Goal: Task Accomplishment & Management: Use online tool/utility

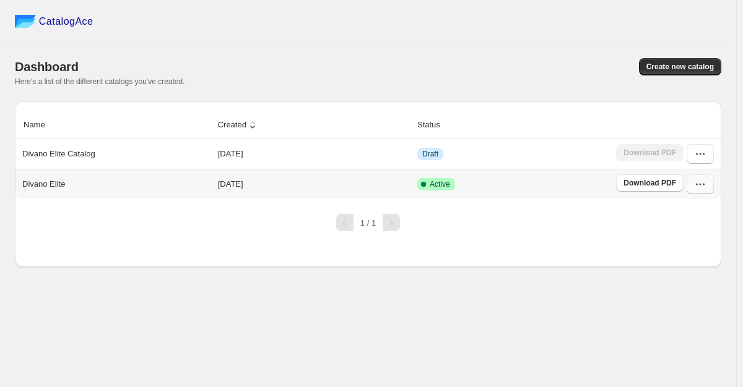
click at [703, 186] on icon "button" at bounding box center [700, 184] width 12 height 12
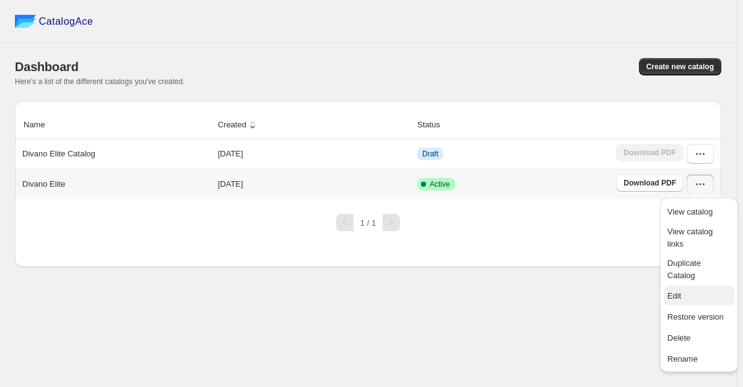
click at [681, 290] on span "Edit" at bounding box center [698, 296] width 63 height 12
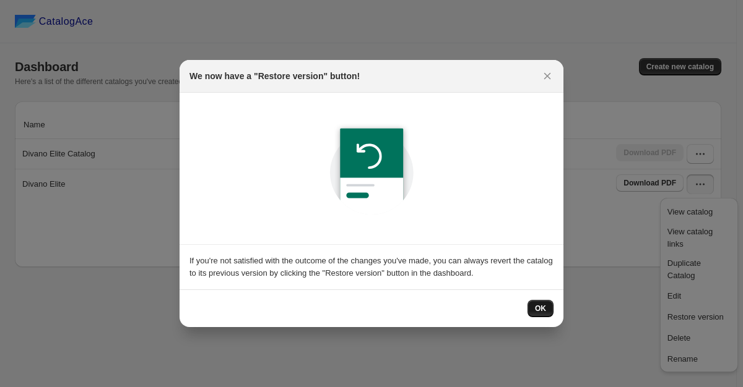
click at [540, 309] on span "OK" at bounding box center [540, 309] width 11 height 10
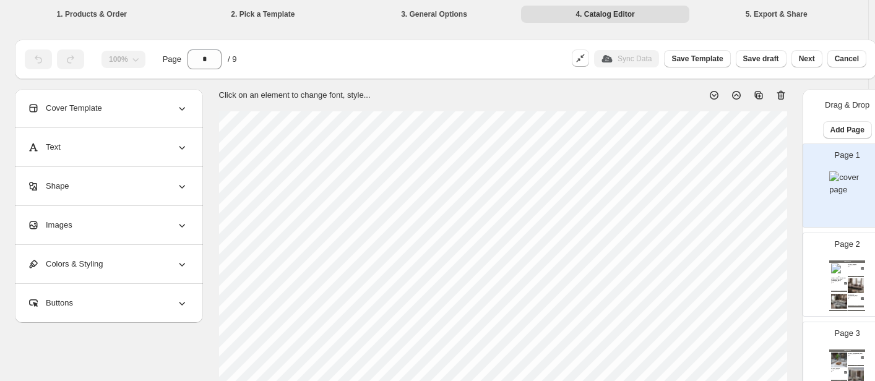
click at [742, 191] on div "Page 1" at bounding box center [842, 180] width 78 height 83
click at [742, 269] on img at bounding box center [839, 271] width 16 height 15
type input "*"
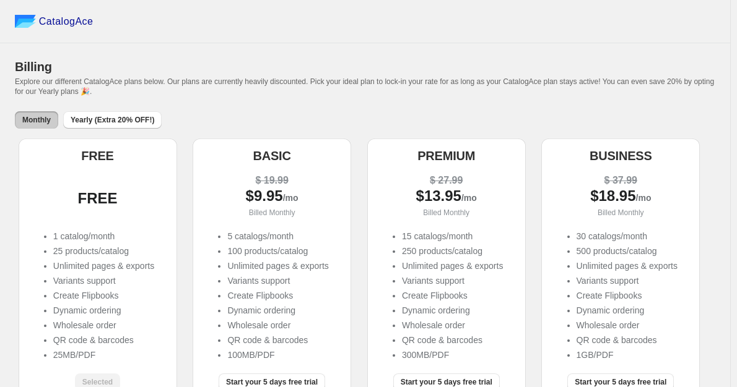
scroll to position [62, 0]
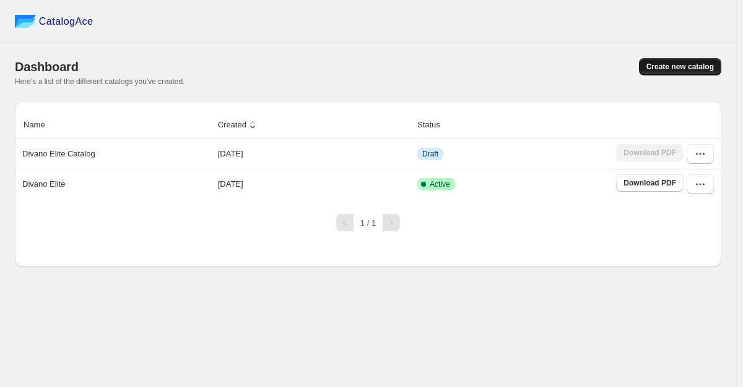
click at [683, 64] on span "Create new catalog" at bounding box center [679, 67] width 67 height 10
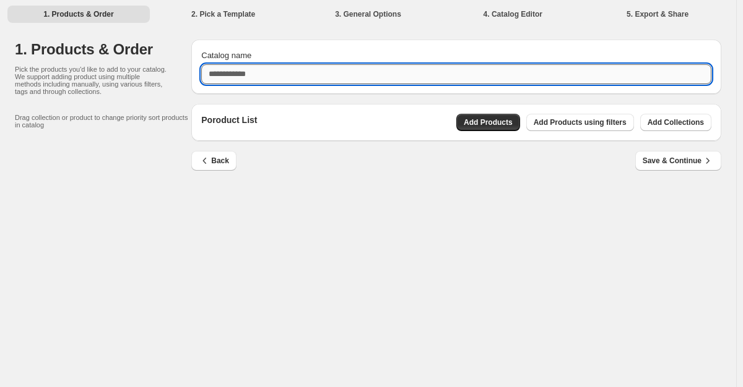
click at [293, 72] on input "Catalog name" at bounding box center [456, 74] width 510 height 20
type input "******"
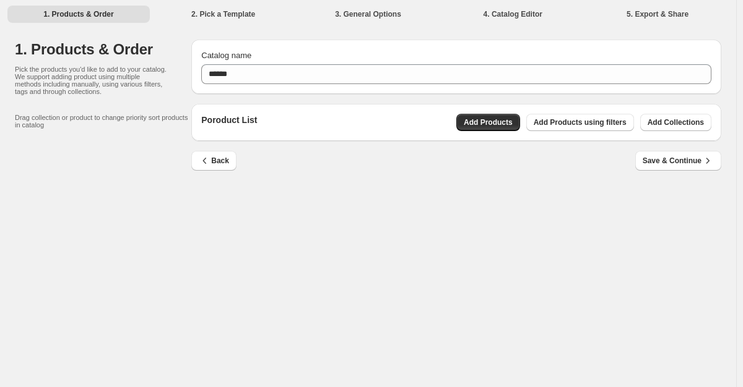
click at [473, 246] on div "1. Products & Order 2. Pick a Template 3. General Options 4. Catalog Editor 5. …" at bounding box center [368, 193] width 736 height 387
click at [493, 128] on button "Add Products" at bounding box center [488, 122] width 64 height 17
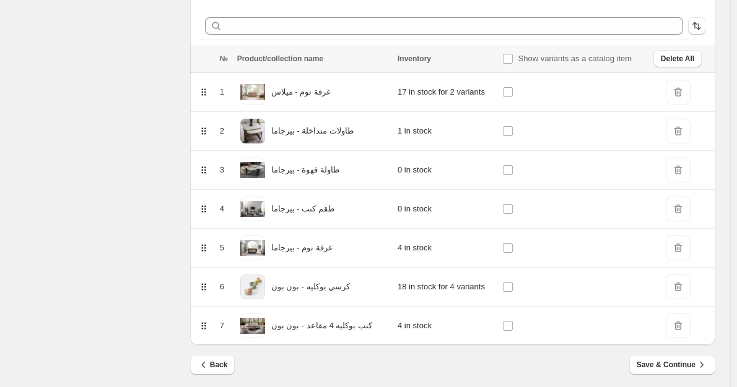
scroll to position [165, 0]
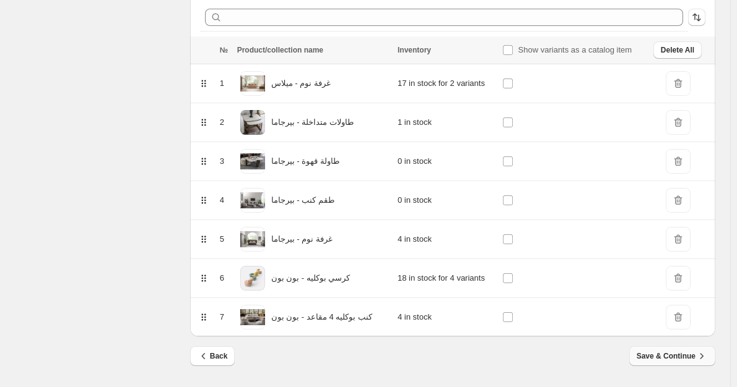
click at [673, 353] on span "Save & Continue" at bounding box center [671, 356] width 71 height 12
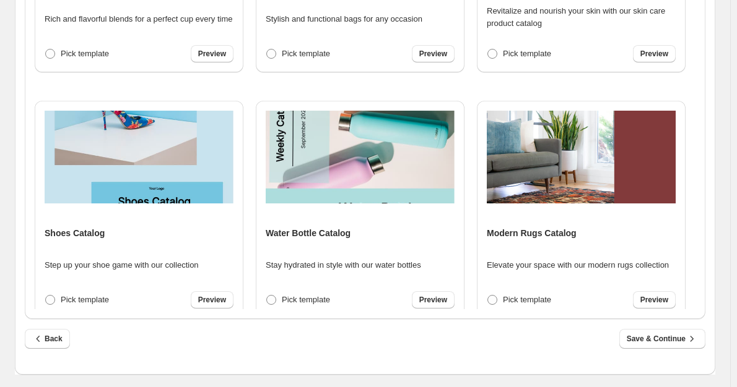
scroll to position [916, 0]
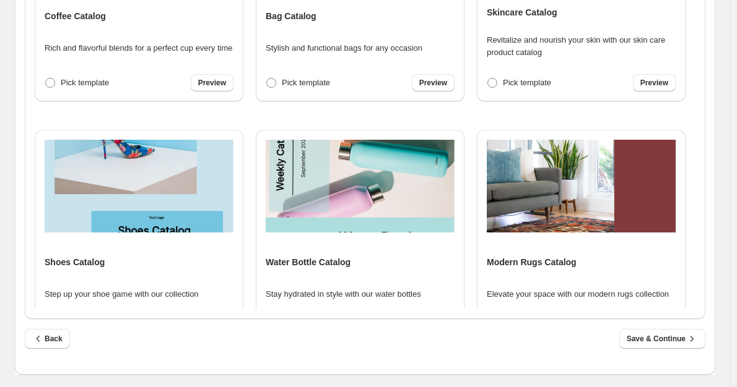
click at [573, 193] on img at bounding box center [581, 186] width 189 height 93
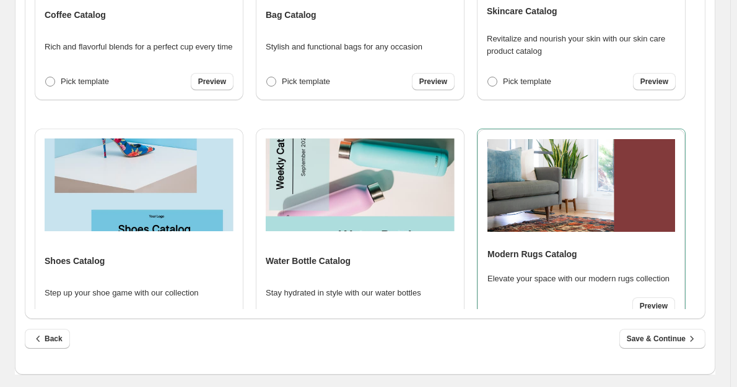
scroll to position [915, 0]
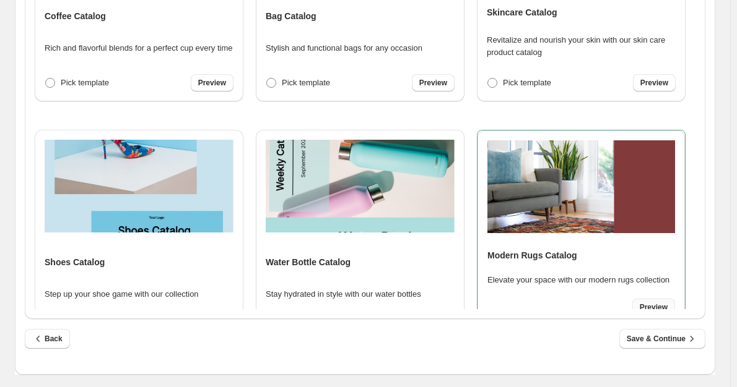
click at [655, 303] on span "Preview" at bounding box center [653, 308] width 28 height 10
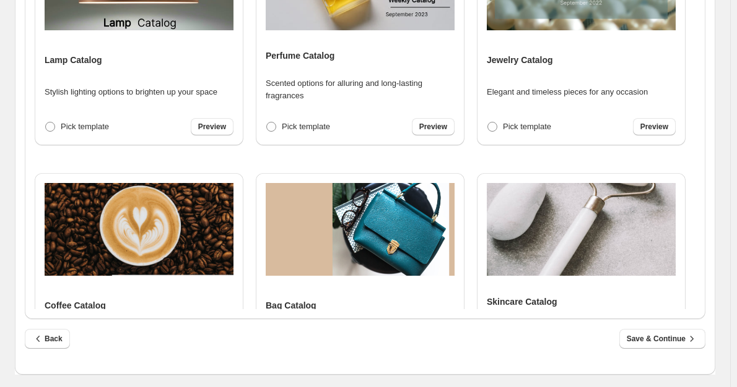
scroll to position [420, 0]
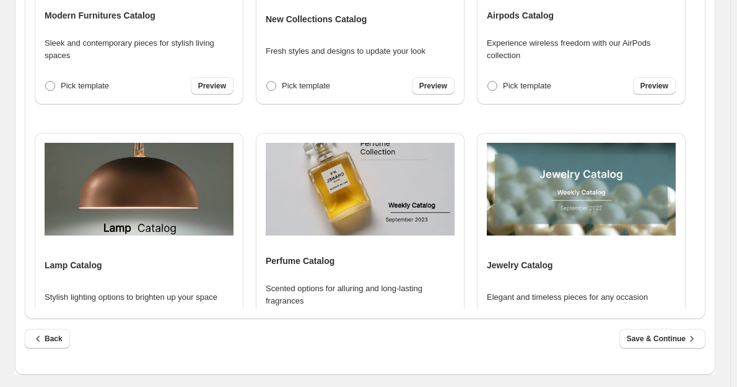
click at [113, 274] on div "Lamp Catalog Stylish lighting options to brighten up your space Pick template P…" at bounding box center [139, 242] width 189 height 198
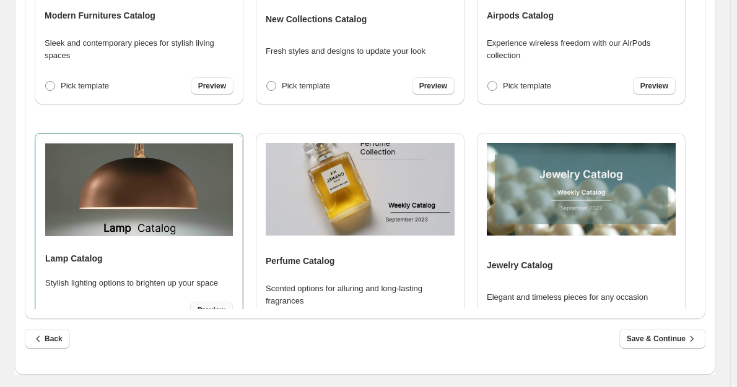
click at [211, 308] on span "Preview" at bounding box center [211, 311] width 28 height 10
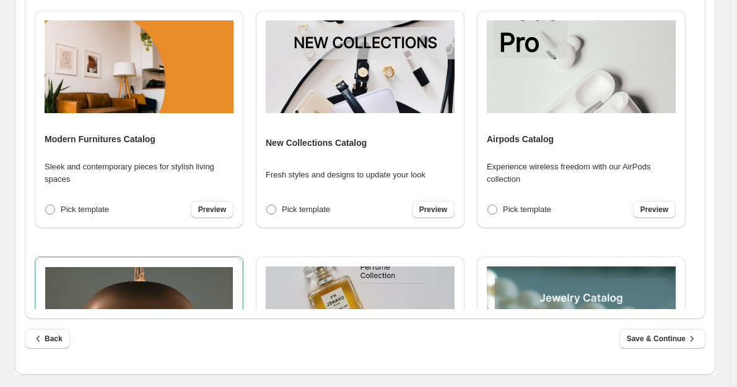
scroll to position [234, 0]
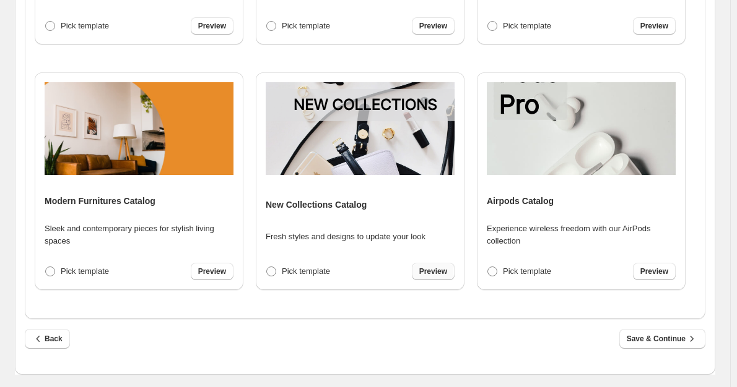
click at [426, 273] on span "Preview" at bounding box center [433, 272] width 28 height 10
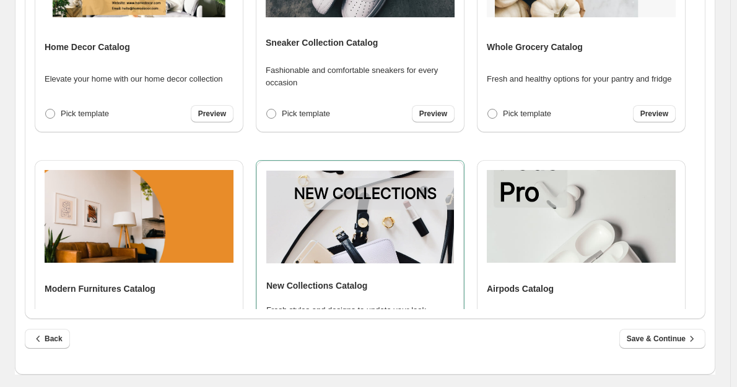
scroll to position [0, 0]
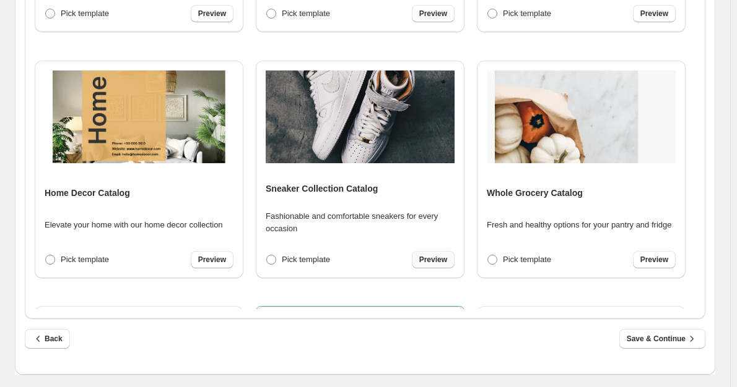
click at [438, 262] on span "Preview" at bounding box center [433, 260] width 28 height 10
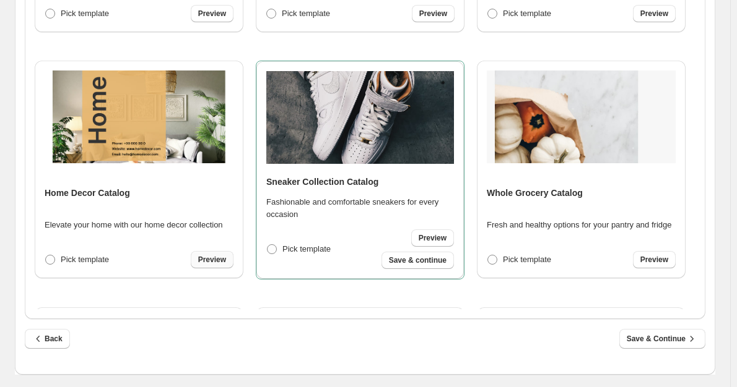
click at [206, 265] on link "Preview" at bounding box center [212, 259] width 43 height 17
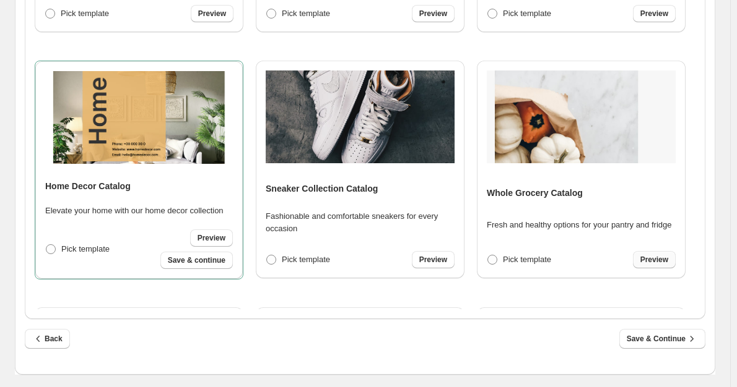
click at [652, 262] on span "Preview" at bounding box center [654, 260] width 28 height 10
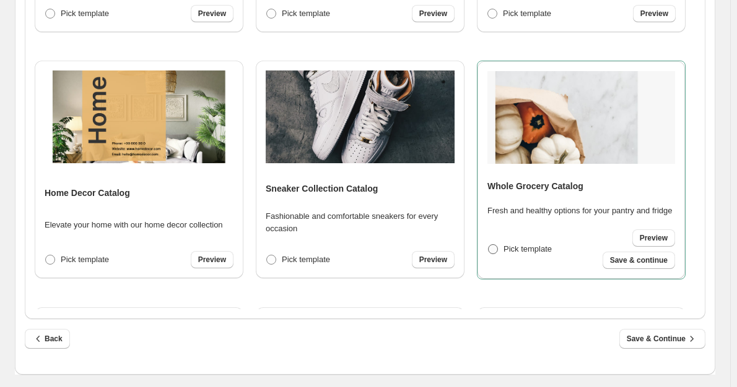
click at [495, 251] on span at bounding box center [493, 249] width 10 height 10
click at [638, 261] on span "Save & continue" at bounding box center [639, 261] width 58 height 10
select select "**********"
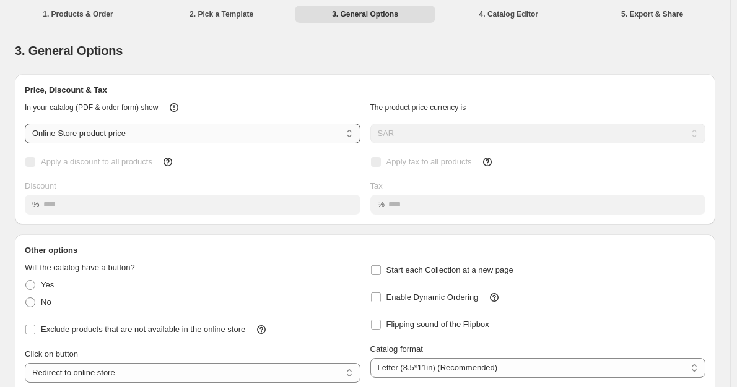
click at [136, 137] on select "**********" at bounding box center [192, 134] width 335 height 20
click at [113, 131] on select "**********" at bounding box center [192, 134] width 335 height 20
select select "****"
click at [25, 124] on select "**********" at bounding box center [192, 134] width 335 height 20
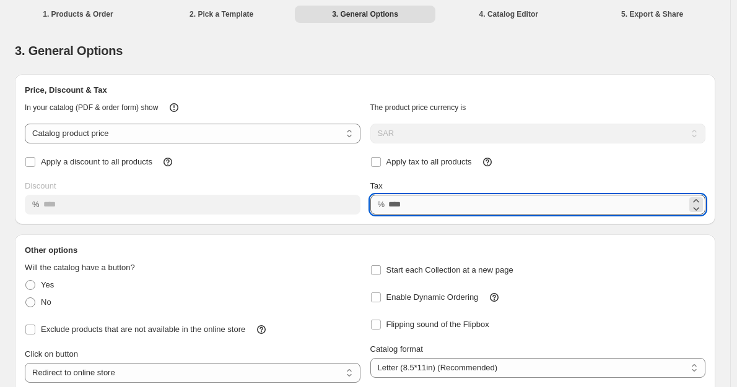
click at [401, 210] on input "Tax" at bounding box center [537, 205] width 298 height 20
type input "**"
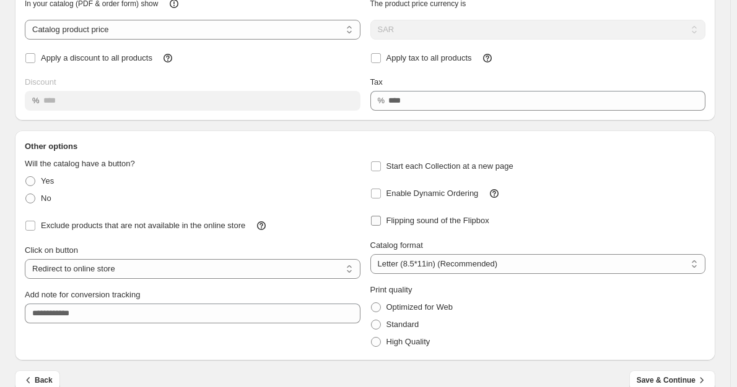
scroll to position [123, 0]
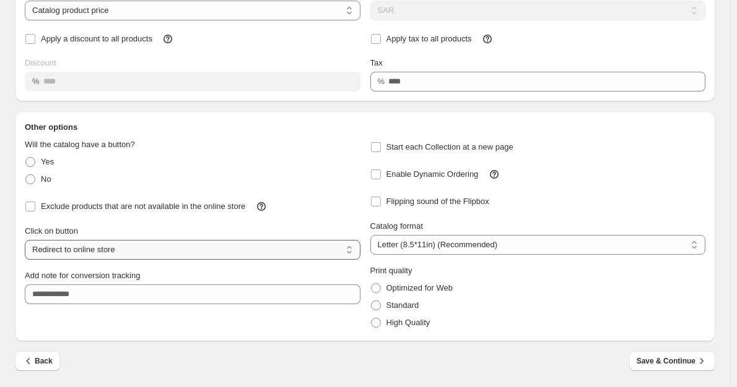
click at [79, 252] on select "**********" at bounding box center [192, 250] width 335 height 20
click at [25, 240] on select "**********" at bounding box center [192, 250] width 335 height 20
click at [141, 250] on select "**********" at bounding box center [192, 250] width 335 height 20
select select "**********"
click at [25, 240] on select "**********" at bounding box center [192, 250] width 335 height 20
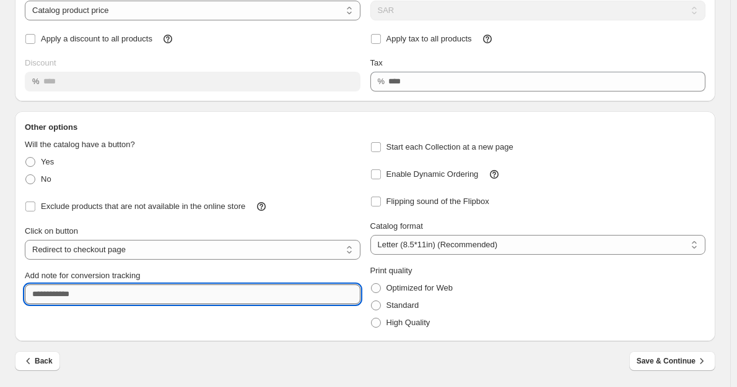
click at [80, 296] on input "Add note for conversion tracking" at bounding box center [192, 295] width 335 height 20
type input "**********"
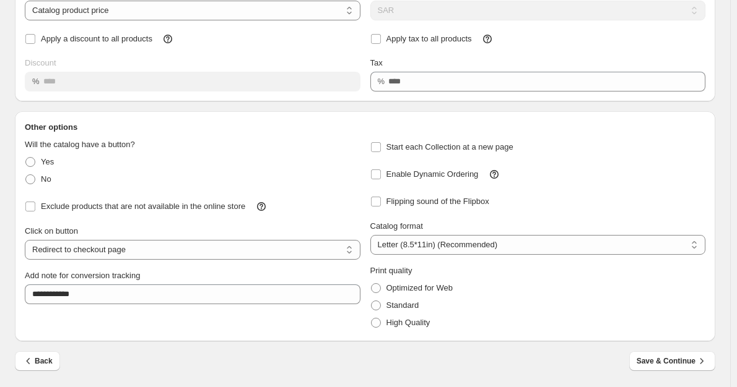
click at [571, 319] on div "High Quality" at bounding box center [537, 322] width 335 height 17
click at [381, 324] on span at bounding box center [376, 323] width 10 height 10
click at [676, 361] on span "Save & Continue" at bounding box center [671, 361] width 71 height 12
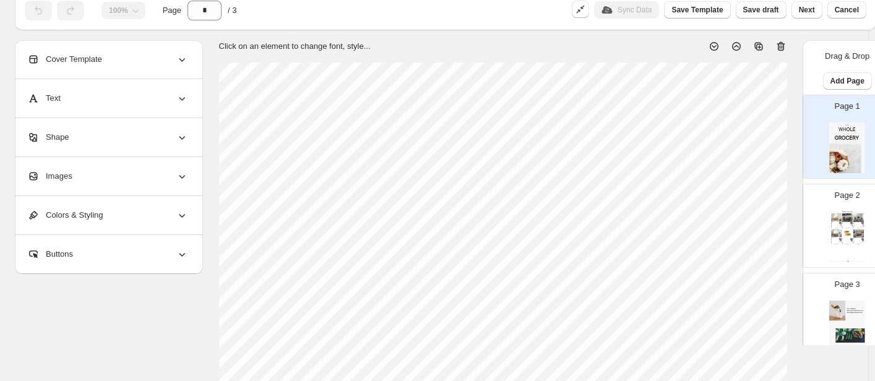
scroll to position [21, 0]
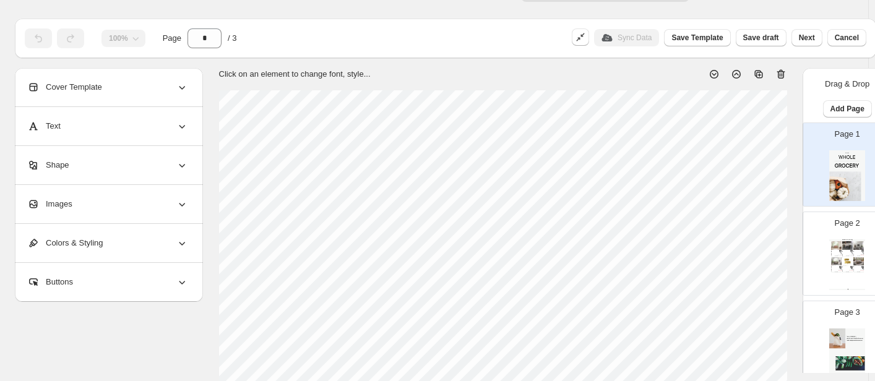
click at [742, 253] on div "السرير 200X200: العرض: 240سم x الارتفاع: 111 سم x العمق: 244 سم السرير 180X200:…" at bounding box center [834, 253] width 7 height 4
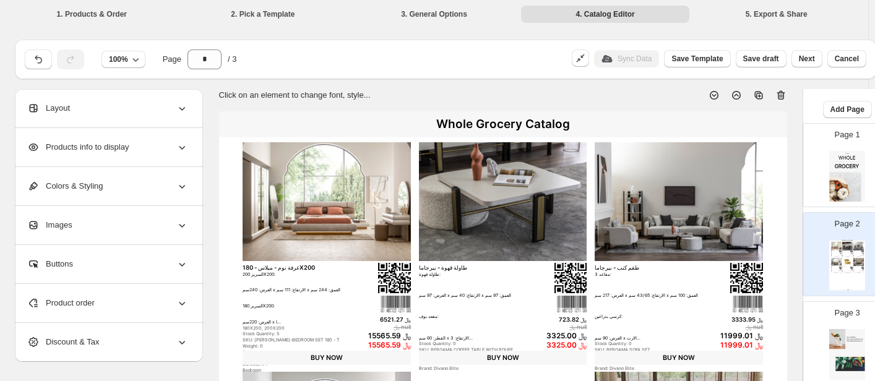
scroll to position [39, 0]
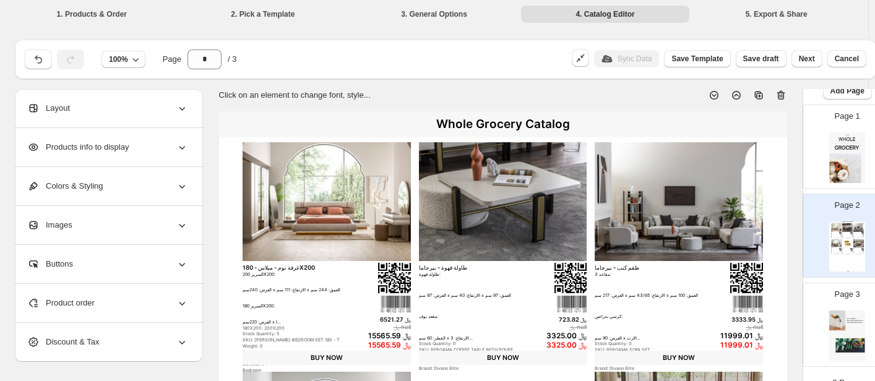
click at [742, 319] on img at bounding box center [847, 336] width 36 height 51
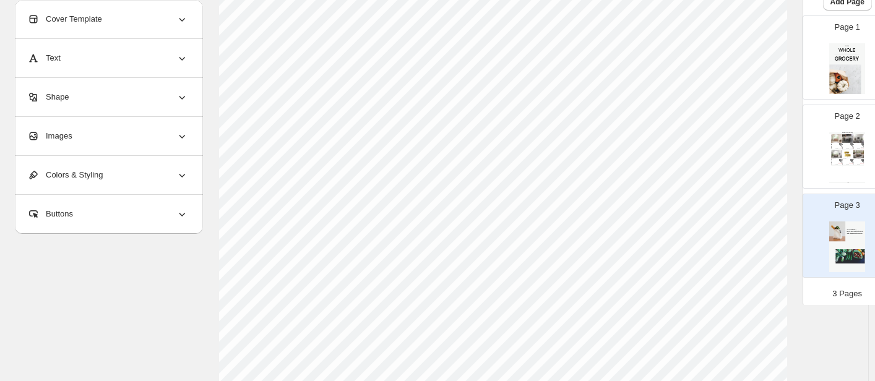
scroll to position [269, 0]
click at [742, 162] on div "الارتفاع (سم) العرض (سم) العمق (سم) الوزن (كجم) 80 300 125 96" at bounding box center [857, 162] width 7 height 4
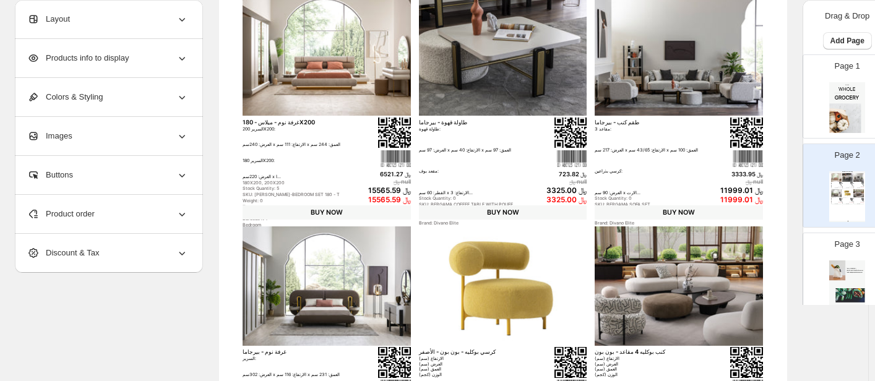
scroll to position [145, 0]
click at [742, 121] on img at bounding box center [847, 107] width 36 height 51
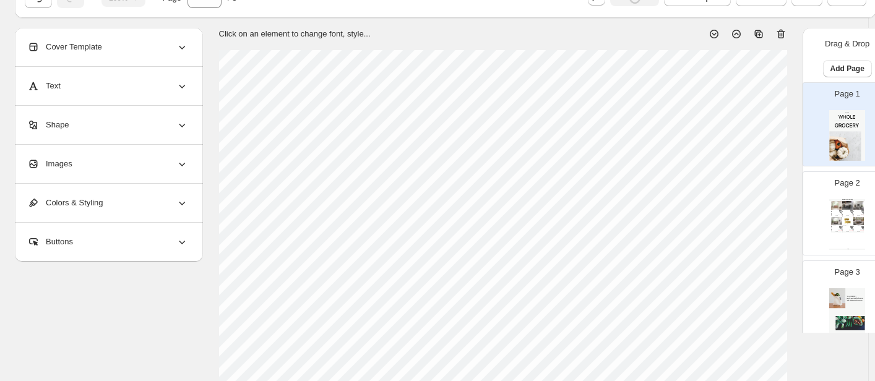
scroll to position [0, 0]
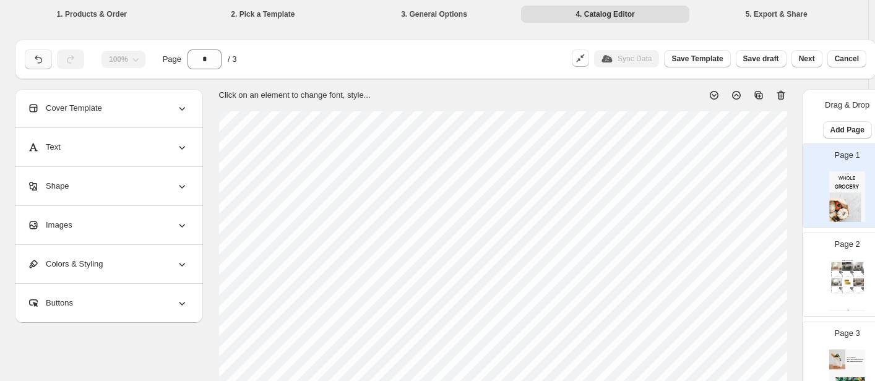
click at [27, 59] on button "button" at bounding box center [38, 60] width 27 height 20
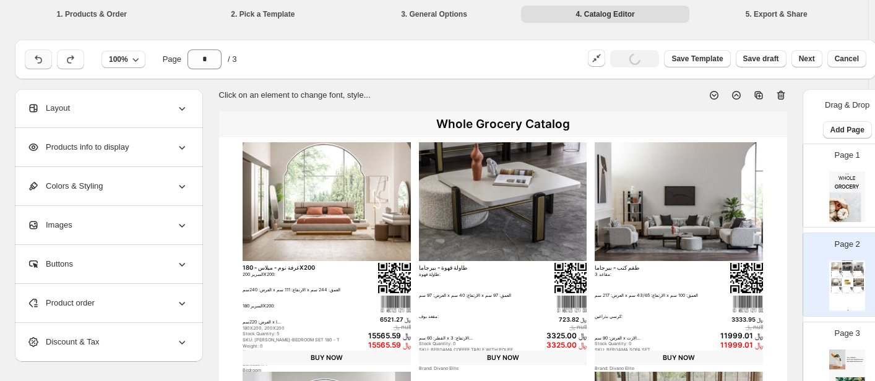
click at [29, 61] on button "button" at bounding box center [38, 60] width 27 height 20
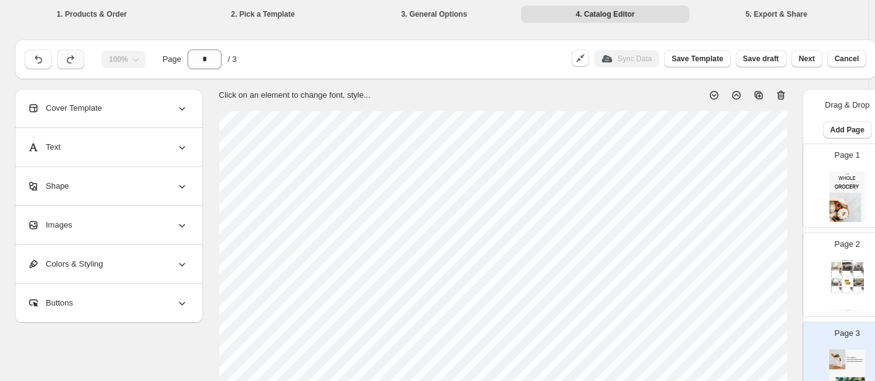
click at [63, 59] on button "button" at bounding box center [70, 60] width 27 height 20
type input "*"
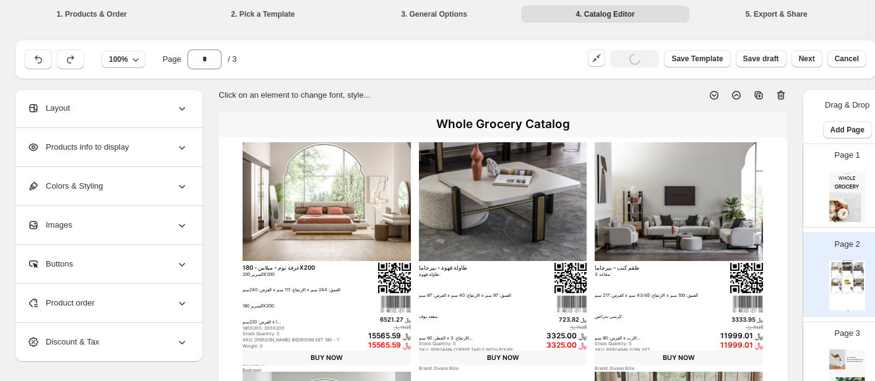
click at [71, 110] on div "Layout" at bounding box center [107, 108] width 161 height 38
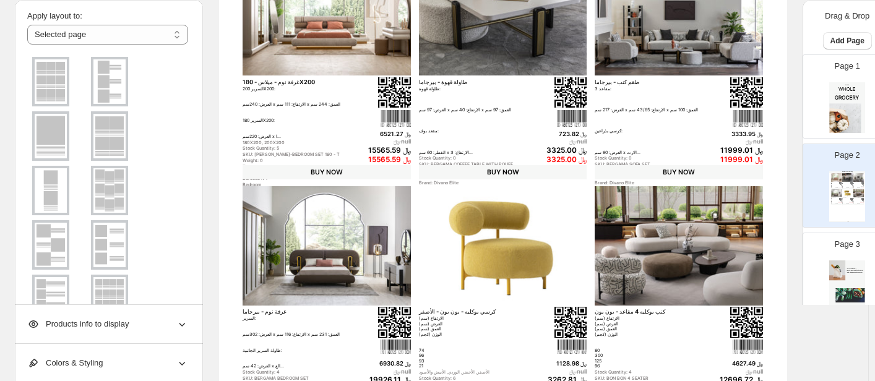
scroll to position [204, 0]
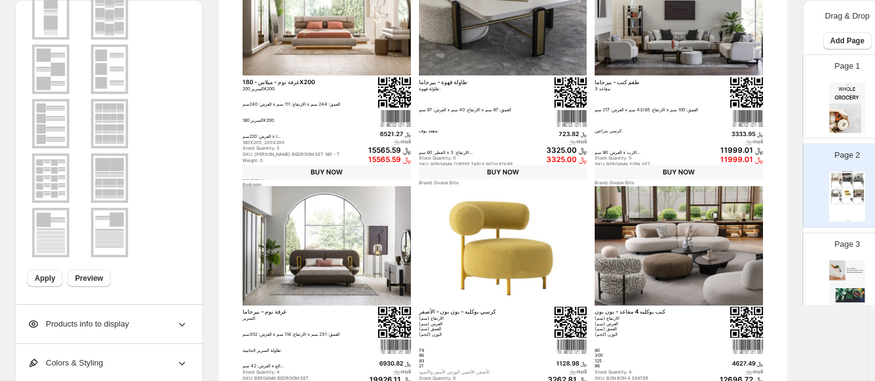
click at [178, 331] on icon at bounding box center [182, 324] width 12 height 12
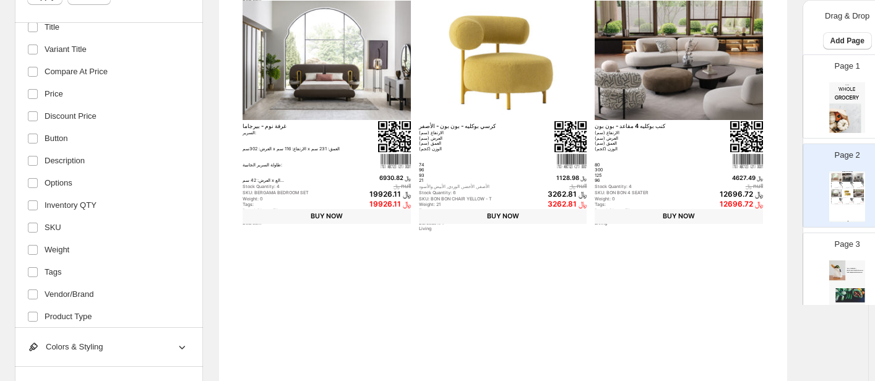
scroll to position [124, 0]
click at [125, 365] on div "Colors & Styling" at bounding box center [107, 347] width 161 height 38
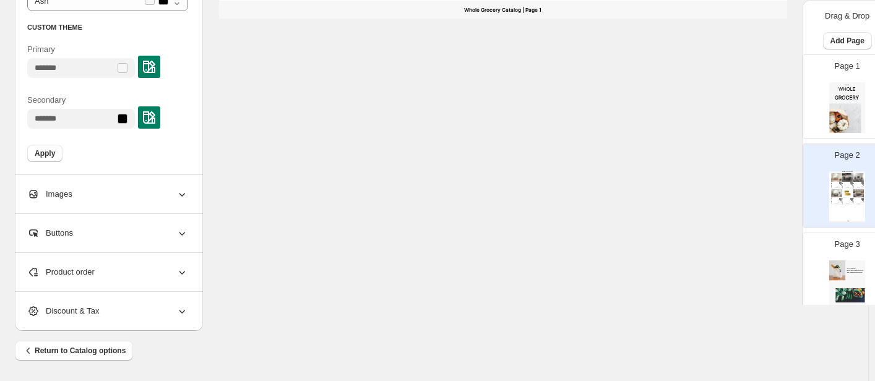
scroll to position [838, 0]
click at [73, 355] on span "Return to Catalog options" at bounding box center [73, 351] width 103 height 12
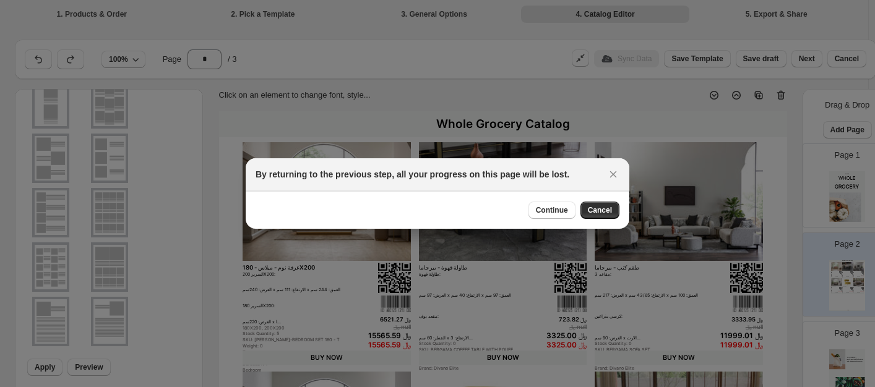
scroll to position [832, 0]
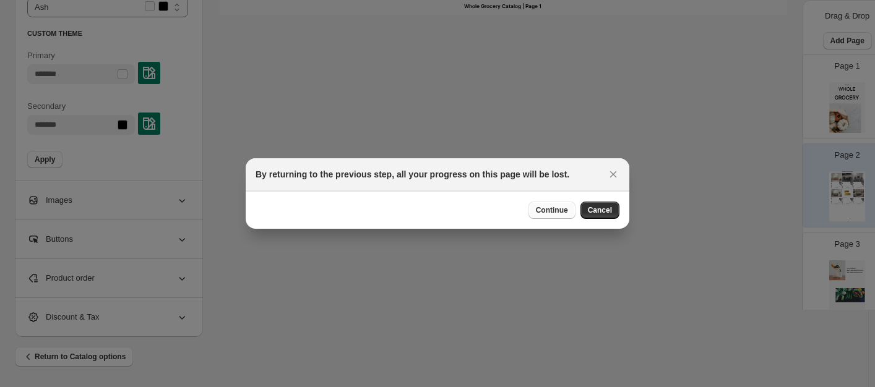
click at [558, 215] on span "Continue" at bounding box center [552, 211] width 32 height 10
select select "****"
select select "**********"
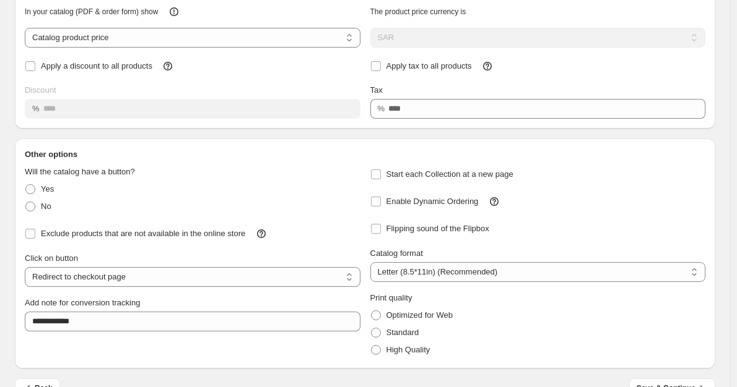
scroll to position [123, 0]
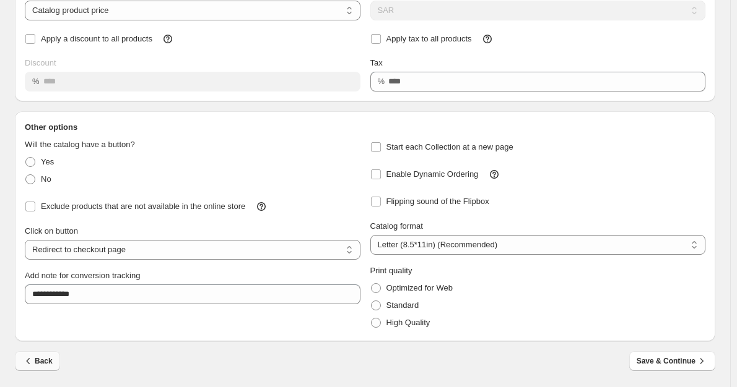
click at [45, 364] on span "Back" at bounding box center [37, 361] width 30 height 12
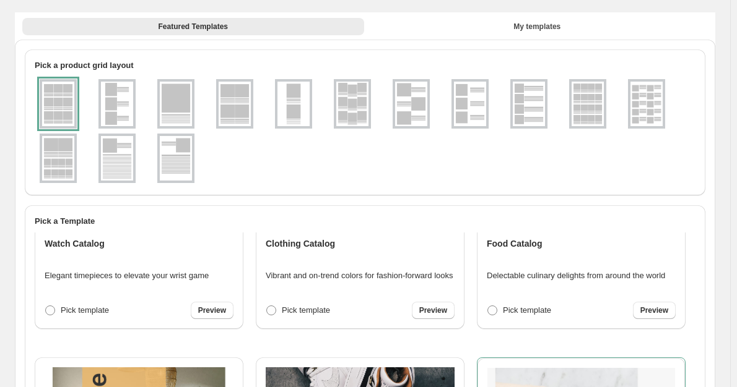
scroll to position [186, 0]
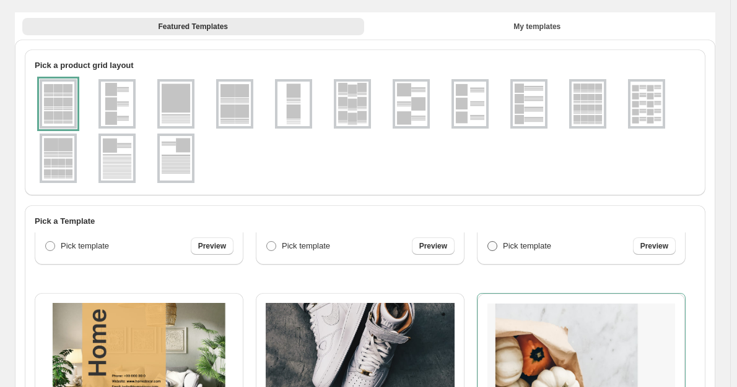
click at [492, 249] on span at bounding box center [492, 246] width 10 height 10
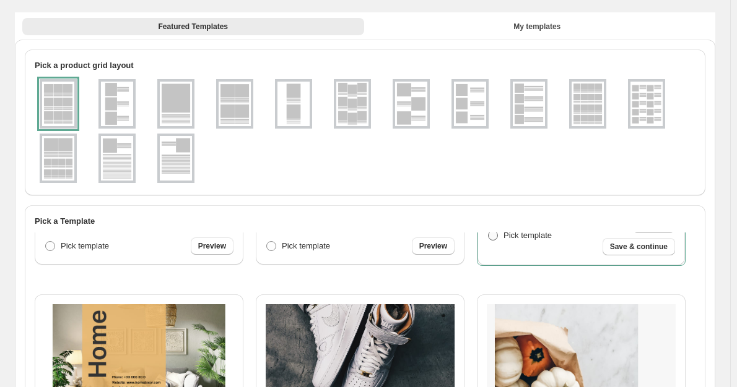
scroll to position [0, 0]
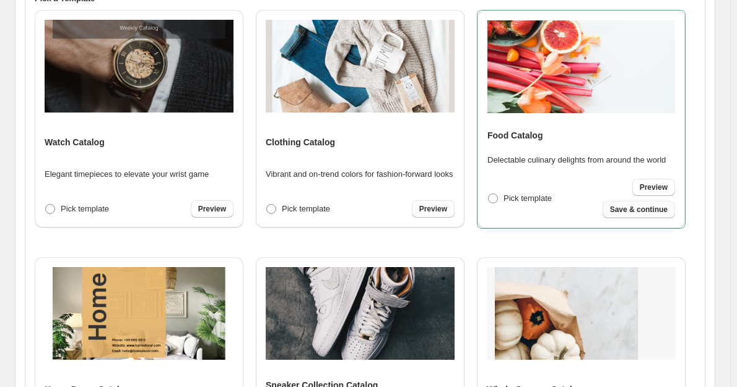
click at [644, 215] on button "Save & continue" at bounding box center [638, 209] width 72 height 17
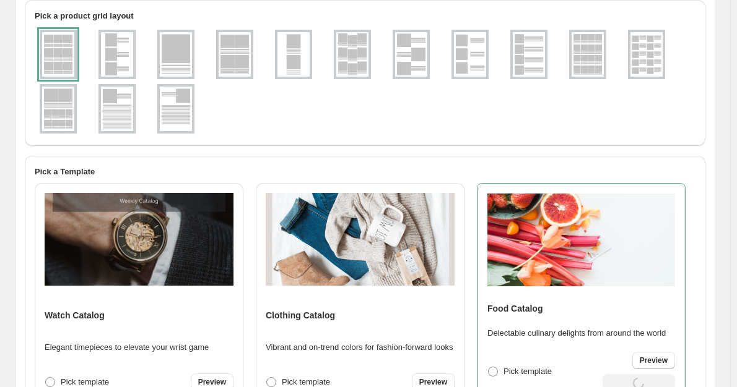
select select "****"
select select "**********"
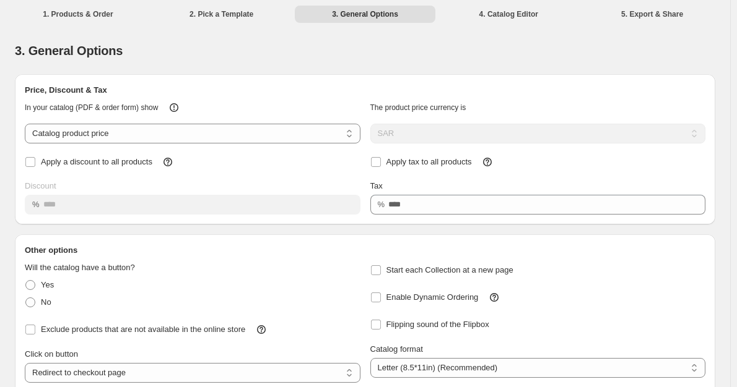
click at [227, 14] on li "2. Pick a Template" at bounding box center [221, 13] width 141 height 17
click at [87, 13] on li "1. Products & Order" at bounding box center [77, 13] width 141 height 17
click at [79, 16] on li "1. Products & Order" at bounding box center [77, 13] width 141 height 17
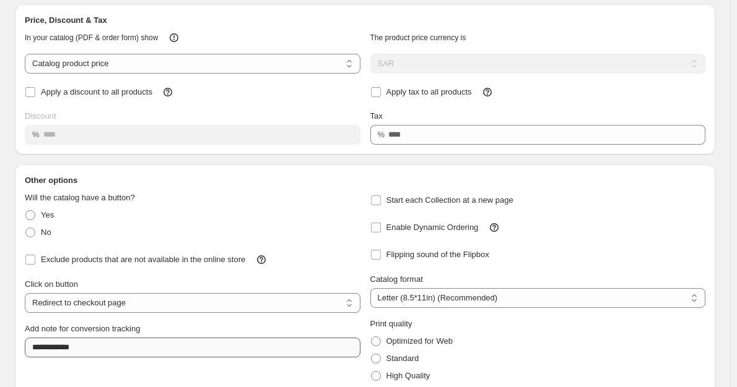
scroll to position [123, 0]
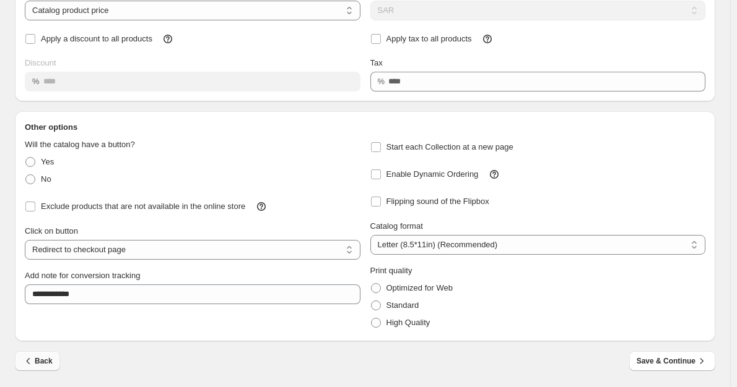
click at [44, 364] on span "Back" at bounding box center [37, 361] width 30 height 12
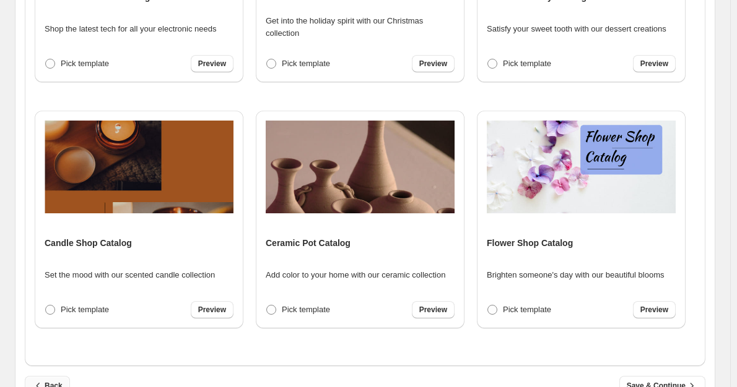
scroll to position [480, 0]
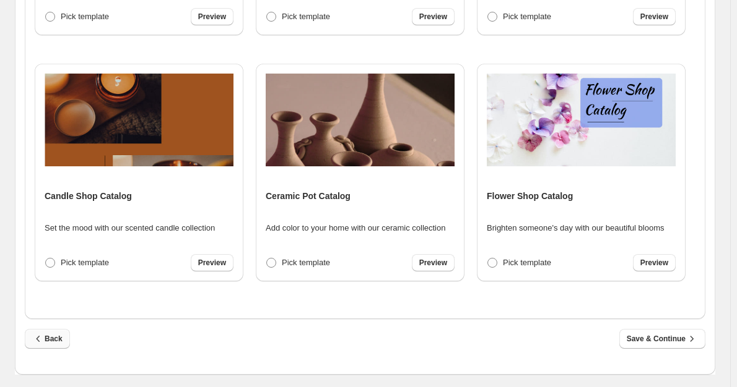
click at [55, 337] on span "Back" at bounding box center [47, 339] width 30 height 12
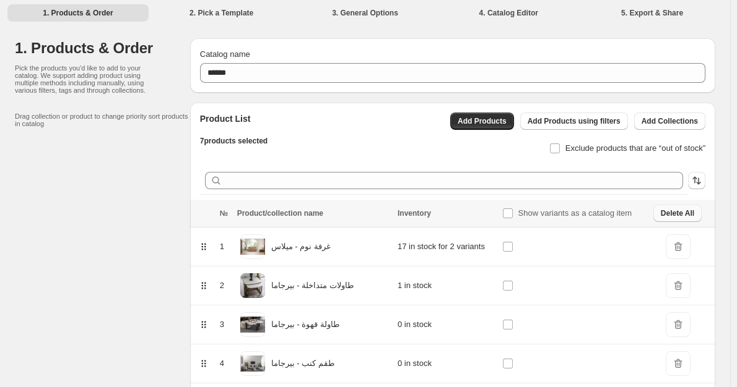
scroll to position [0, 0]
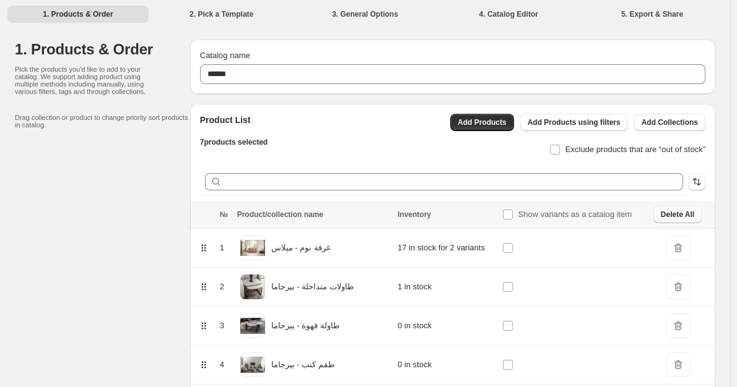
click at [688, 217] on span "Delete All" at bounding box center [676, 215] width 33 height 10
click at [676, 213] on div "1. Products & Order 2. Pick a Template 3. General Options 4. Catalog Editor 5. …" at bounding box center [365, 276] width 730 height 552
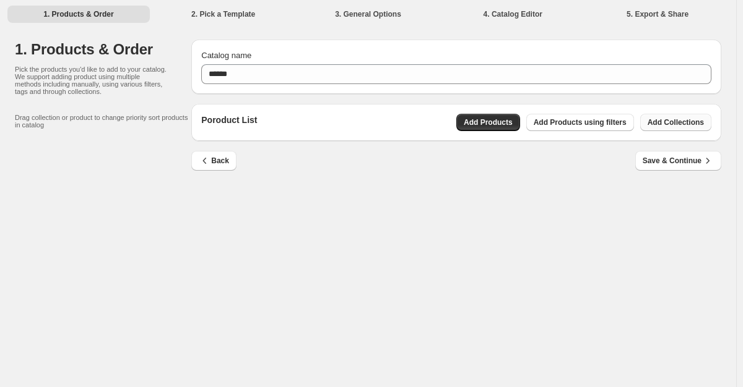
click at [682, 122] on span "Add Collections" at bounding box center [675, 123] width 56 height 10
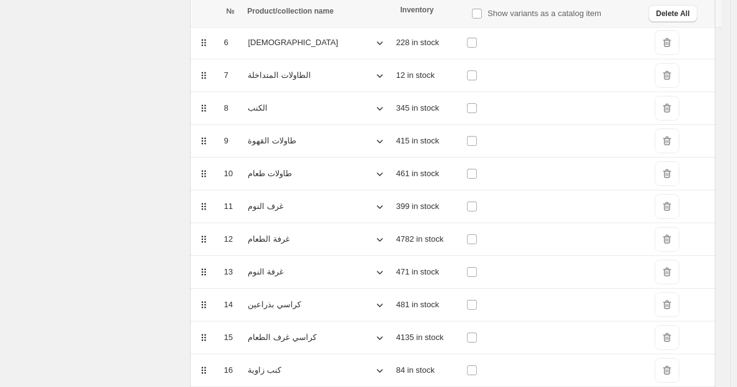
scroll to position [449, 0]
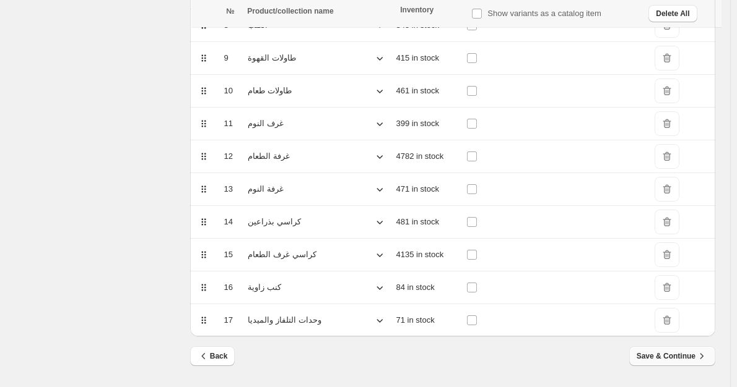
click at [691, 356] on span "Save & Continue" at bounding box center [671, 356] width 71 height 12
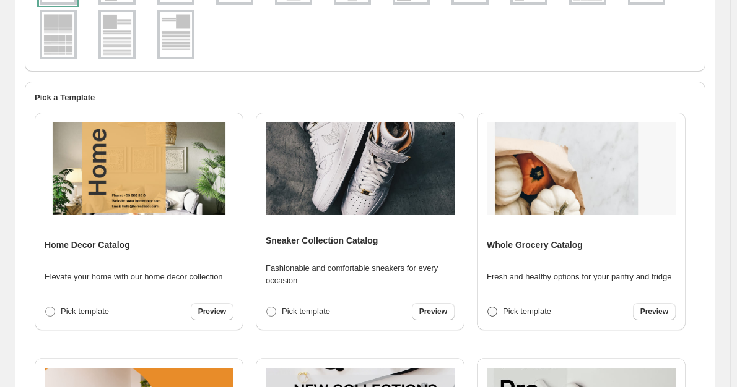
scroll to position [248, 0]
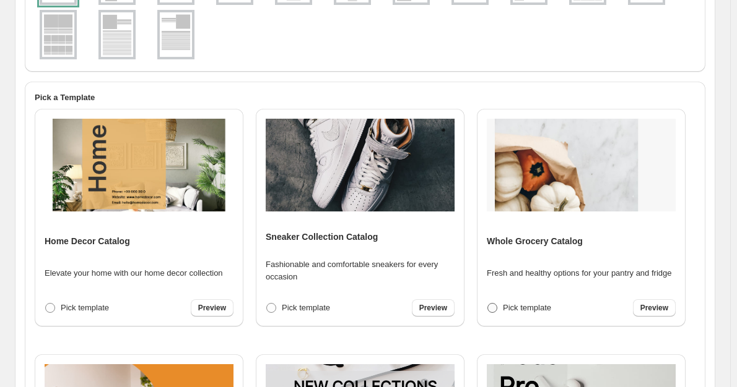
click at [493, 309] on span at bounding box center [492, 308] width 10 height 10
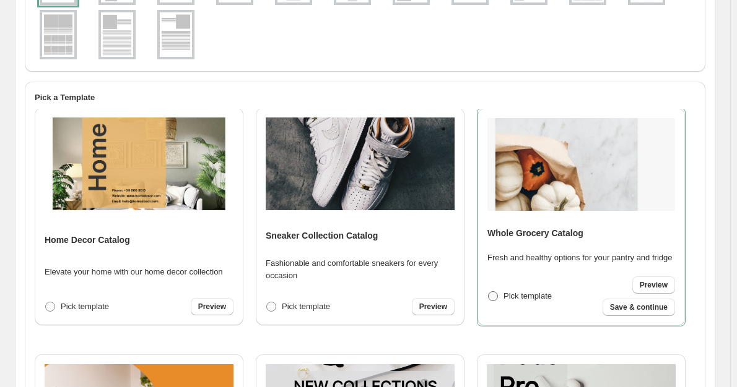
scroll to position [246, 0]
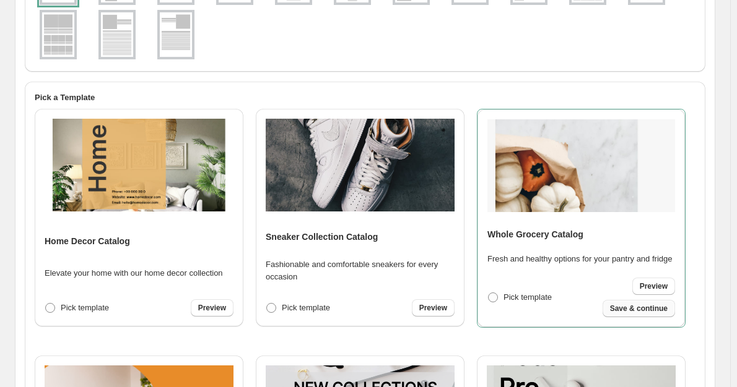
click at [626, 314] on span "Save & continue" at bounding box center [639, 309] width 58 height 10
select select "****"
select select "**********"
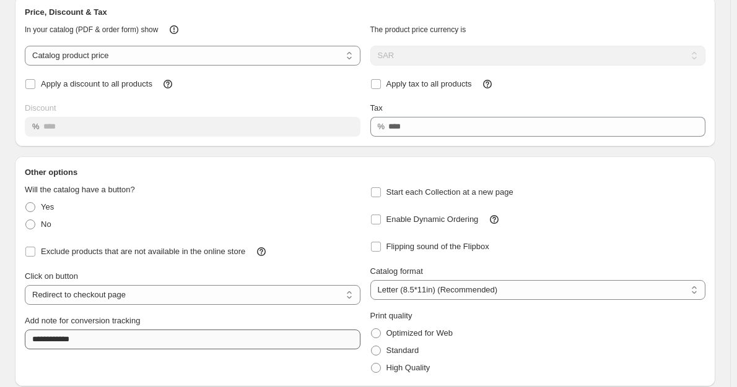
scroll to position [123, 0]
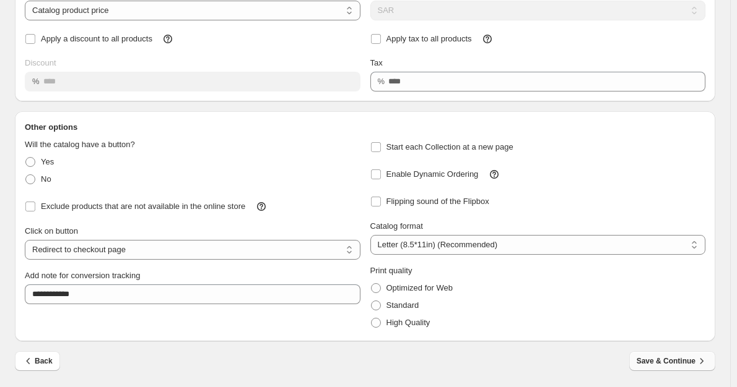
click at [677, 365] on span "Save & Continue" at bounding box center [671, 361] width 71 height 12
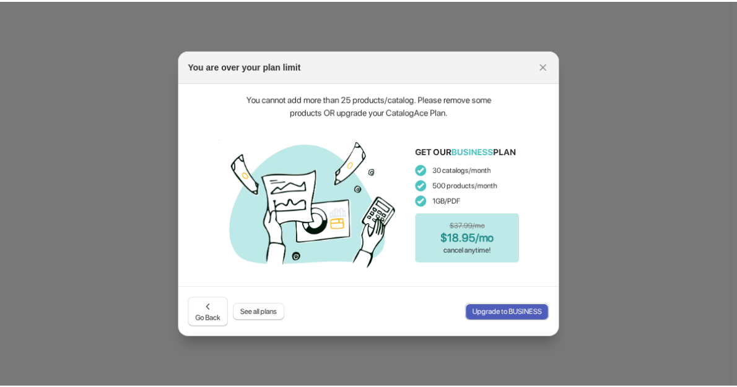
scroll to position [0, 0]
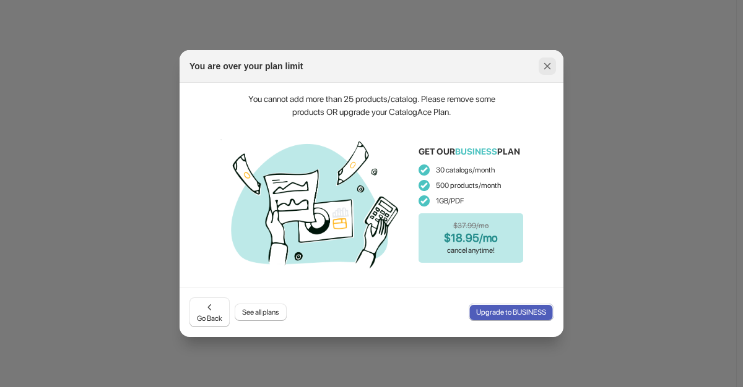
click at [546, 67] on icon ":rj:" at bounding box center [547, 66] width 7 height 7
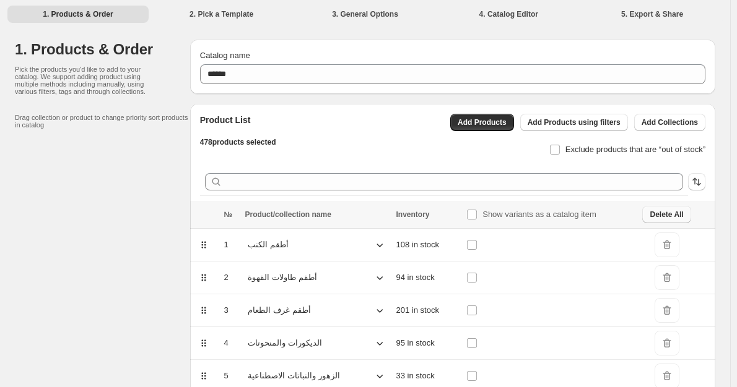
click at [665, 212] on span "Delete All" at bounding box center [665, 215] width 33 height 10
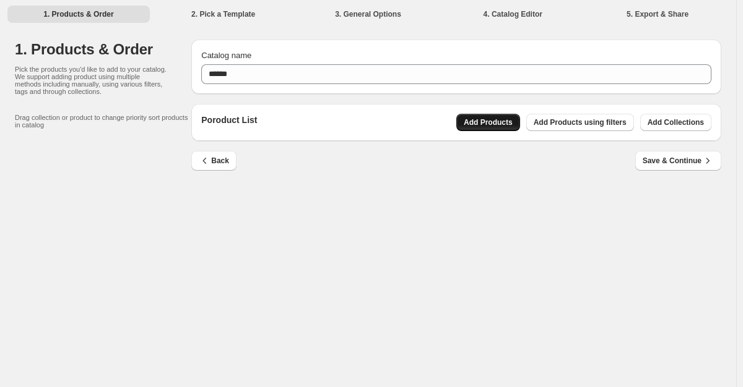
click at [485, 129] on button "Add Products" at bounding box center [488, 122] width 64 height 17
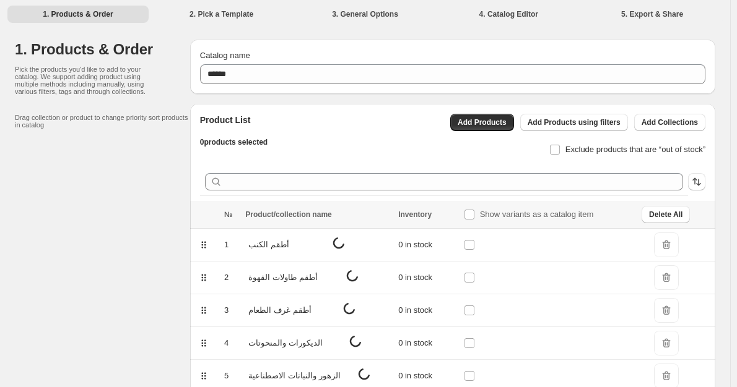
click at [669, 215] on span "Delete All" at bounding box center [665, 215] width 33 height 10
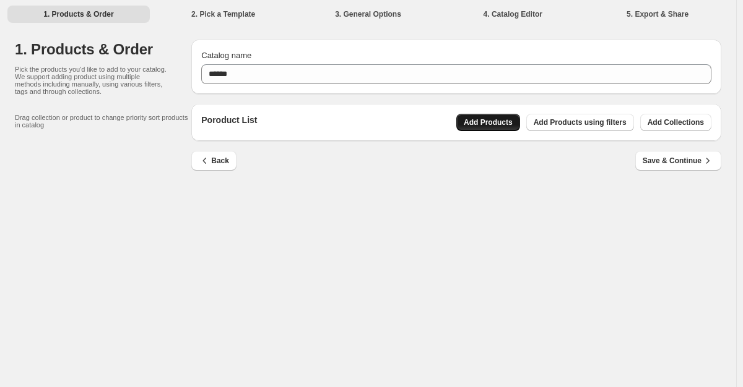
click at [508, 121] on span "Add Products" at bounding box center [488, 123] width 49 height 10
click at [383, 274] on div "1. Products & Order 2. Pick a Template 3. General Options 4. Catalog Editor 5. …" at bounding box center [368, 193] width 736 height 387
click at [513, 125] on span "Add Products" at bounding box center [488, 123] width 49 height 10
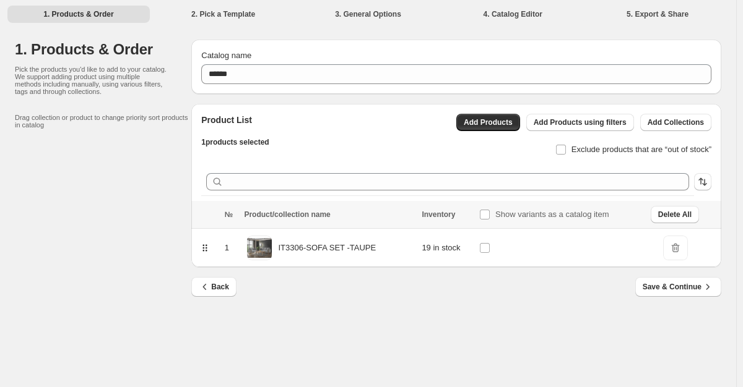
click at [312, 247] on p "IT3306-SOFA SET -TAUPE" at bounding box center [327, 248] width 98 height 12
copy p "IT3306-SOFA SET -TAUPE"
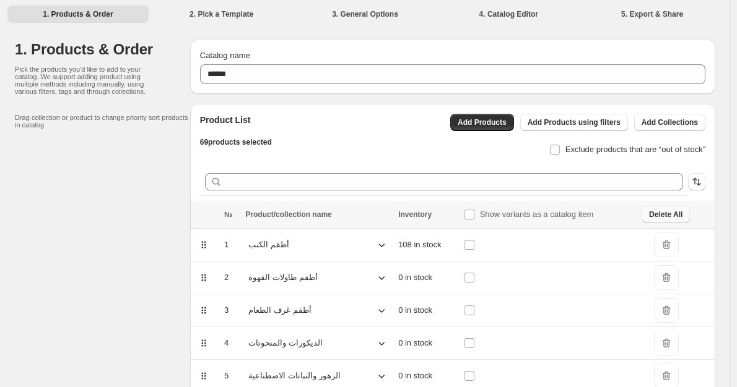
click at [669, 216] on span "Delete All" at bounding box center [665, 215] width 33 height 10
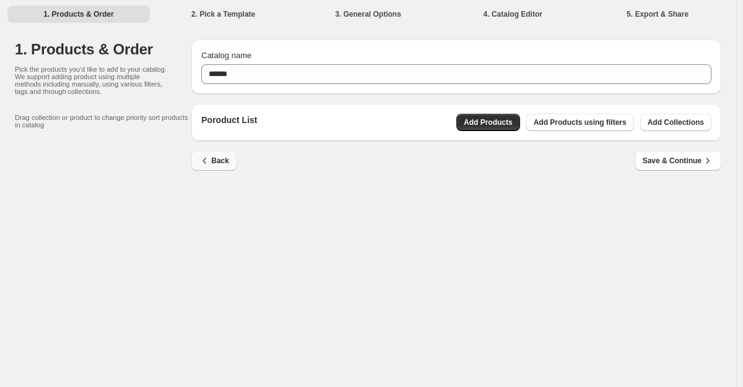
click at [206, 165] on icon "button" at bounding box center [205, 161] width 12 height 12
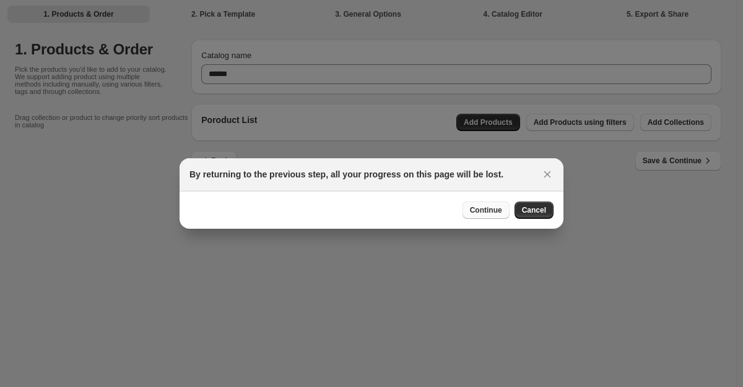
click at [487, 214] on span "Continue" at bounding box center [486, 211] width 32 height 10
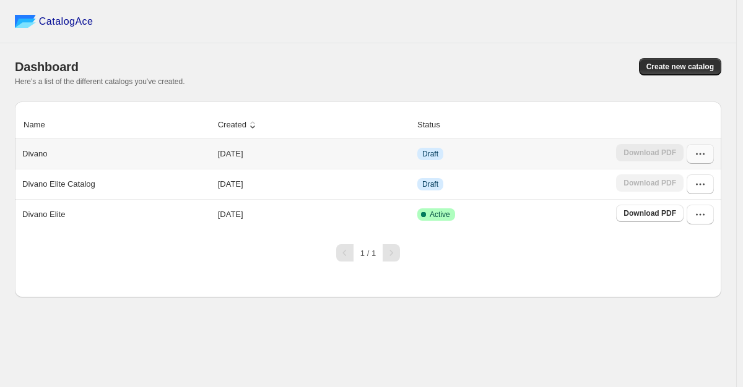
click at [699, 155] on icon "button" at bounding box center [700, 155] width 2 height 2
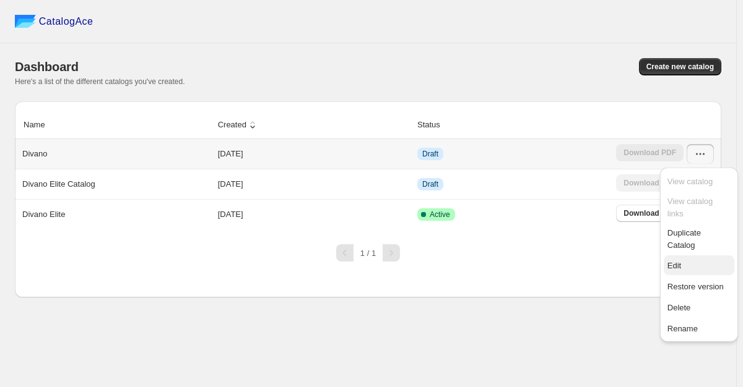
click at [684, 260] on span "Edit" at bounding box center [698, 266] width 63 height 12
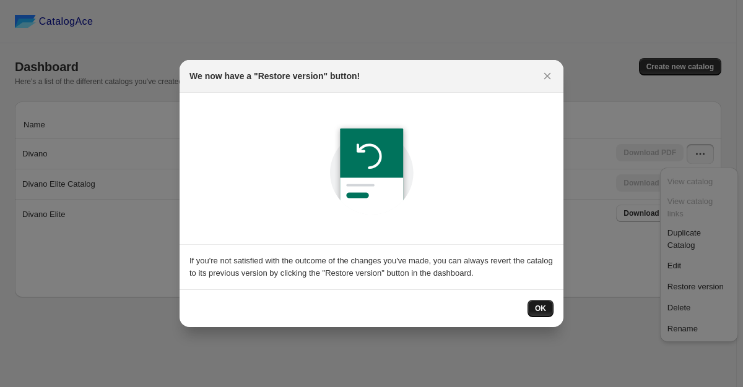
click at [541, 306] on span "OK" at bounding box center [540, 309] width 11 height 10
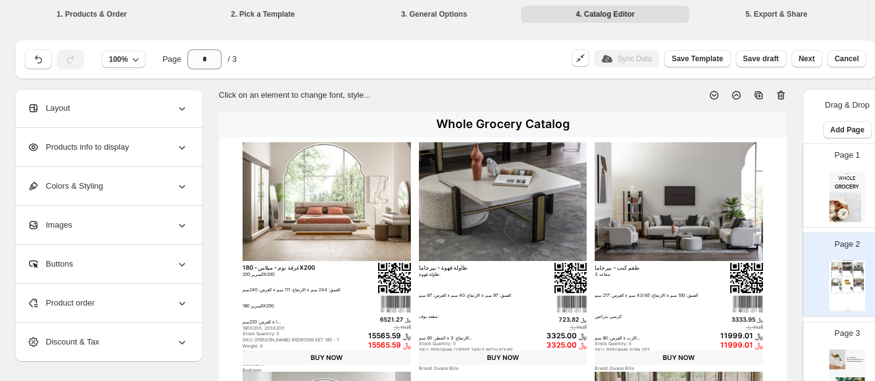
click at [113, 19] on li "1. Products & Order" at bounding box center [91, 13] width 169 height 17
click at [432, 12] on li "3. General Options" at bounding box center [434, 13] width 169 height 17
click at [742, 56] on span "Cancel" at bounding box center [847, 59] width 24 height 10
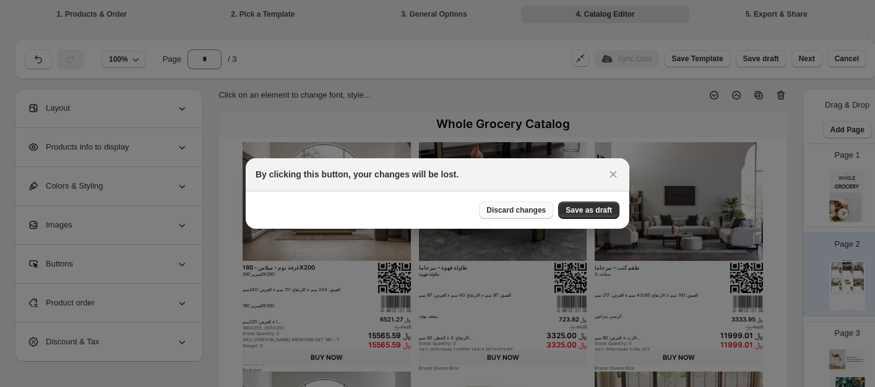
click at [532, 210] on span "Discard changes" at bounding box center [516, 211] width 59 height 10
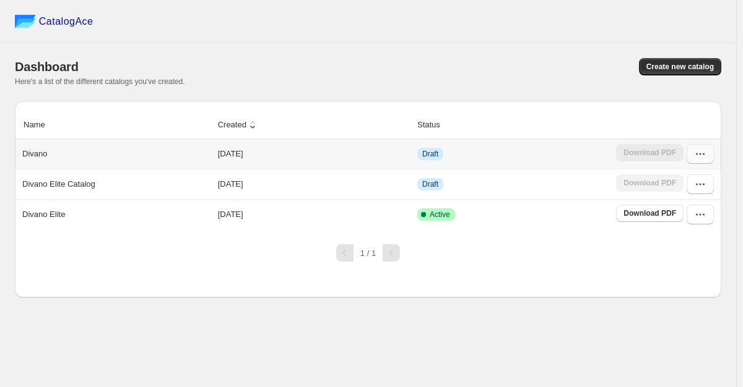
click at [700, 154] on icon "button" at bounding box center [700, 154] width 12 height 12
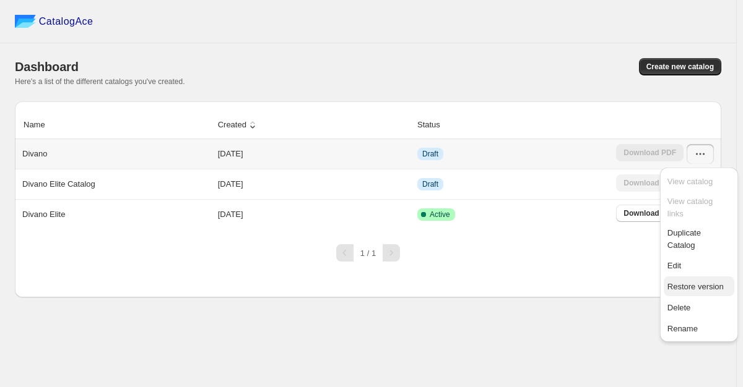
click at [711, 282] on span "Restore version" at bounding box center [695, 286] width 56 height 9
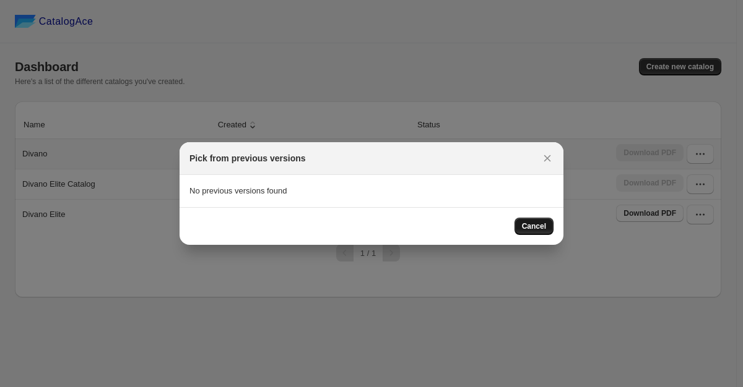
click at [537, 230] on span "Cancel" at bounding box center [534, 227] width 24 height 10
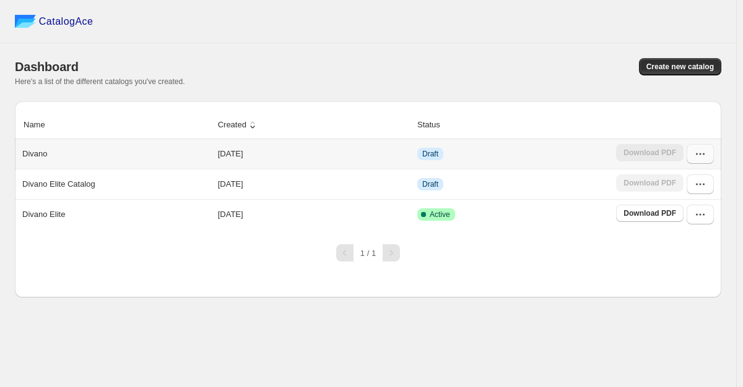
click at [701, 156] on icon "button" at bounding box center [700, 154] width 12 height 12
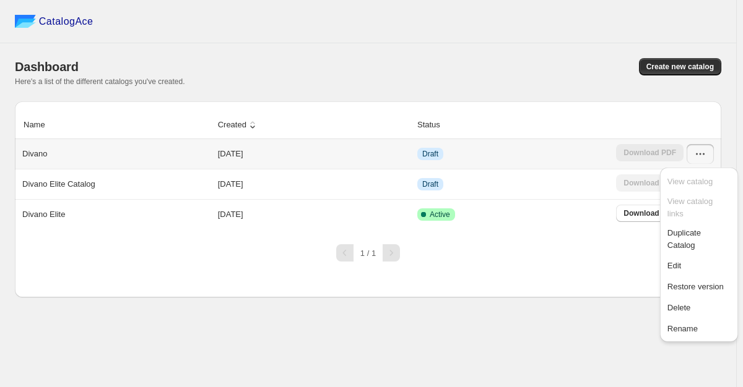
click at [445, 160] on td "Draft" at bounding box center [512, 154] width 199 height 30
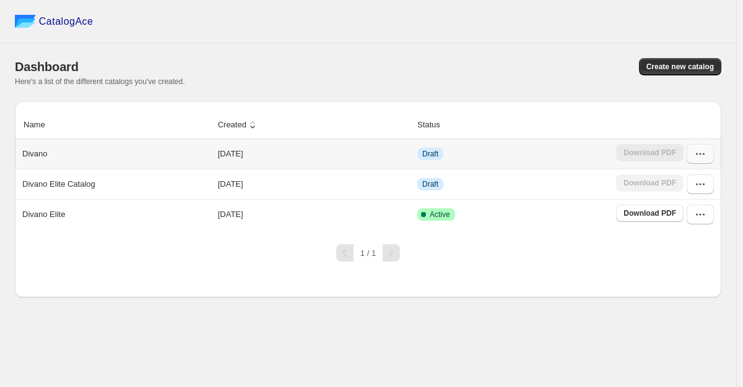
click at [709, 150] on button "button" at bounding box center [699, 154] width 27 height 20
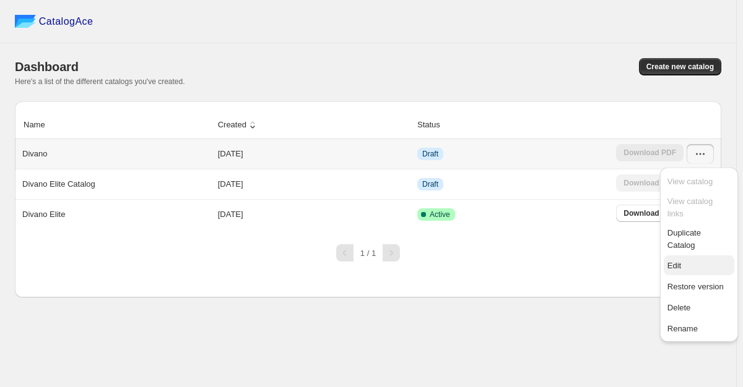
click at [692, 260] on span "Edit" at bounding box center [698, 266] width 63 height 12
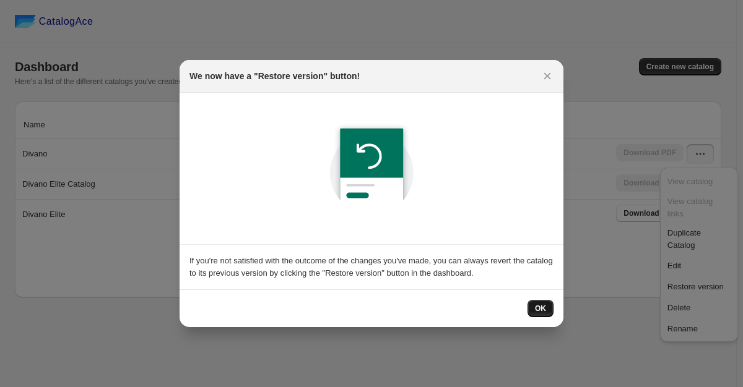
click at [543, 309] on span "OK" at bounding box center [540, 309] width 11 height 10
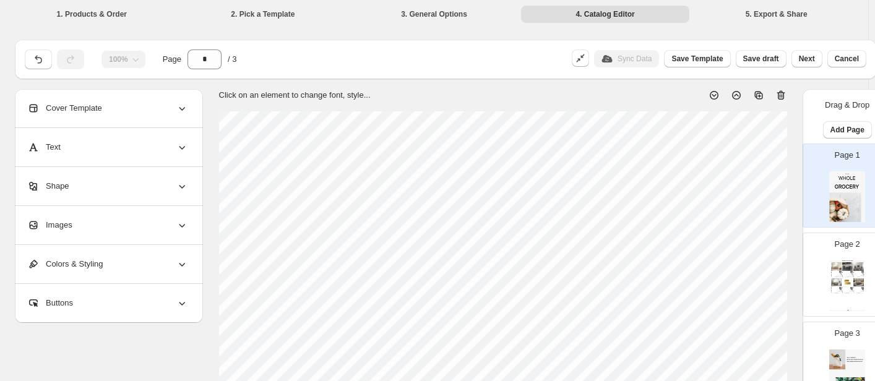
click at [443, 14] on li "3. General Options" at bounding box center [434, 13] width 169 height 17
click at [265, 22] on div "1. Products & Order 2. Pick a Template 3. General Options 4. Catalog Editor 5. …" at bounding box center [434, 13] width 868 height 27
click at [95, 16] on li "1. Products & Order" at bounding box center [91, 13] width 169 height 17
click at [526, 5] on li "4. Catalog Editor" at bounding box center [605, 13] width 169 height 17
click at [375, 17] on li "3. General Options" at bounding box center [434, 13] width 169 height 17
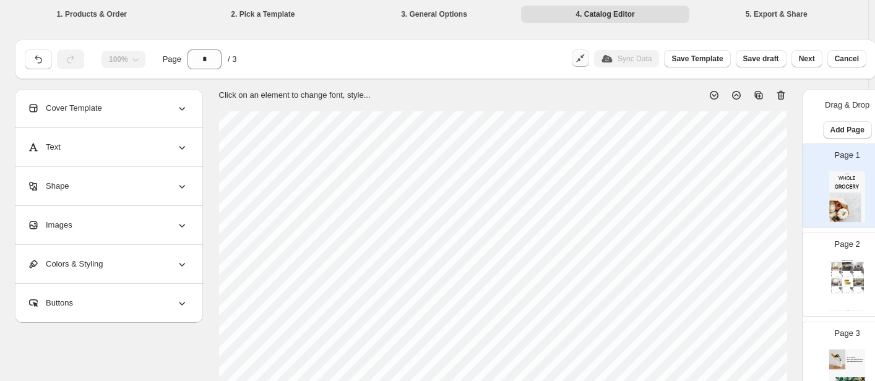
click at [581, 60] on icon "button" at bounding box center [579, 61] width 4 height 4
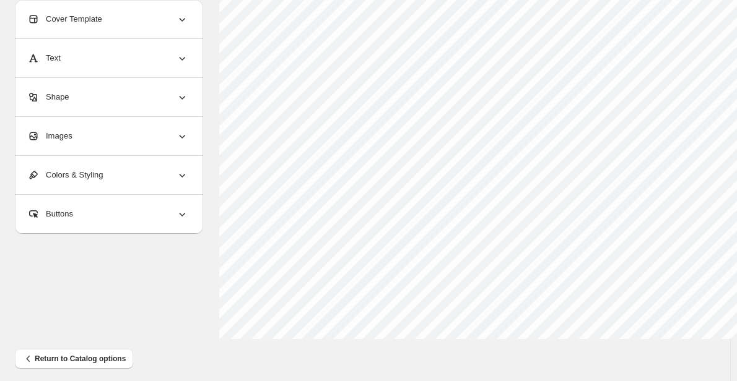
scroll to position [516, 0]
click at [62, 352] on span "Return to Catalog options" at bounding box center [73, 350] width 103 height 12
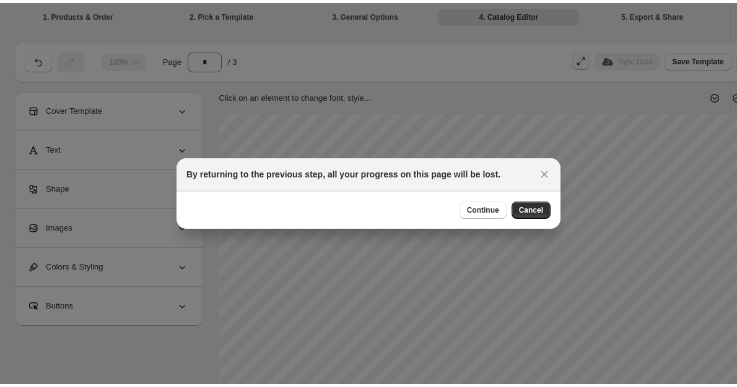
scroll to position [510, 0]
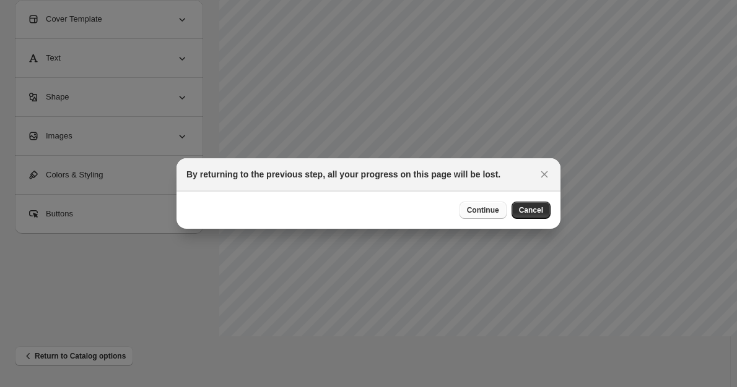
click at [484, 212] on span "Continue" at bounding box center [483, 211] width 32 height 10
select select "****"
select select "**********"
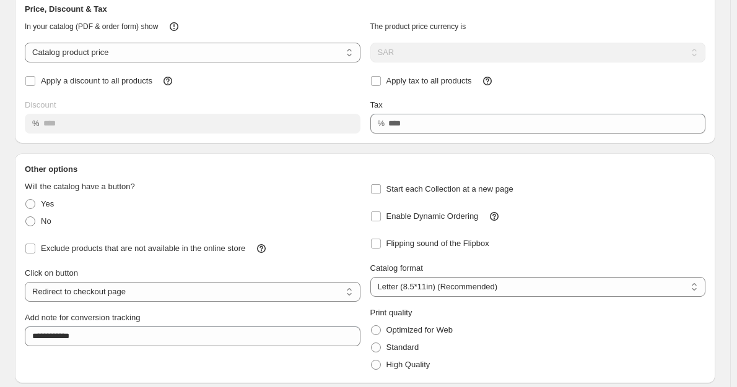
scroll to position [123, 0]
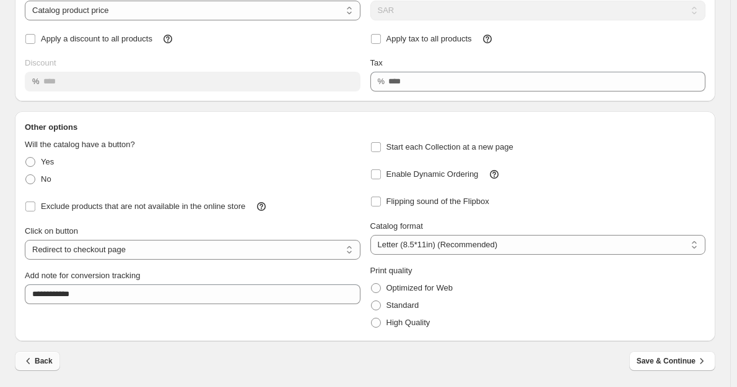
click at [40, 358] on span "Back" at bounding box center [37, 361] width 30 height 12
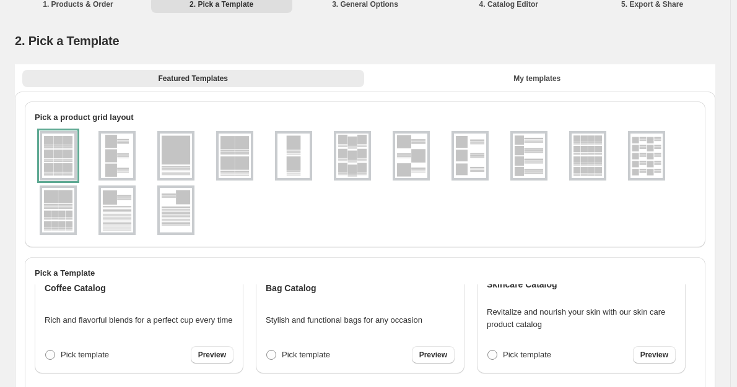
scroll to position [480, 0]
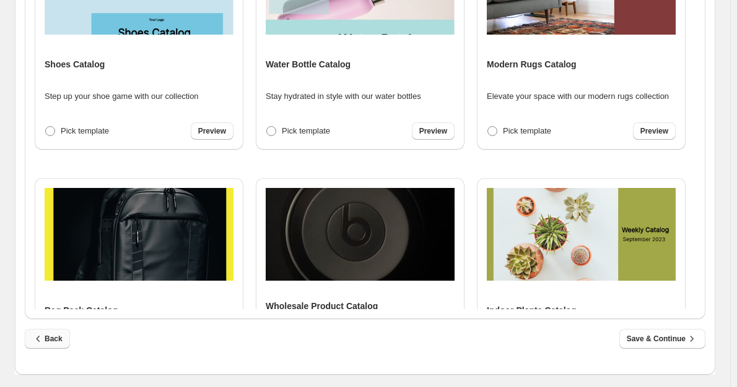
click at [41, 339] on icon "button" at bounding box center [38, 339] width 12 height 12
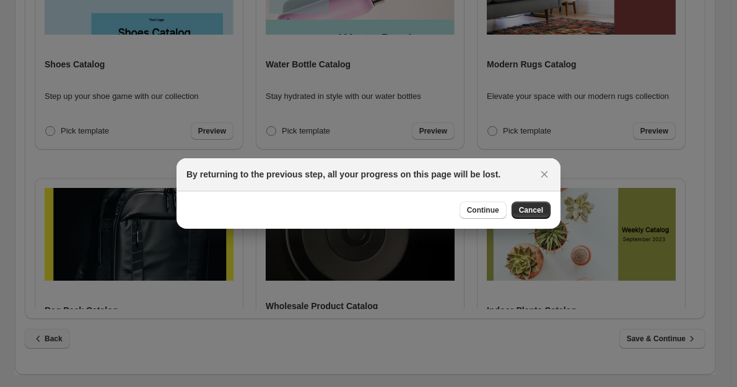
scroll to position [0, 0]
click at [485, 210] on span "Continue" at bounding box center [483, 211] width 32 height 10
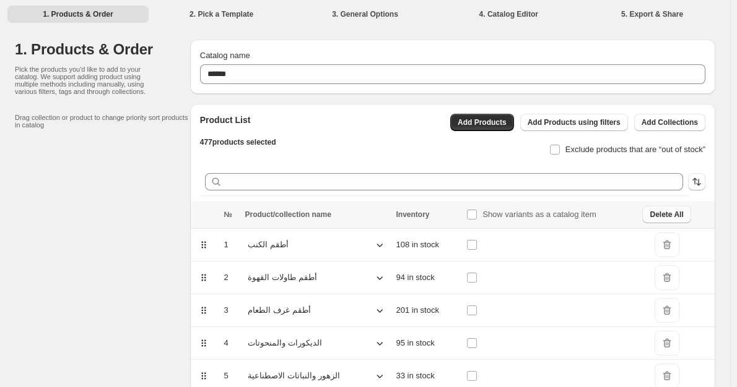
click at [676, 216] on span "Delete All" at bounding box center [665, 215] width 33 height 10
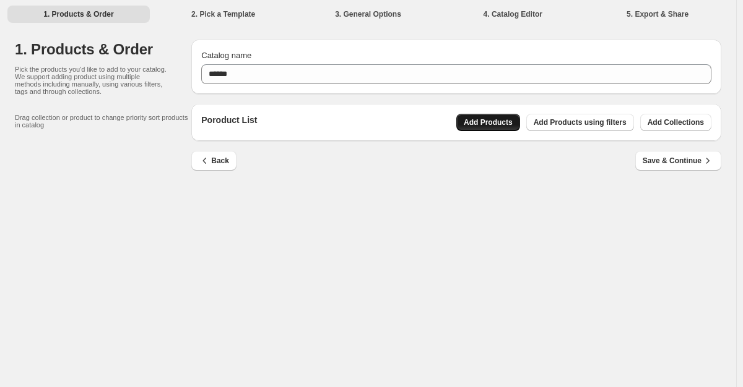
click at [508, 126] on span "Add Products" at bounding box center [488, 123] width 49 height 10
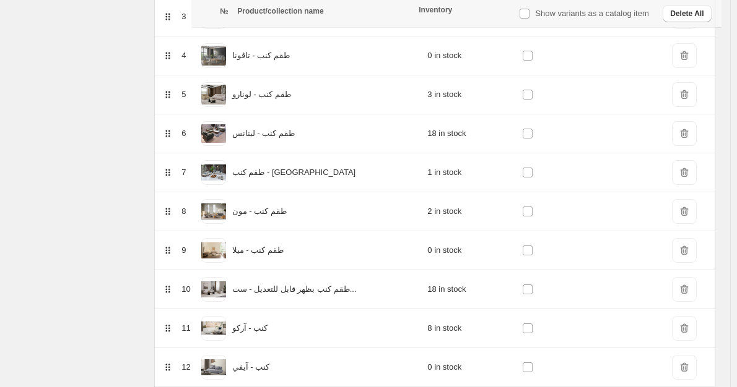
scroll to position [867, 0]
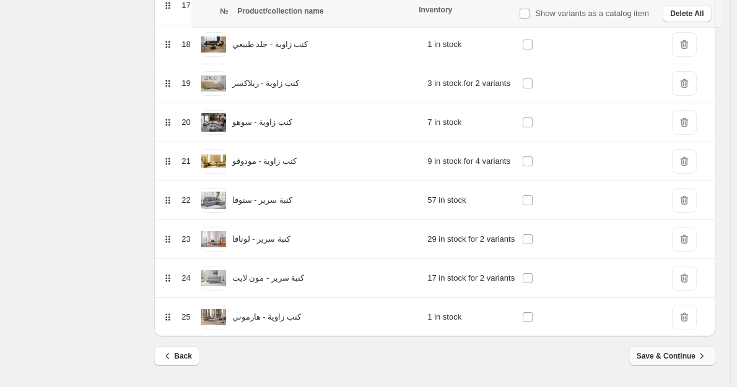
click at [688, 360] on span "Save & Continue" at bounding box center [671, 356] width 71 height 12
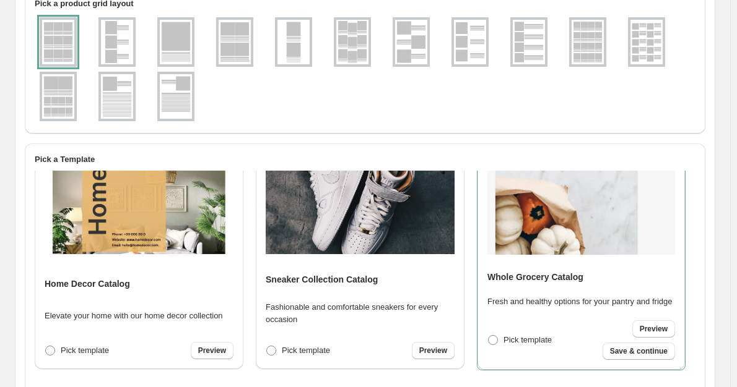
scroll to position [371, 0]
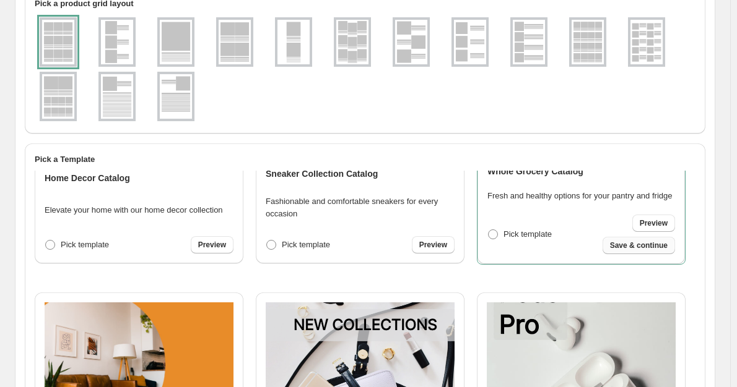
click at [643, 246] on span "Save & continue" at bounding box center [639, 246] width 58 height 10
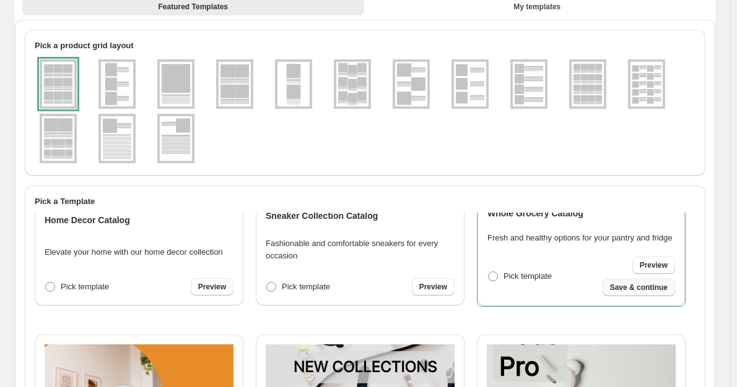
select select "****"
select select "**********"
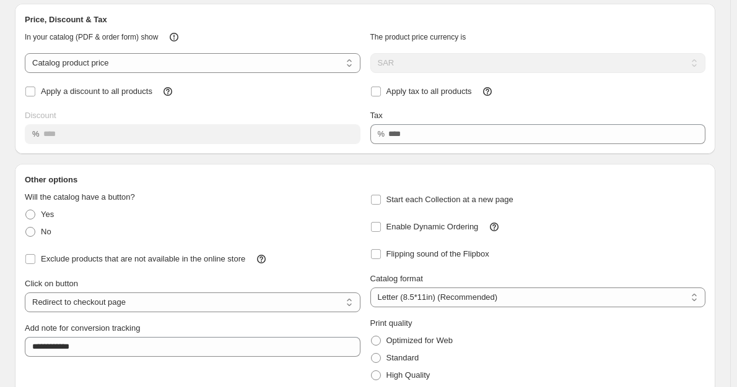
scroll to position [123, 0]
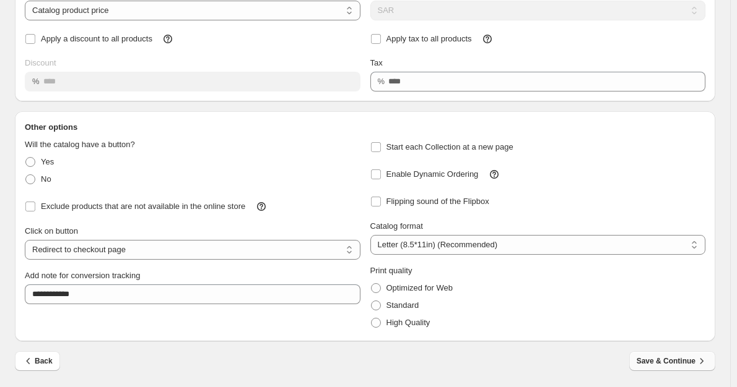
click at [673, 360] on span "Save & Continue" at bounding box center [671, 361] width 71 height 12
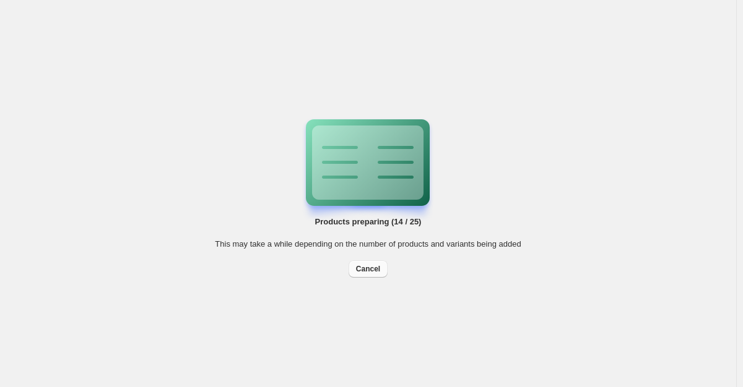
click at [370, 274] on span "Cancel" at bounding box center [368, 269] width 24 height 10
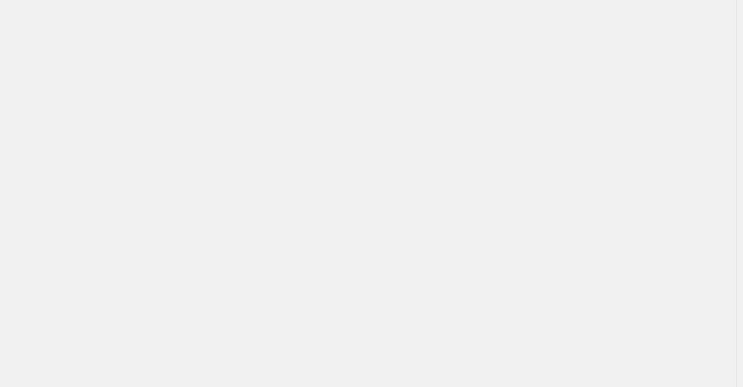
select select "****"
select select "**********"
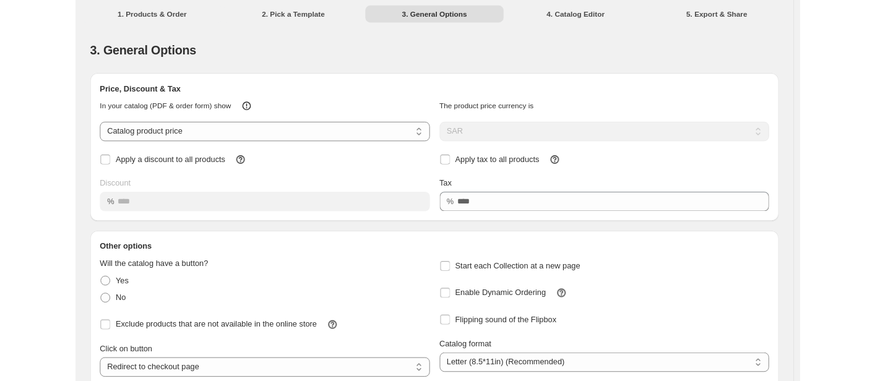
scroll to position [123, 0]
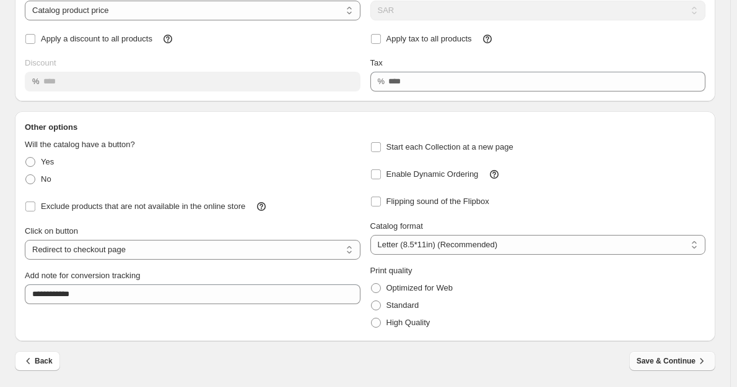
click at [694, 363] on span "Save & Continue" at bounding box center [671, 361] width 71 height 12
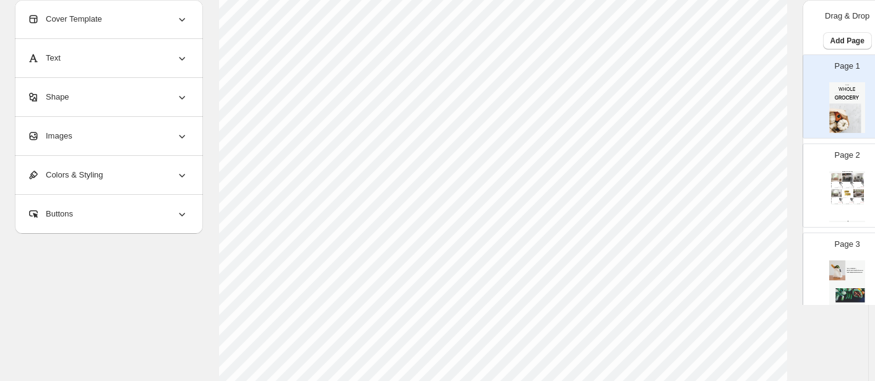
click at [742, 191] on img at bounding box center [847, 193] width 11 height 8
type input "*"
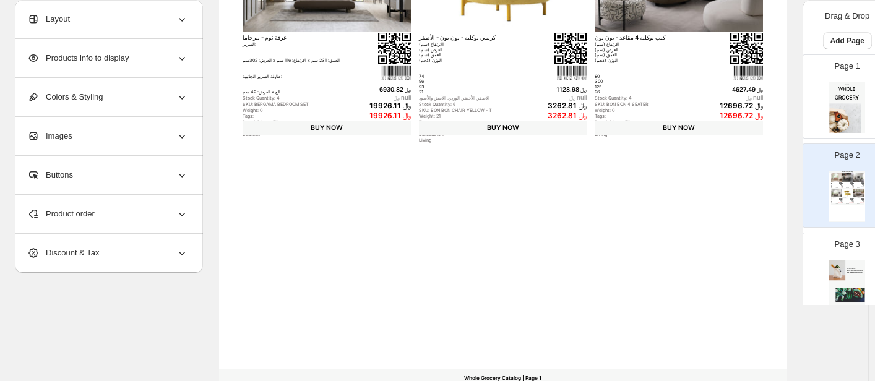
scroll to position [516, 0]
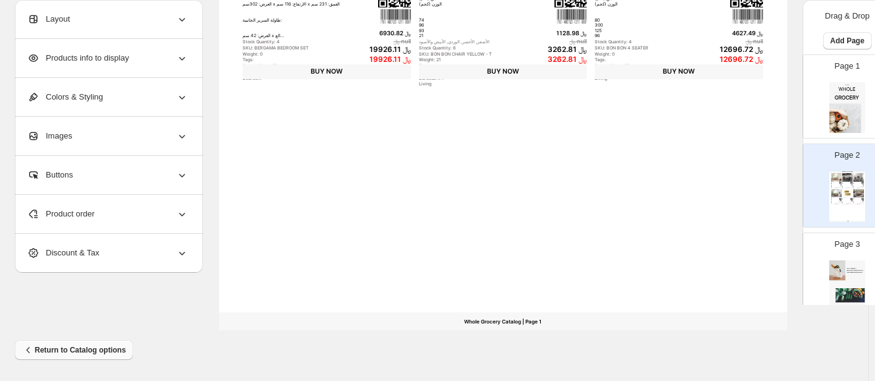
click at [76, 352] on span "Return to Catalog options" at bounding box center [73, 350] width 103 height 12
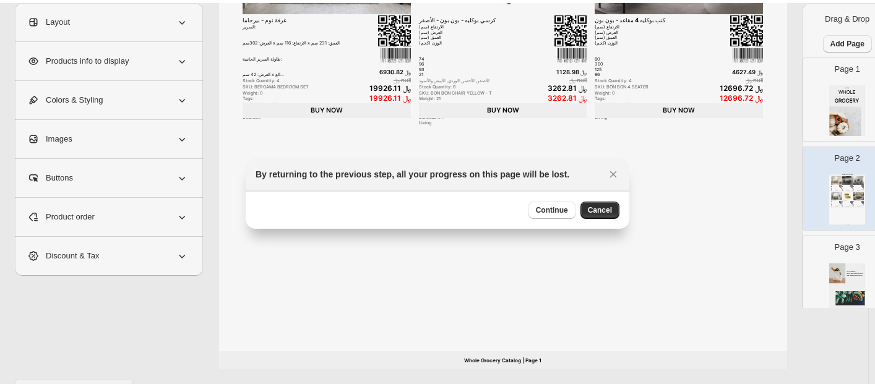
scroll to position [510, 0]
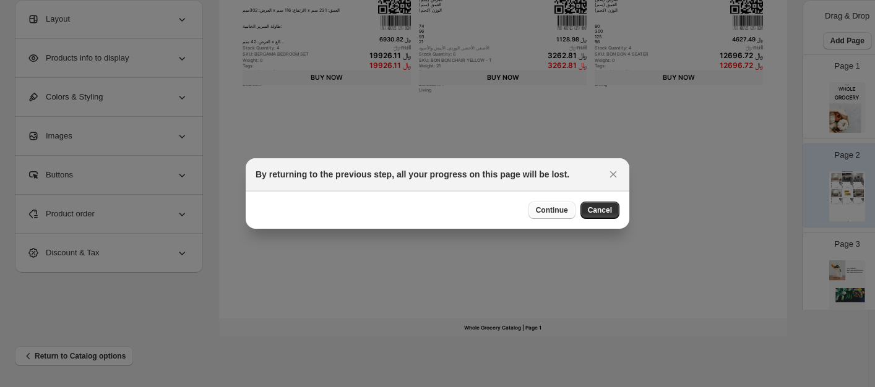
click at [558, 217] on button "Continue" at bounding box center [552, 210] width 47 height 17
select select "****"
select select "**********"
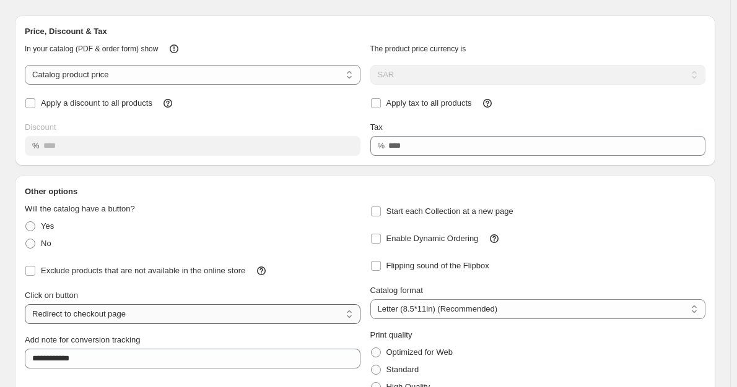
scroll to position [123, 0]
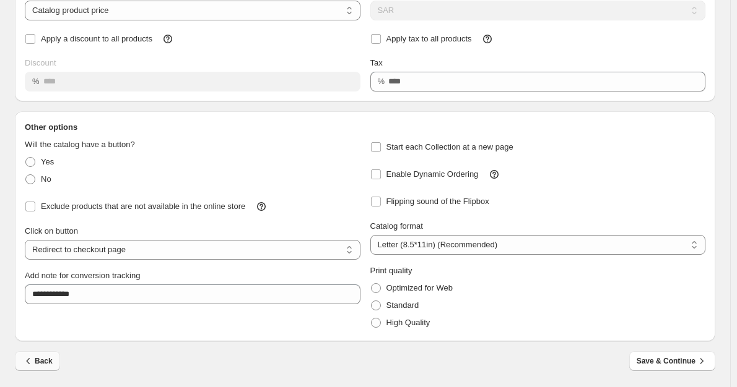
click at [37, 368] on button "Back" at bounding box center [37, 362] width 45 height 20
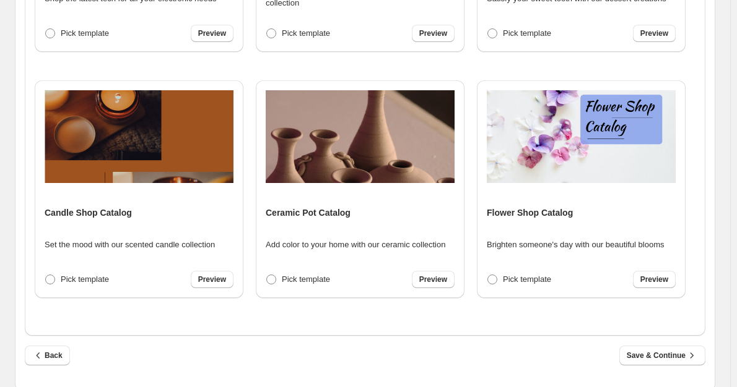
scroll to position [480, 0]
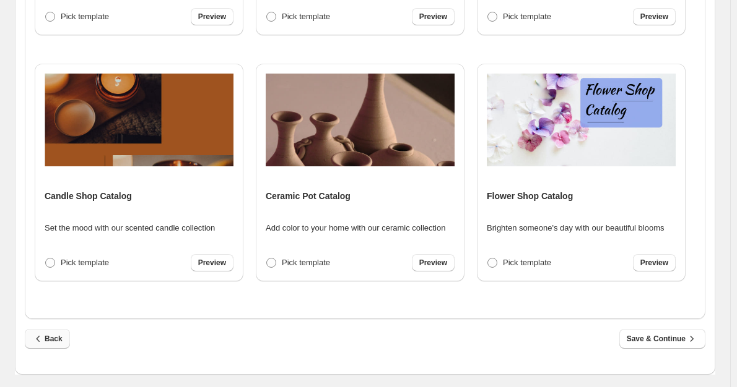
click at [45, 337] on span "Back" at bounding box center [47, 339] width 30 height 12
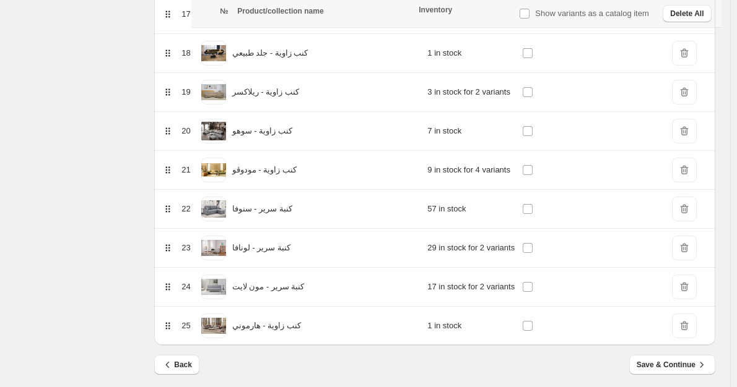
scroll to position [867, 0]
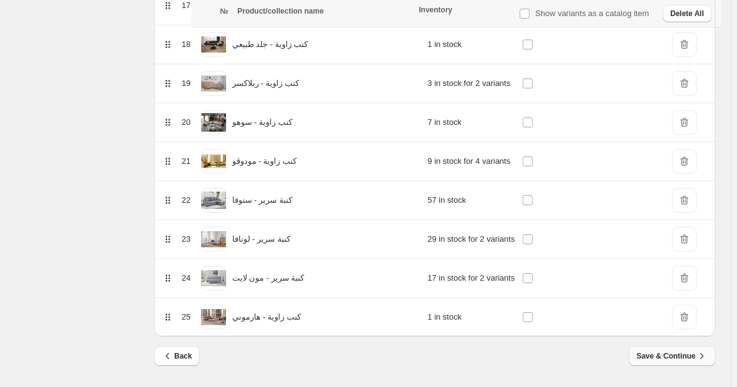
click at [676, 361] on span "Save & Continue" at bounding box center [671, 356] width 71 height 12
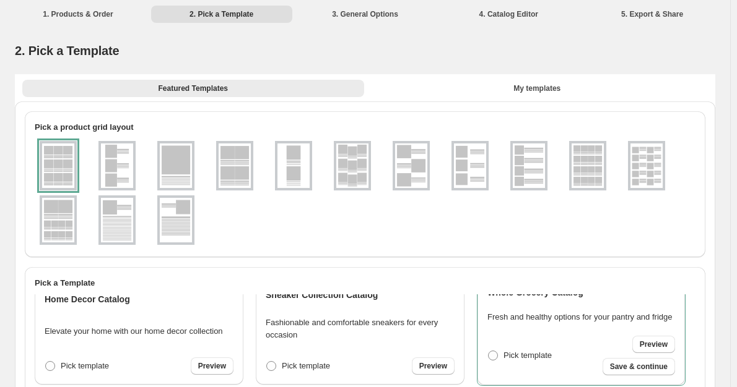
scroll to position [371, 0]
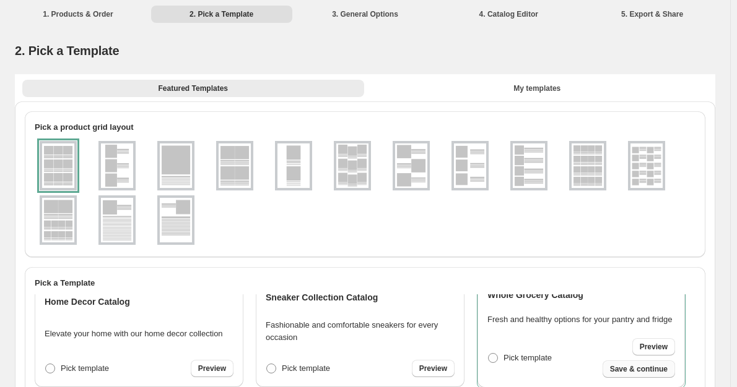
click at [655, 368] on span "Save & continue" at bounding box center [639, 370] width 58 height 10
select select "****"
select select "**********"
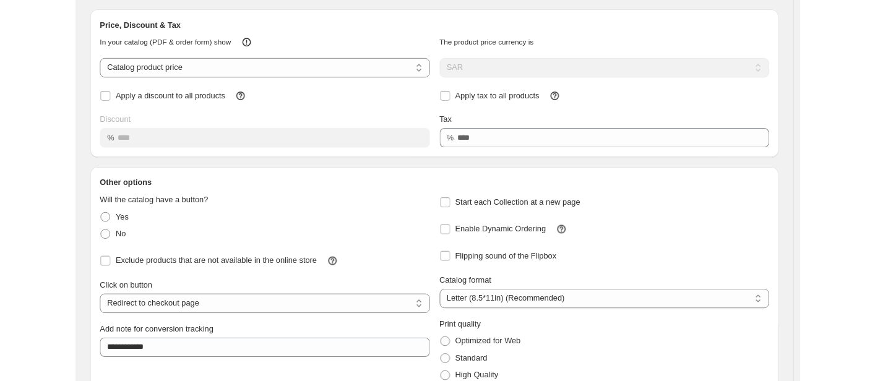
scroll to position [123, 0]
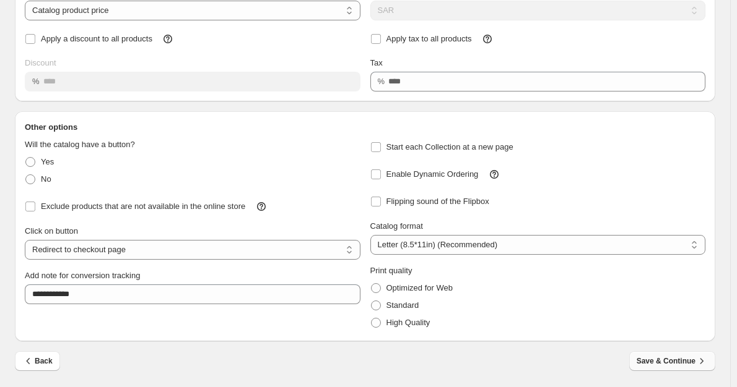
click at [665, 364] on span "Save & Continue" at bounding box center [671, 361] width 71 height 12
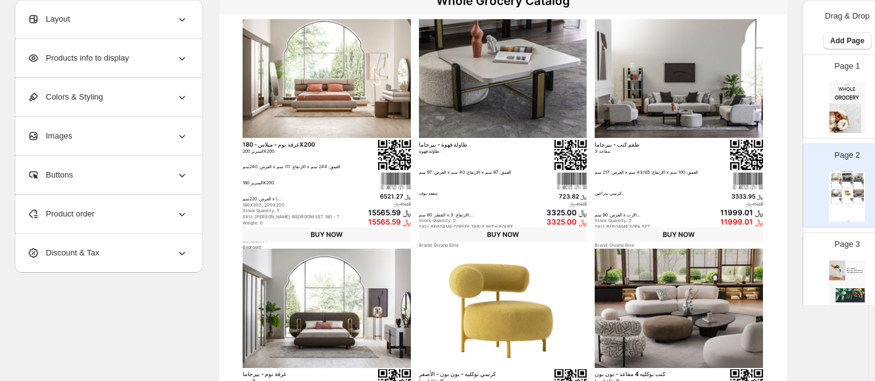
click at [742, 272] on img at bounding box center [847, 286] width 36 height 51
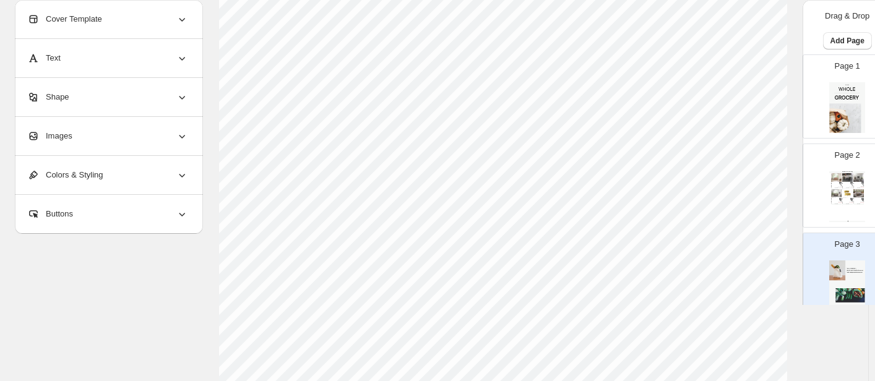
click at [742, 171] on div "Whole Grocery Catalog" at bounding box center [847, 172] width 36 height 2
type input "*"
click at [742, 171] on div "Whole Grocery Catalog" at bounding box center [847, 172] width 36 height 2
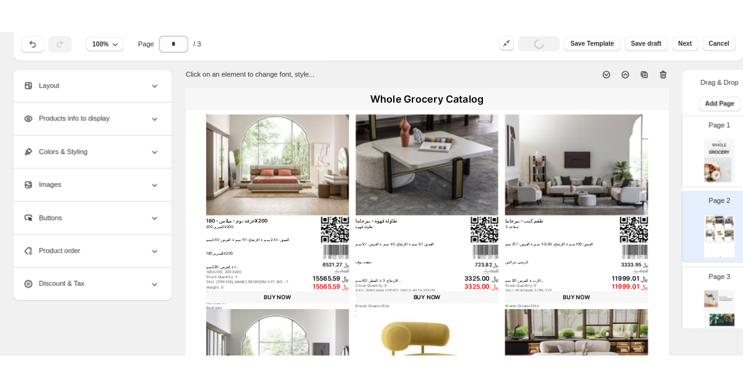
scroll to position [0, 0]
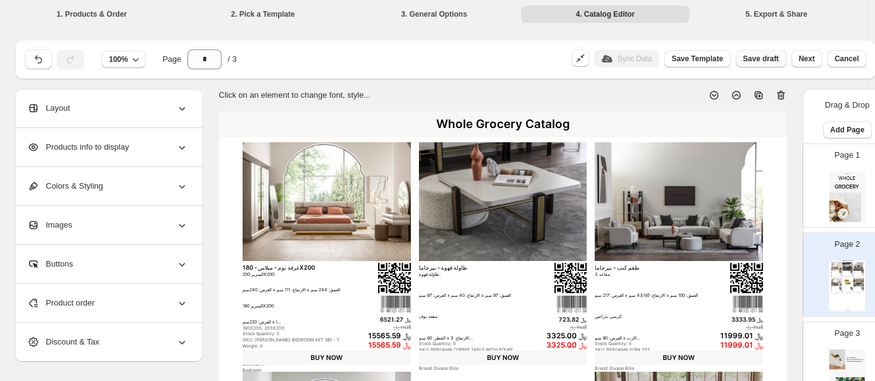
click at [742, 59] on span "Save draft" at bounding box center [761, 59] width 36 height 10
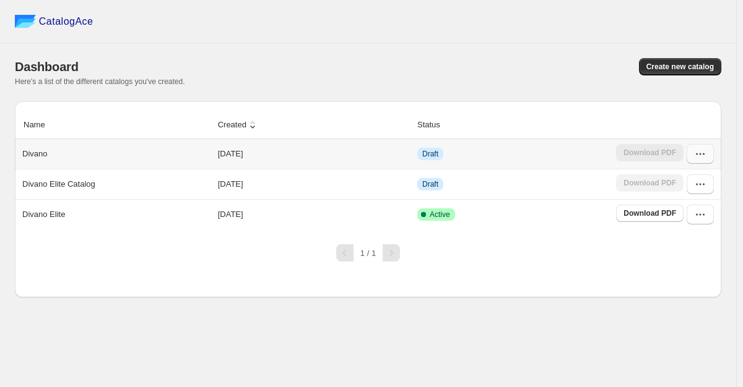
click at [701, 154] on icon "button" at bounding box center [700, 154] width 12 height 12
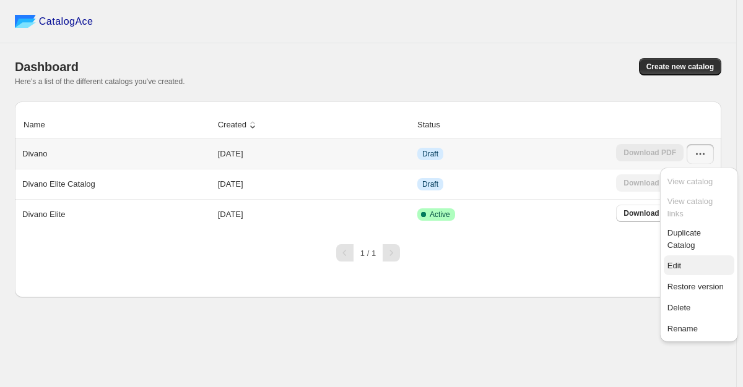
click at [690, 260] on span "Edit" at bounding box center [698, 266] width 63 height 12
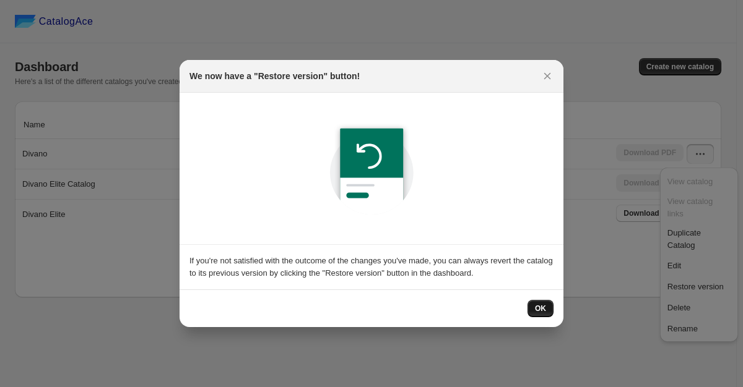
click at [548, 309] on button "OK" at bounding box center [540, 308] width 26 height 17
click at [548, 309] on div "CatalogAce Dashboard Create new catalog Here's a list of the different catalogs…" at bounding box center [368, 193] width 736 height 387
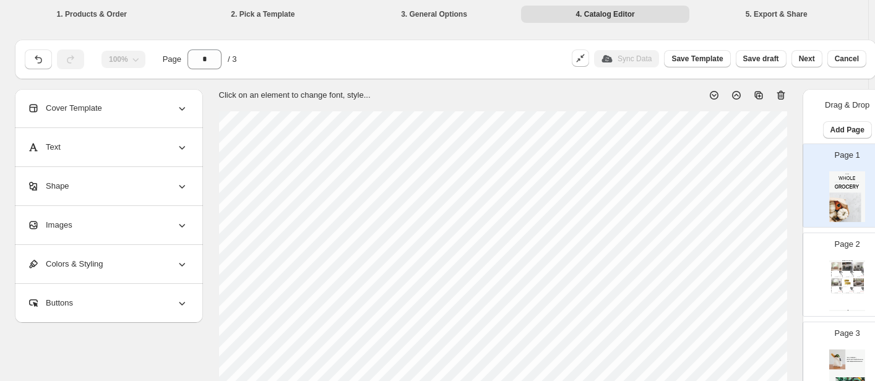
scroll to position [309, 0]
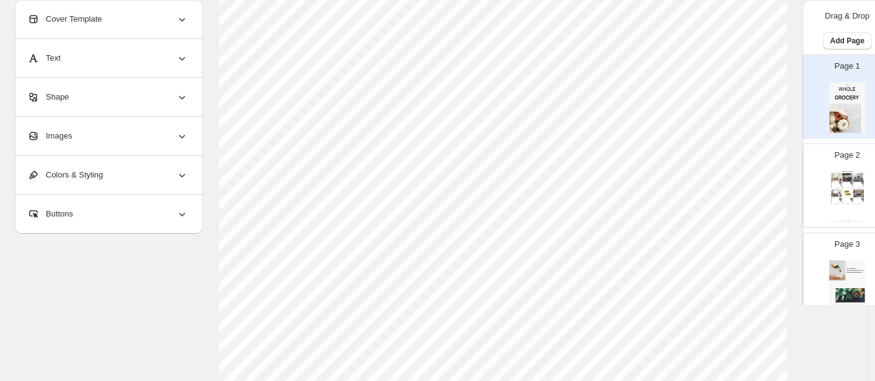
click at [742, 181] on img at bounding box center [847, 177] width 11 height 8
type input "*"
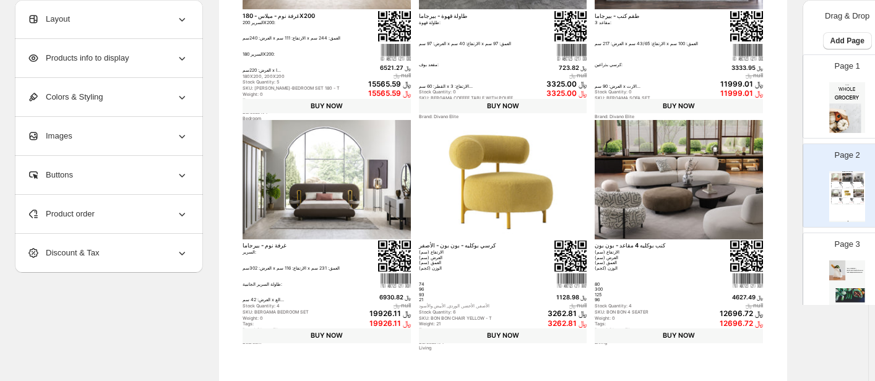
scroll to position [516, 0]
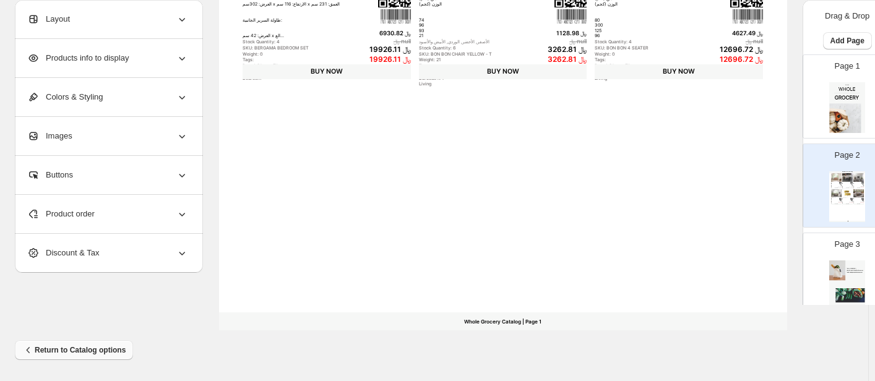
click at [85, 352] on span "Return to Catalog options" at bounding box center [73, 350] width 103 height 12
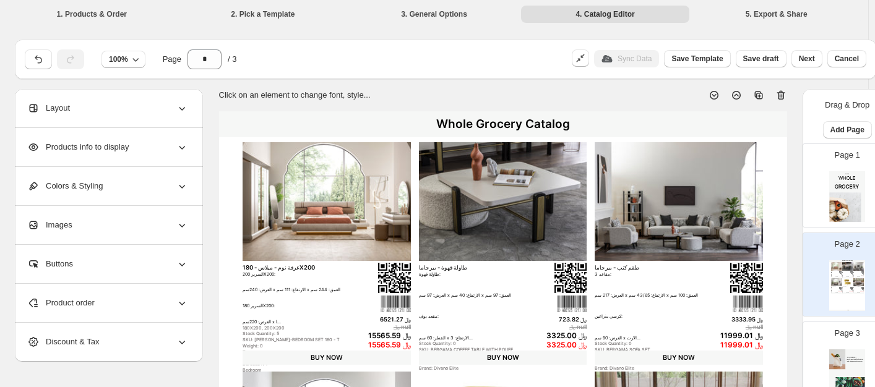
scroll to position [510, 0]
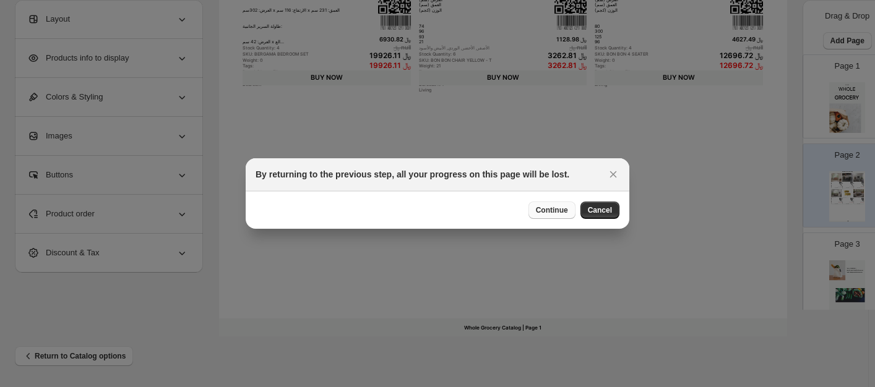
click at [553, 207] on span "Continue" at bounding box center [552, 211] width 32 height 10
select select "****"
select select "**********"
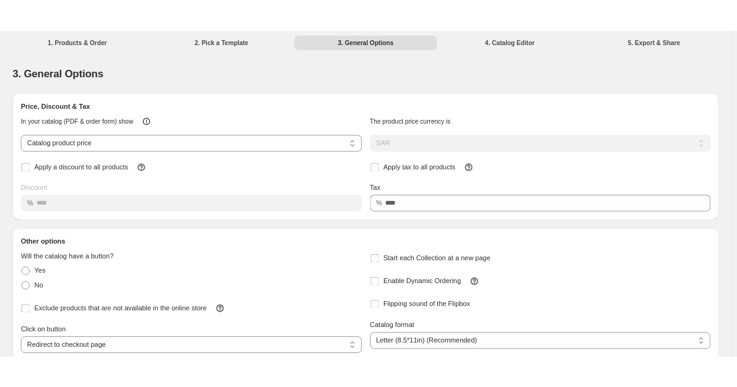
scroll to position [0, 0]
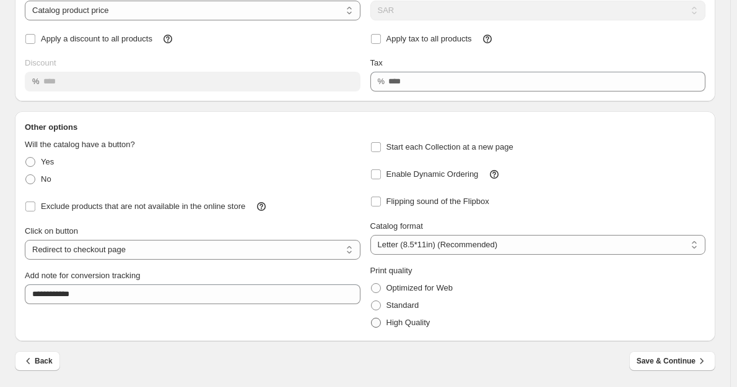
click at [405, 321] on span "High Quality" at bounding box center [408, 322] width 44 height 9
click at [664, 360] on span "Save & Continue" at bounding box center [671, 361] width 71 height 12
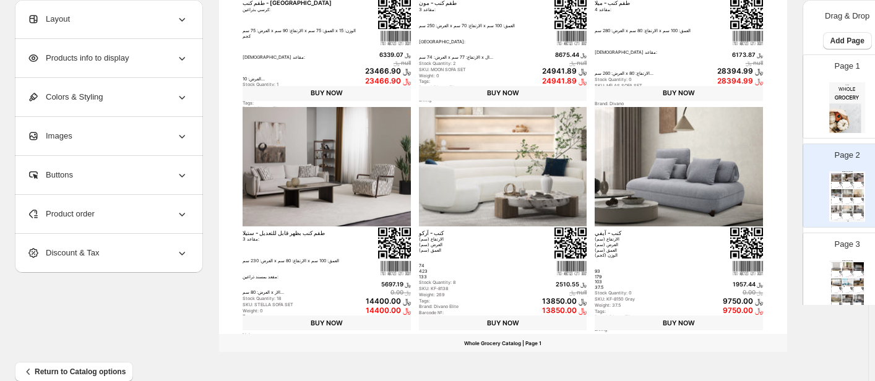
scroll to position [516, 0]
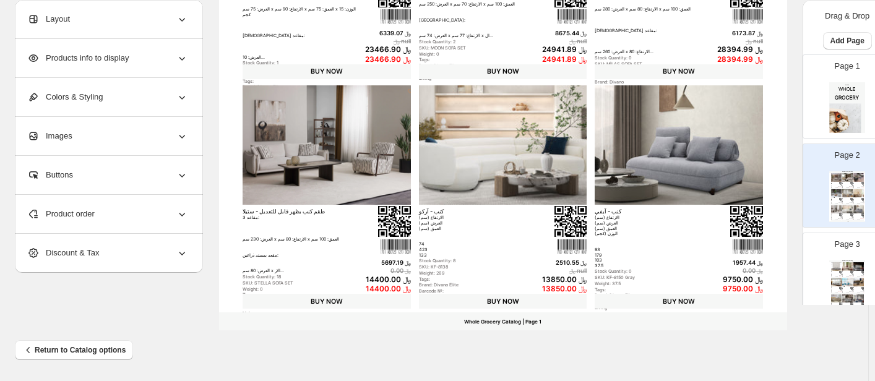
click at [742, 270] on img at bounding box center [859, 266] width 11 height 8
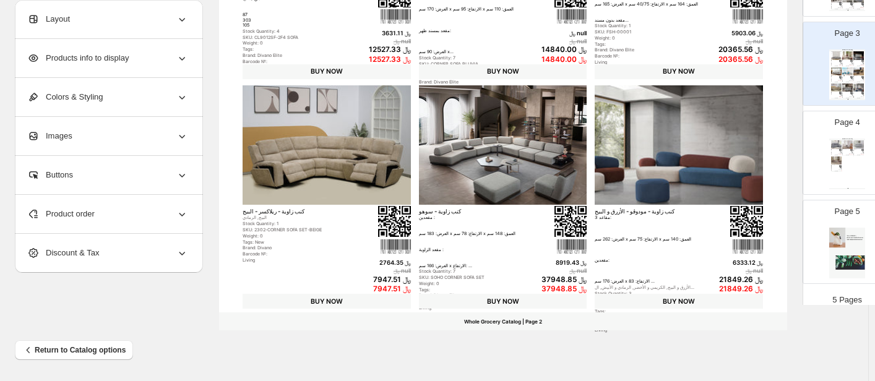
scroll to position [217, 0]
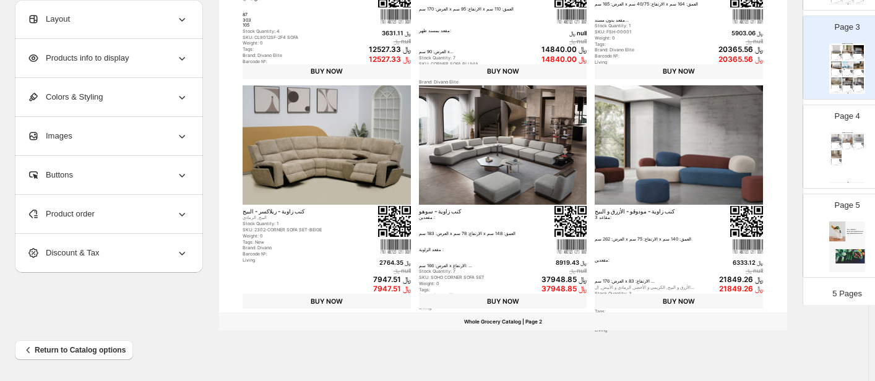
click at [742, 130] on div "Page 4 Whole Grocery Catalog كنبة سرير - سنوفا الارتفاع (سم) العرض (سم) العمق (…" at bounding box center [842, 141] width 78 height 83
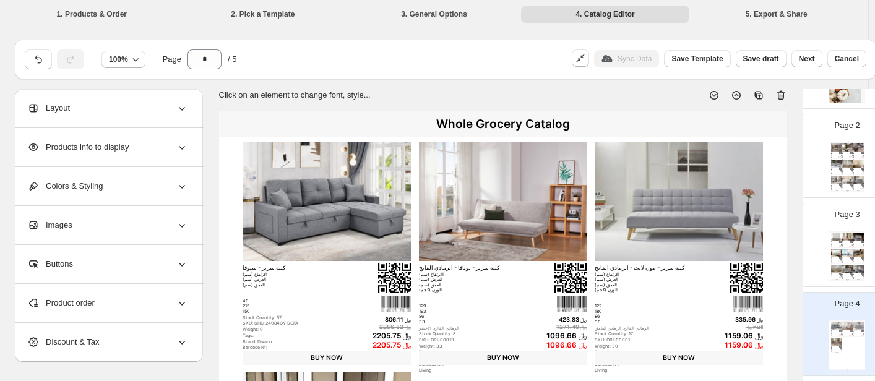
scroll to position [124, 0]
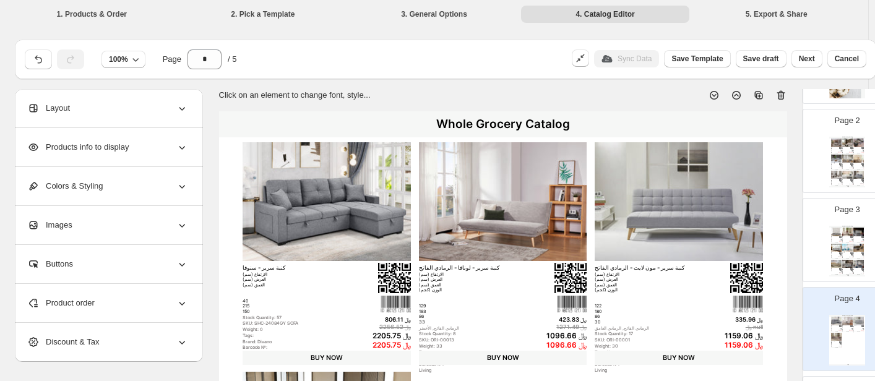
click at [742, 181] on div "Whole Grocery Catalog طقم كنب - بوهيم [DEMOGRAPHIC_DATA] مقاعد: العرض: 230 سم x…" at bounding box center [847, 162] width 36 height 51
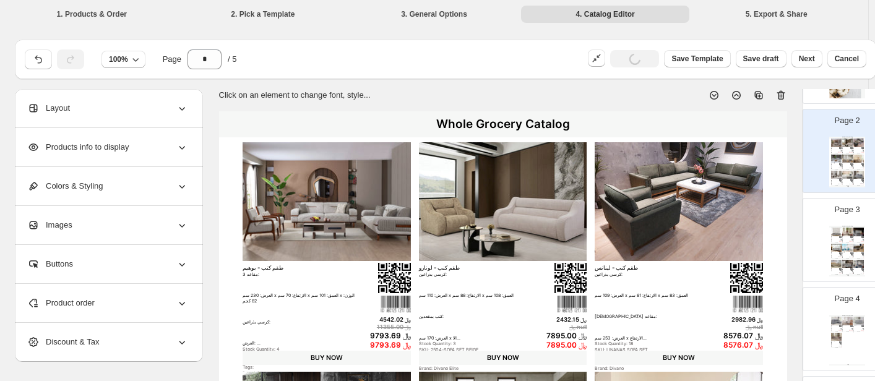
click at [180, 108] on icon at bounding box center [183, 109] width 6 height 4
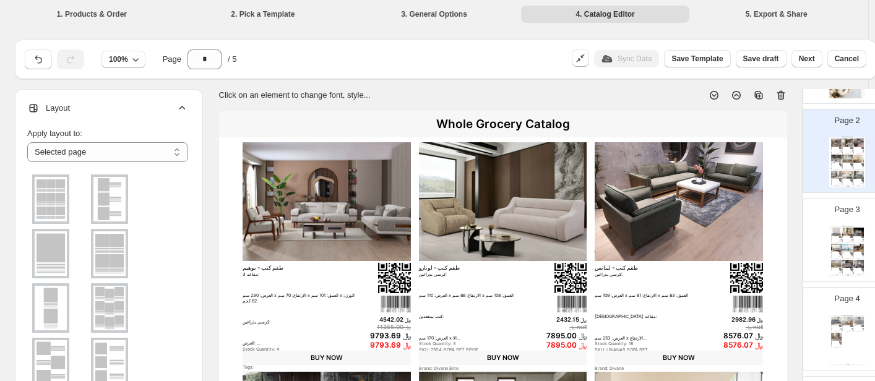
click at [105, 248] on img at bounding box center [109, 253] width 32 height 45
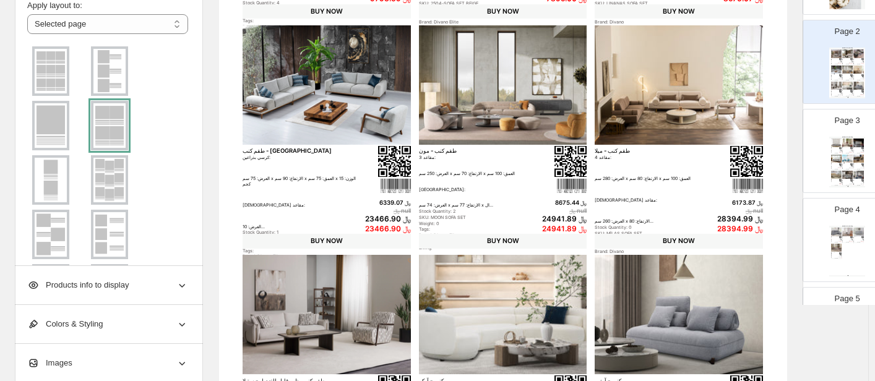
scroll to position [331, 0]
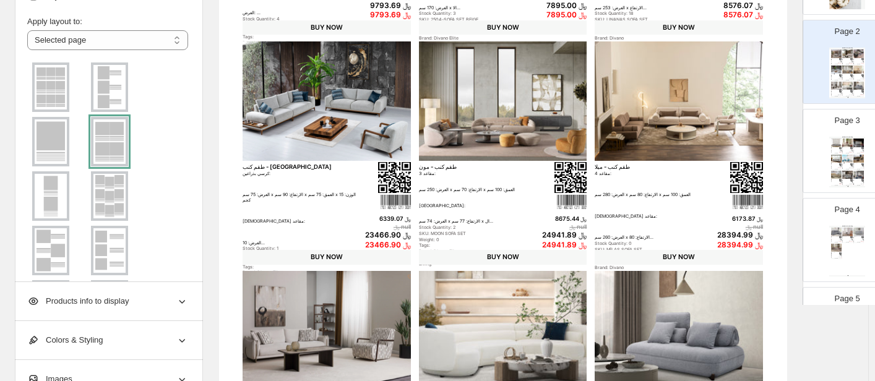
click at [115, 144] on div at bounding box center [109, 142] width 37 height 50
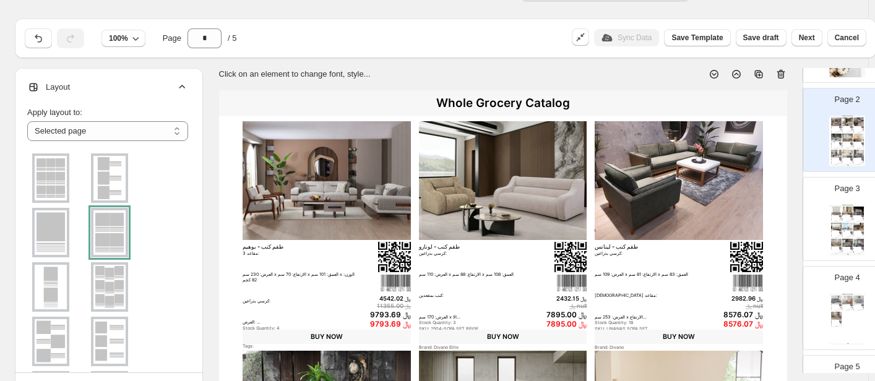
scroll to position [0, 0]
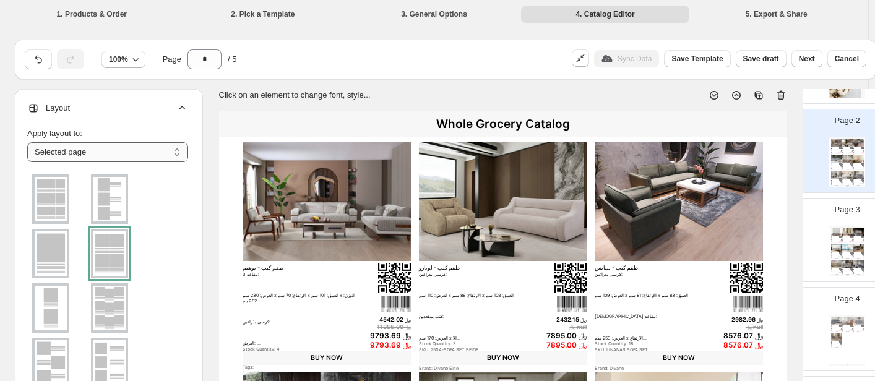
click at [161, 156] on select "**********" at bounding box center [107, 152] width 161 height 20
click at [114, 253] on div at bounding box center [109, 254] width 37 height 50
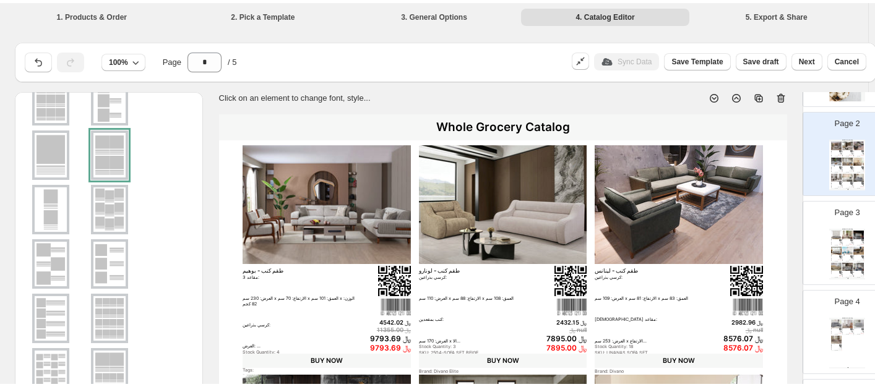
scroll to position [204, 0]
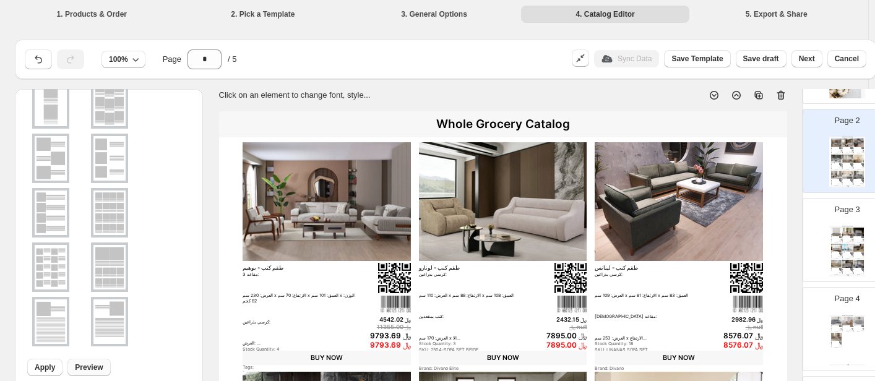
click at [84, 370] on span "Preview" at bounding box center [89, 368] width 28 height 10
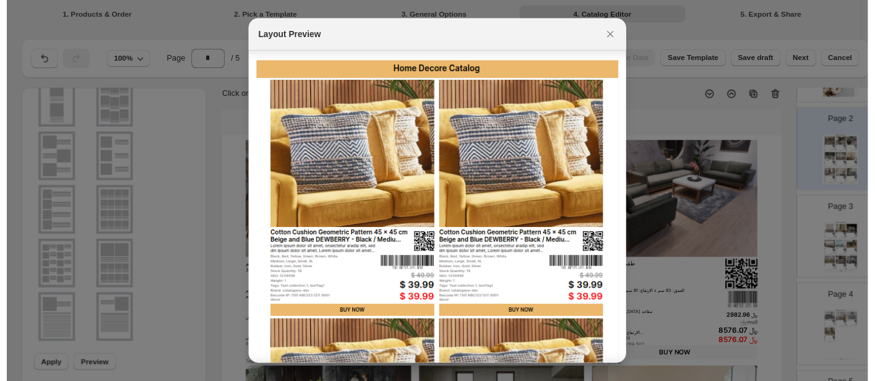
scroll to position [225, 0]
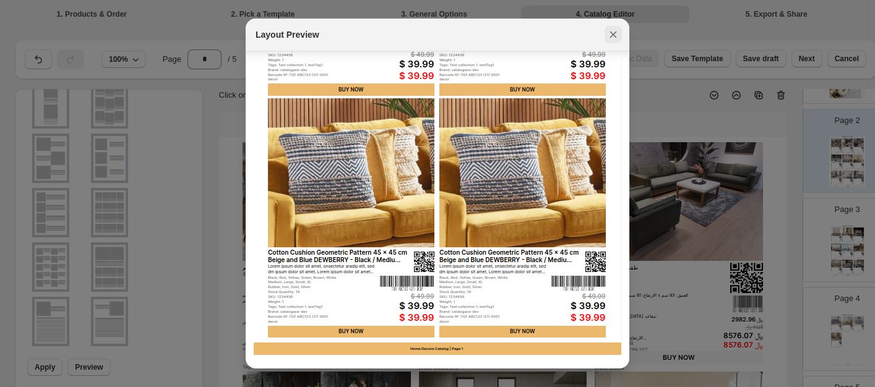
click at [615, 37] on icon ":r25e:" at bounding box center [613, 35] width 7 height 7
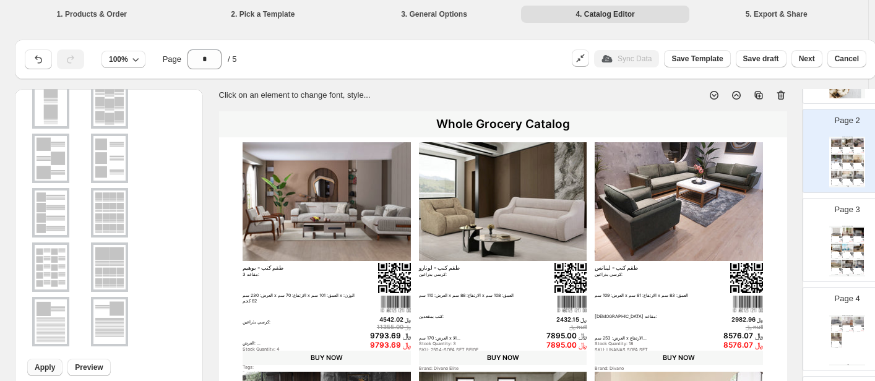
click at [50, 366] on span "Apply" at bounding box center [45, 368] width 20 height 10
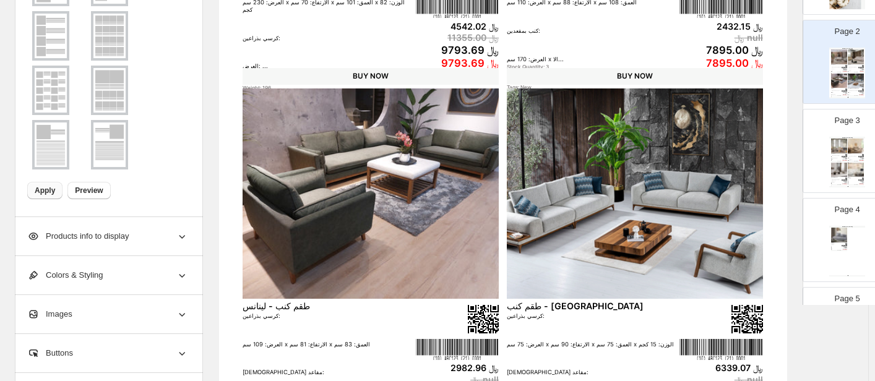
scroll to position [516, 0]
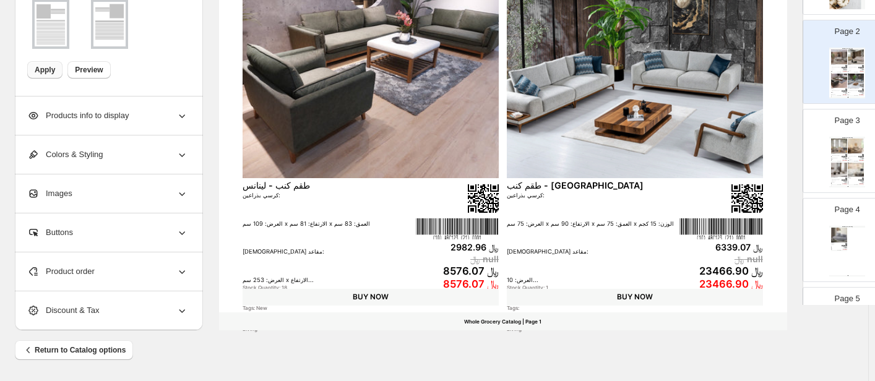
click at [742, 163] on img at bounding box center [856, 170] width 16 height 15
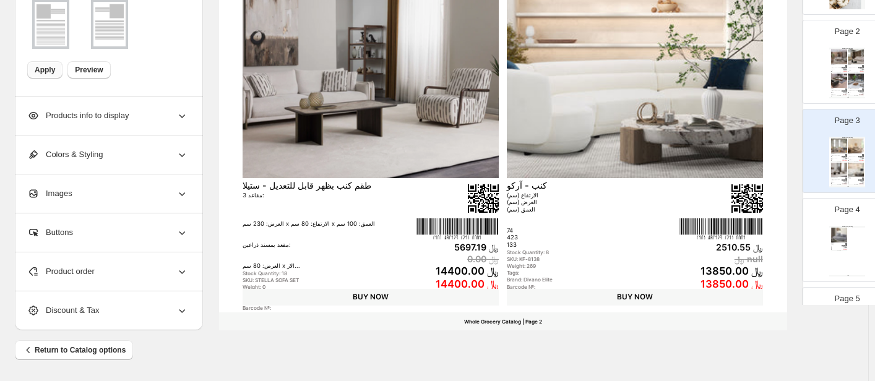
type input "*"
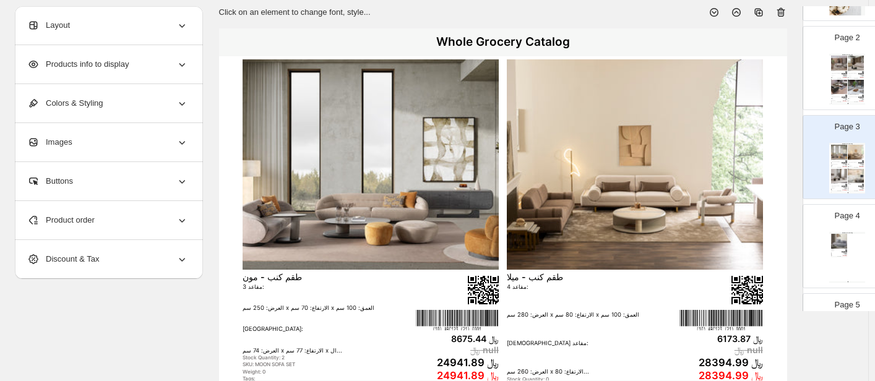
scroll to position [0, 0]
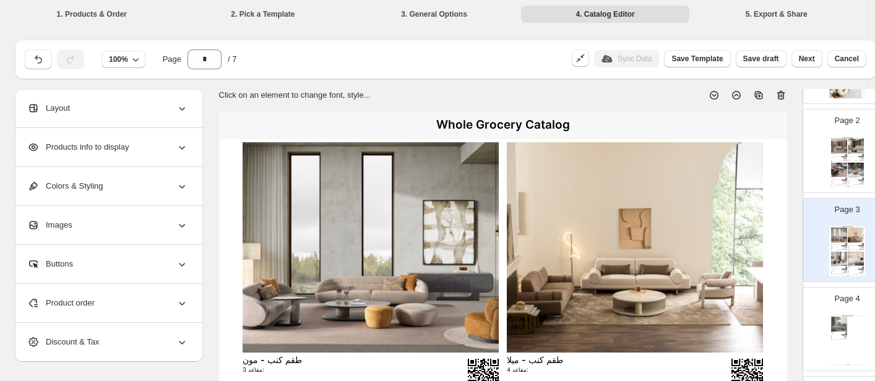
click at [162, 148] on div "Products info to display" at bounding box center [107, 147] width 161 height 38
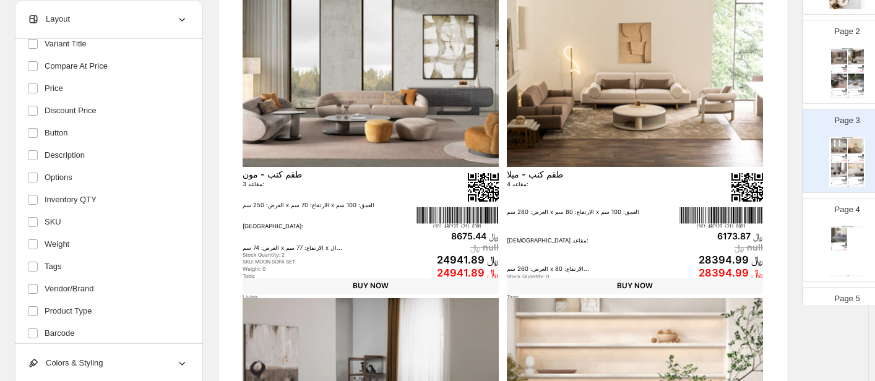
scroll to position [139, 0]
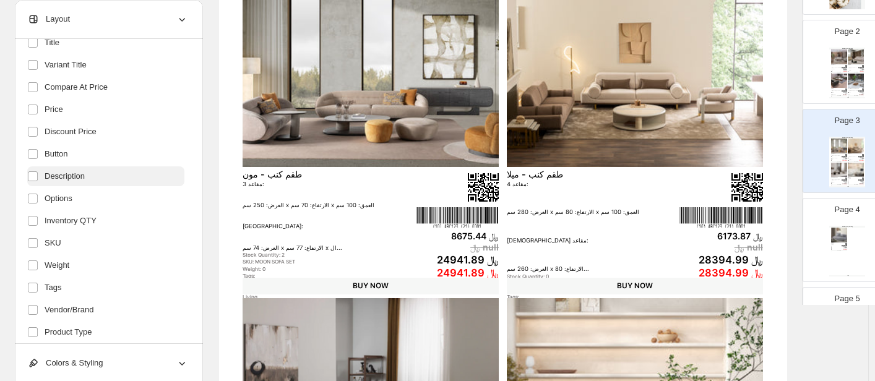
click at [95, 176] on label "Description" at bounding box center [105, 177] width 157 height 20
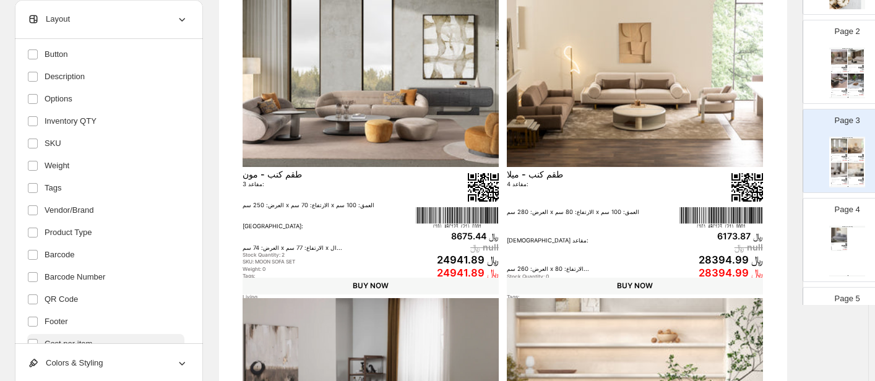
scroll to position [92, 0]
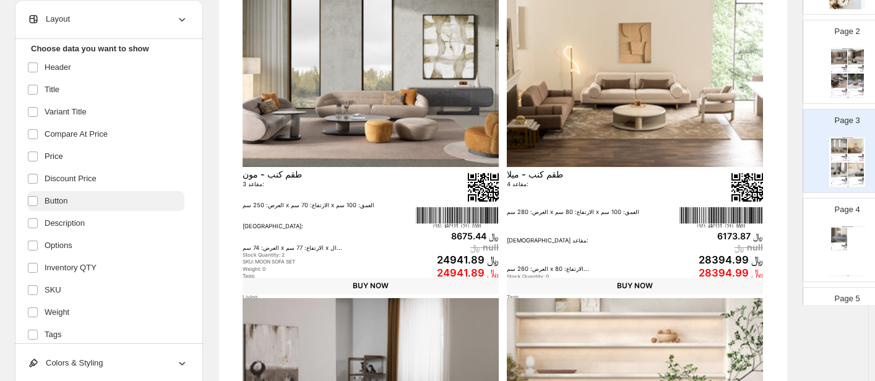
click at [49, 201] on span "Button" at bounding box center [57, 201] width 24 height 12
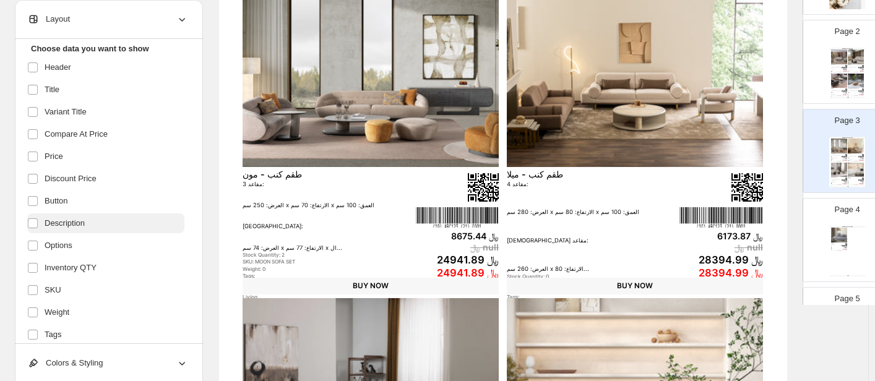
click at [54, 222] on span "Description" at bounding box center [65, 223] width 40 height 12
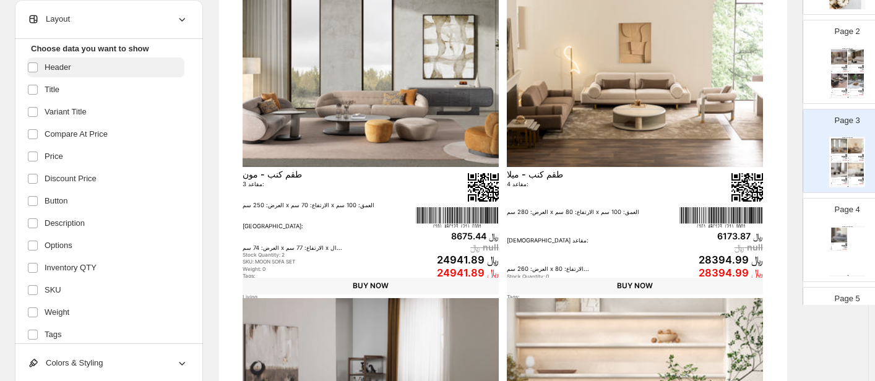
click at [87, 64] on label "Header" at bounding box center [105, 68] width 157 height 20
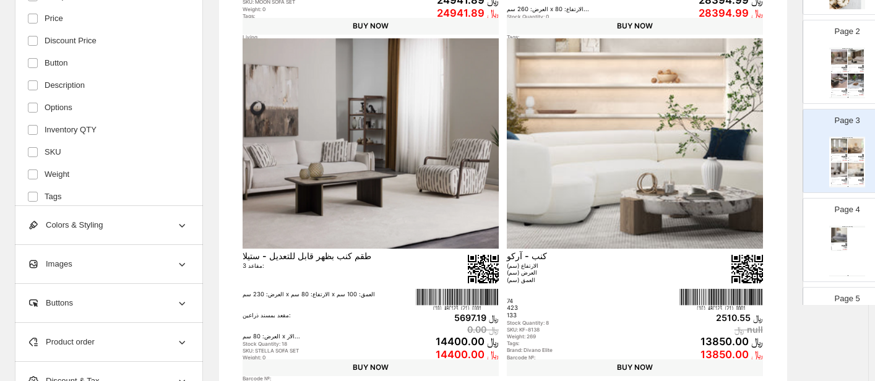
scroll to position [331, 0]
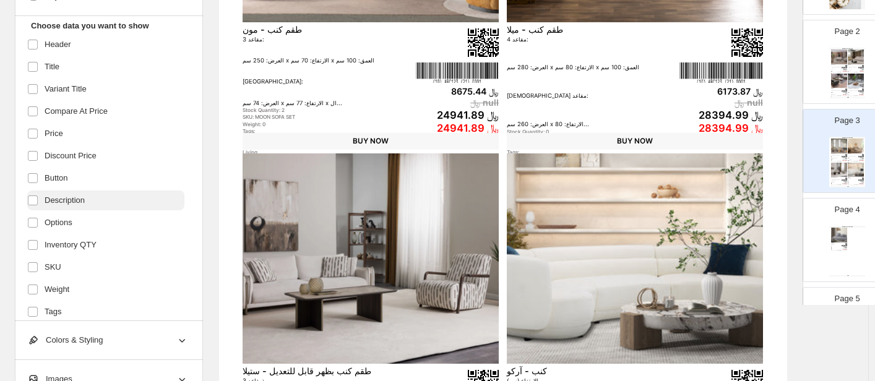
click at [59, 194] on span "Description" at bounding box center [65, 200] width 40 height 12
drag, startPoint x: 26, startPoint y: 197, endPoint x: 81, endPoint y: 201, distance: 55.3
click at [81, 201] on span "Description" at bounding box center [65, 200] width 40 height 12
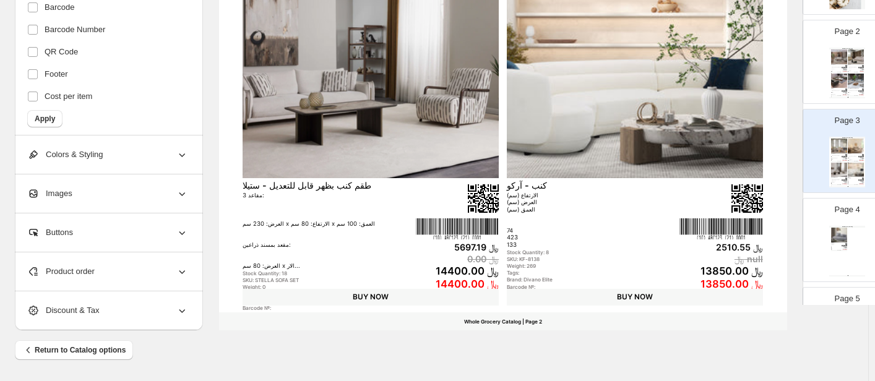
scroll to position [454, 0]
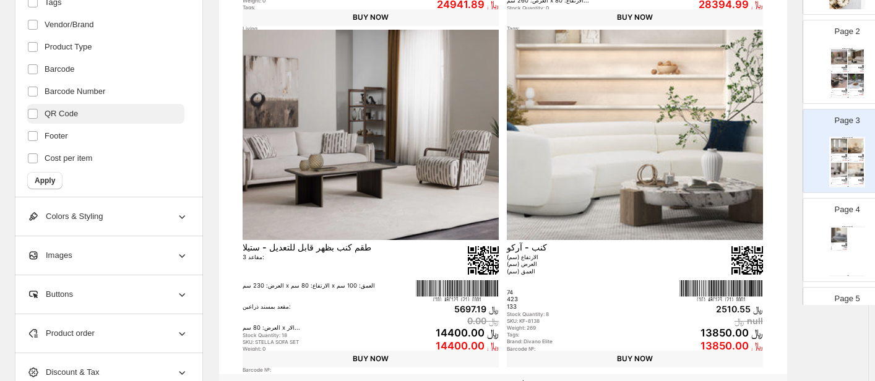
click at [47, 110] on span "QR Code" at bounding box center [61, 114] width 33 height 12
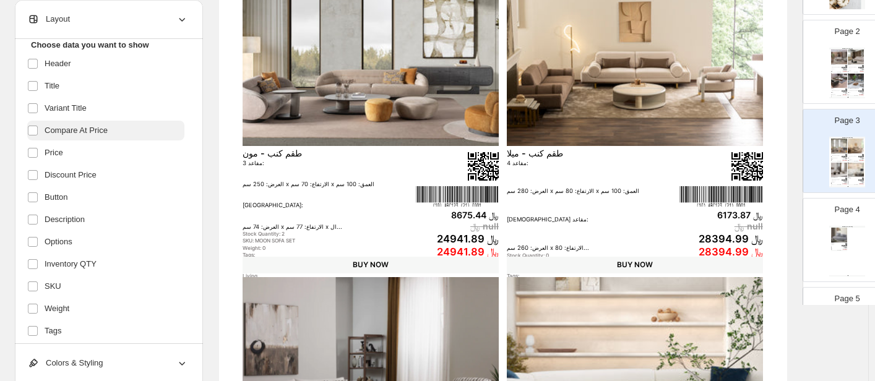
scroll to position [30, 0]
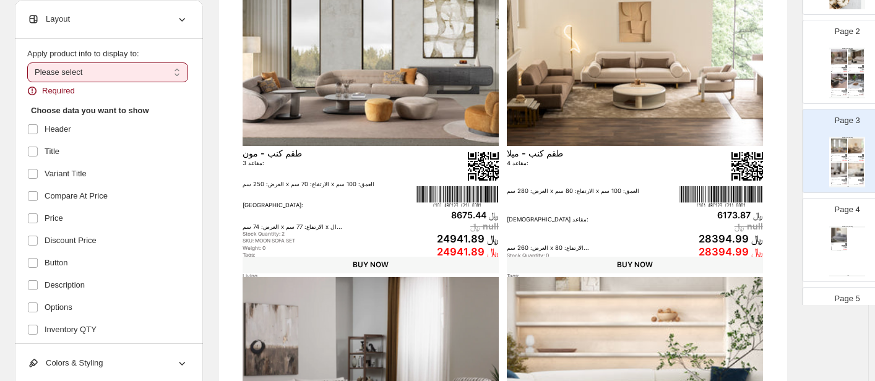
click at [136, 69] on select "**********" at bounding box center [107, 73] width 161 height 20
select select "**********"
click at [27, 63] on select "**********" at bounding box center [107, 73] width 161 height 20
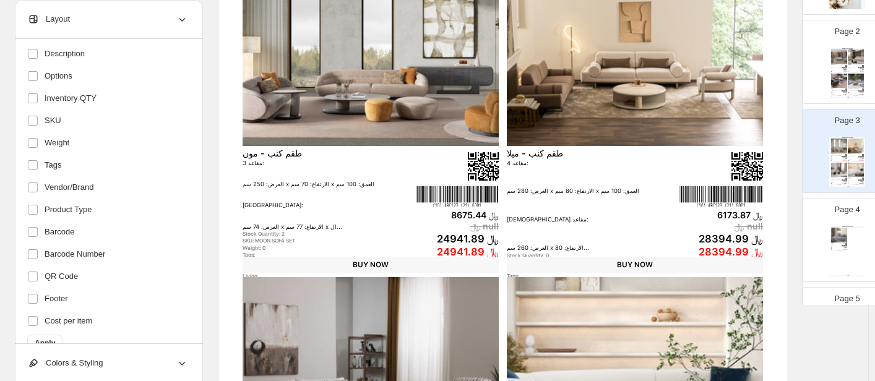
scroll to position [262, 0]
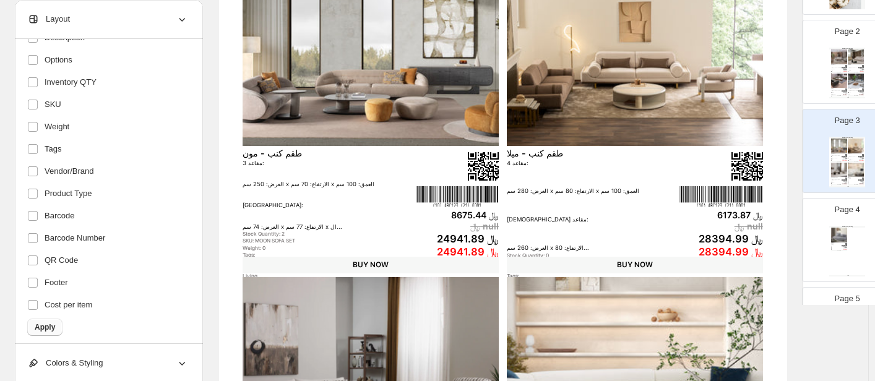
click at [36, 323] on span "Apply" at bounding box center [45, 327] width 20 height 10
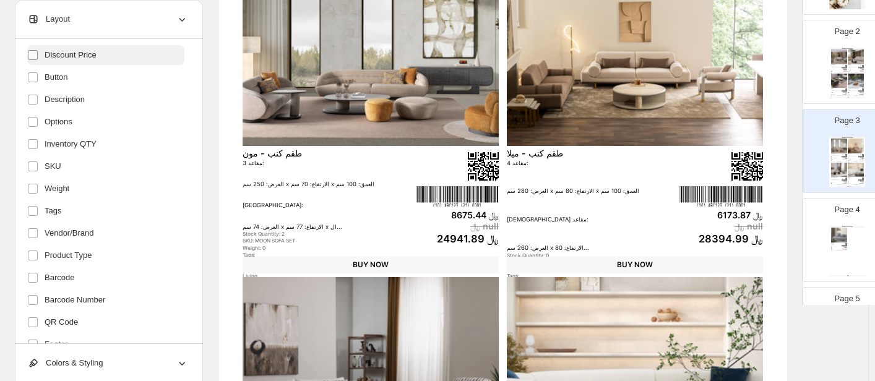
click at [34, 60] on span at bounding box center [32, 55] width 11 height 11
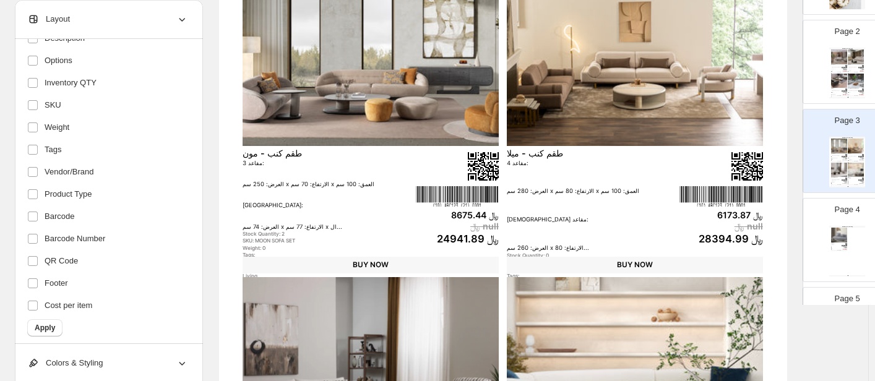
scroll to position [262, 0]
click at [48, 329] on span "Apply" at bounding box center [45, 327] width 20 height 10
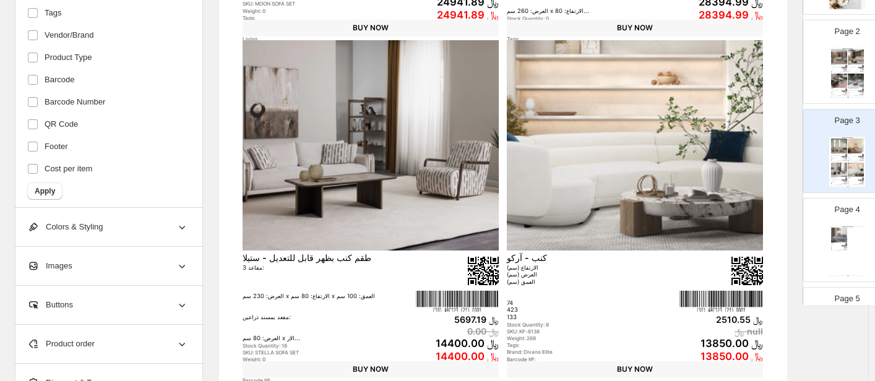
scroll to position [392, 0]
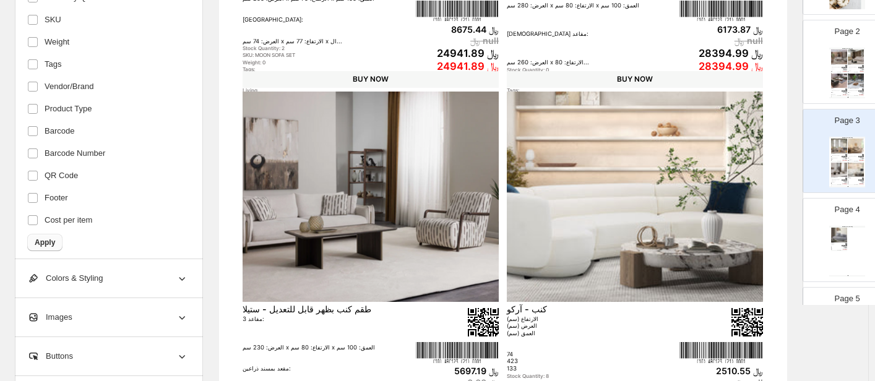
click at [44, 238] on span "Apply" at bounding box center [45, 243] width 20 height 10
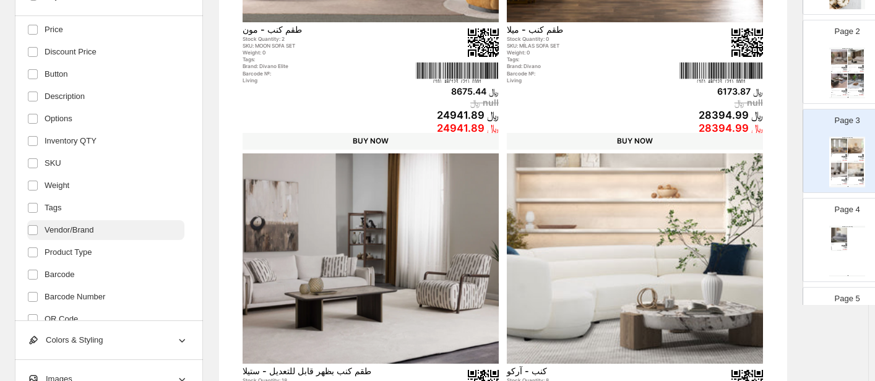
scroll to position [139, 0]
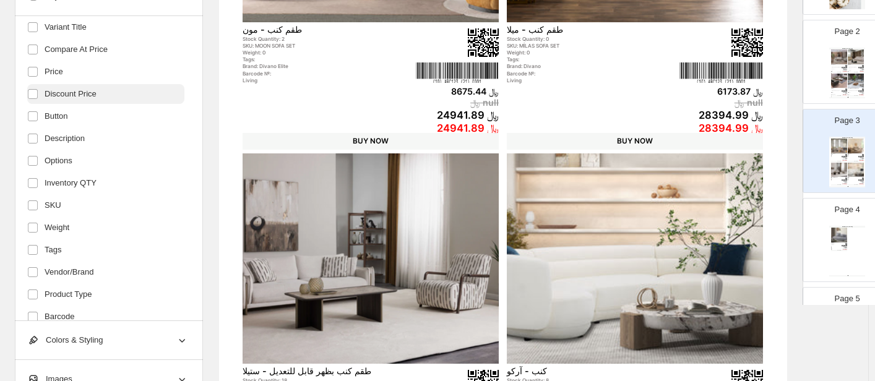
click at [52, 90] on span "Discount Price" at bounding box center [71, 94] width 52 height 12
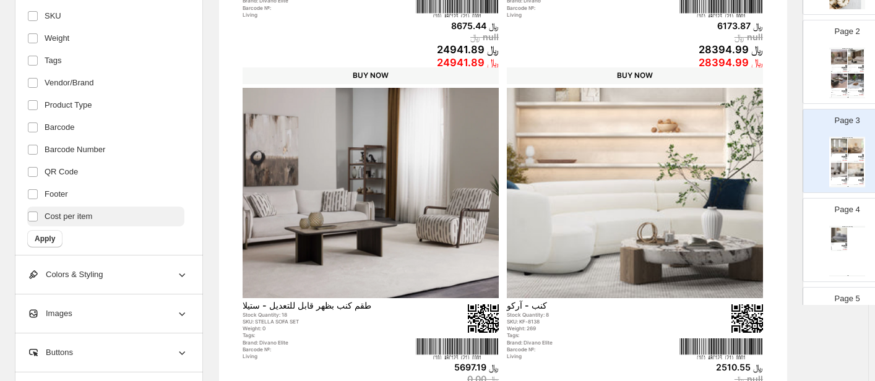
scroll to position [392, 0]
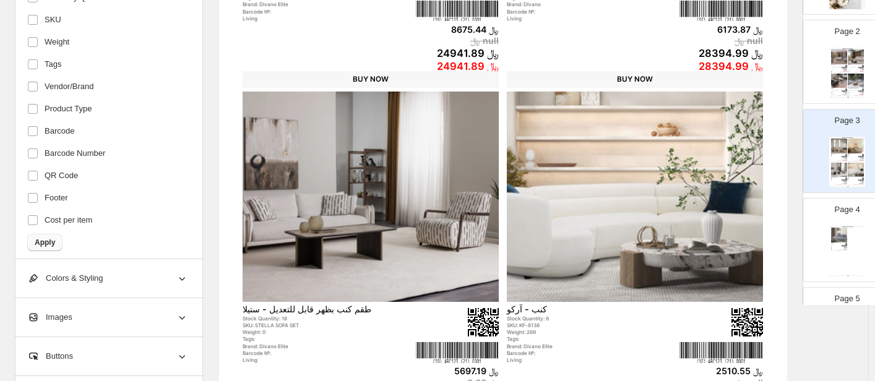
click at [46, 239] on span "Apply" at bounding box center [45, 243] width 20 height 10
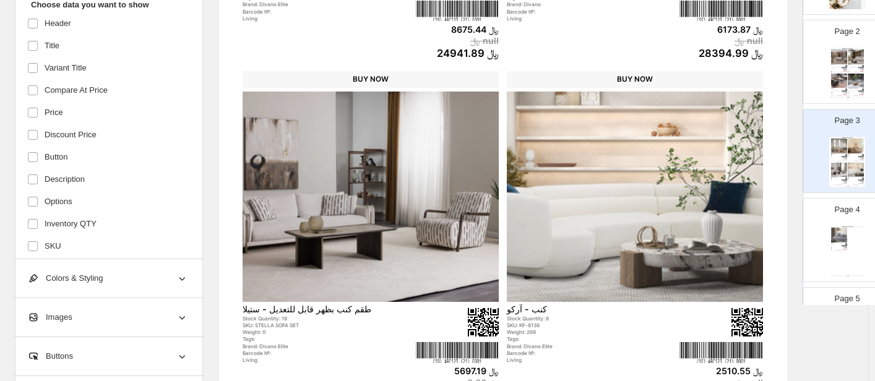
scroll to position [15, 0]
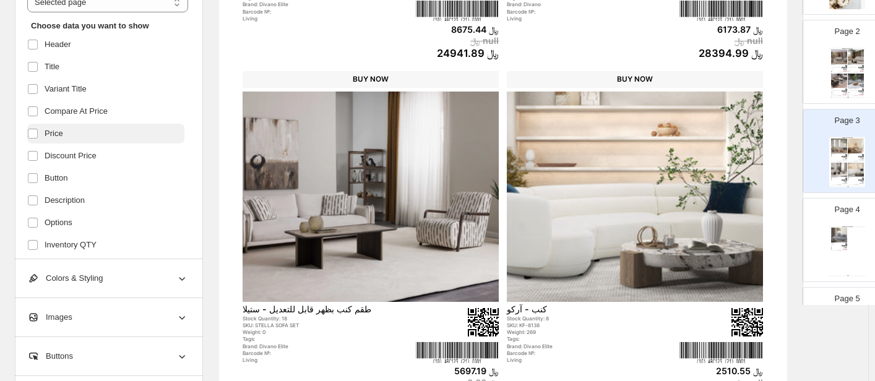
click at [64, 129] on label "Price" at bounding box center [105, 134] width 157 height 20
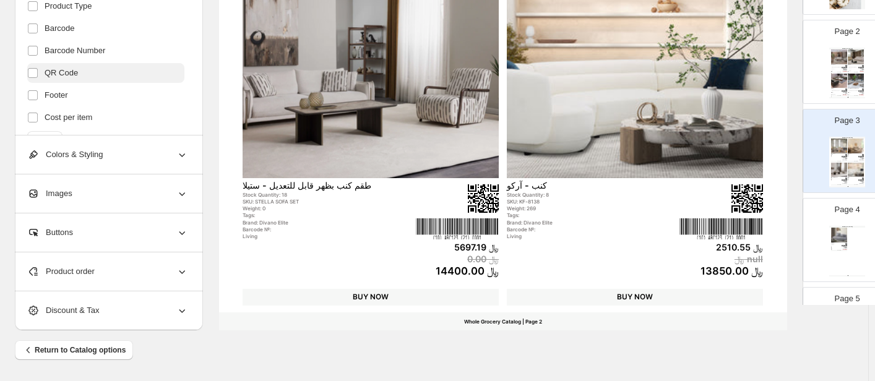
scroll to position [262, 0]
click at [56, 112] on button "Apply" at bounding box center [44, 118] width 35 height 17
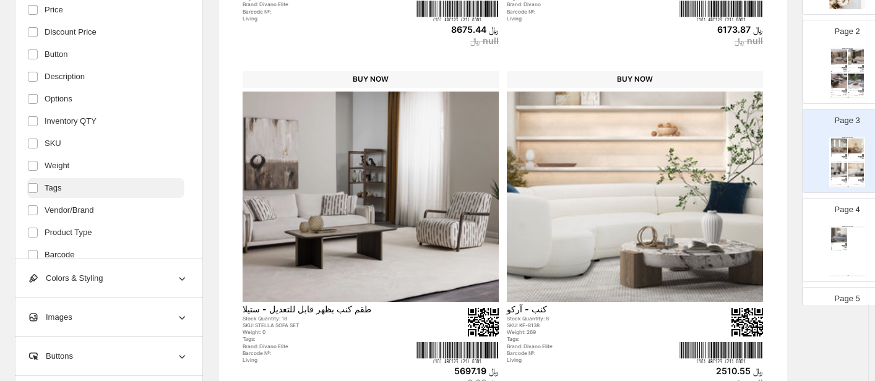
scroll to position [77, 0]
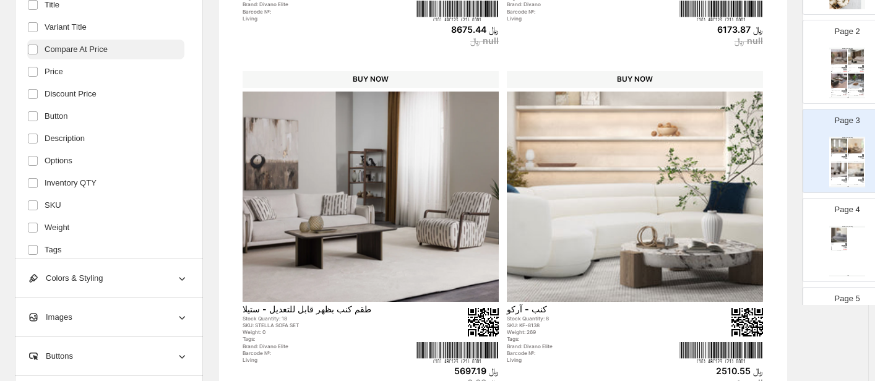
click at [87, 44] on span "Compare At Price" at bounding box center [76, 49] width 63 height 12
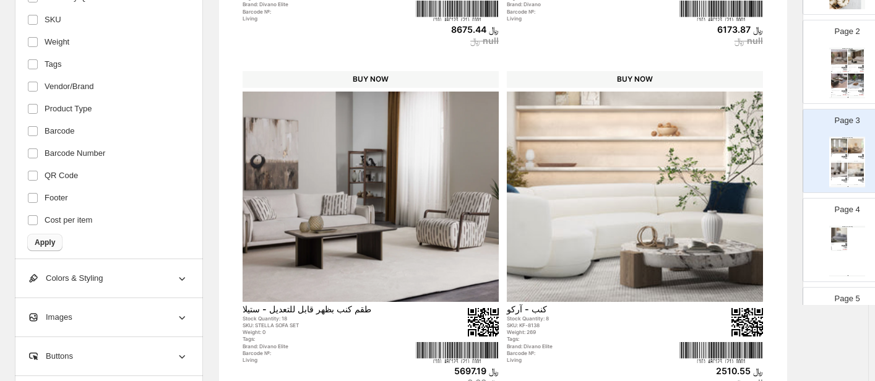
click at [48, 238] on span "Apply" at bounding box center [45, 243] width 20 height 10
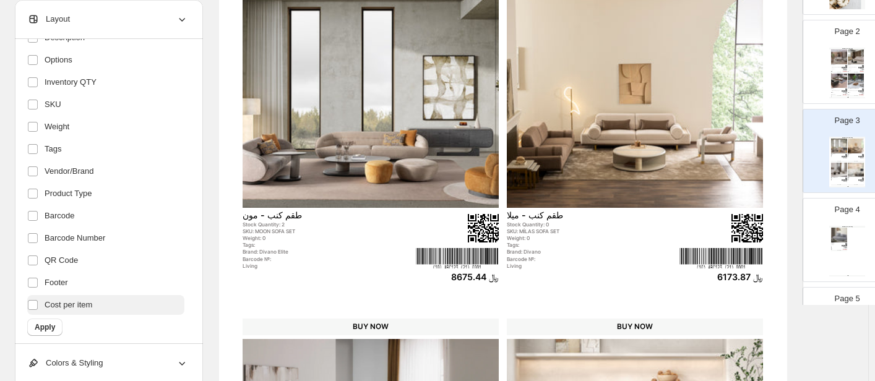
click at [76, 309] on span "Cost per item" at bounding box center [69, 305] width 48 height 12
click at [41, 331] on span "Apply" at bounding box center [45, 327] width 20 height 10
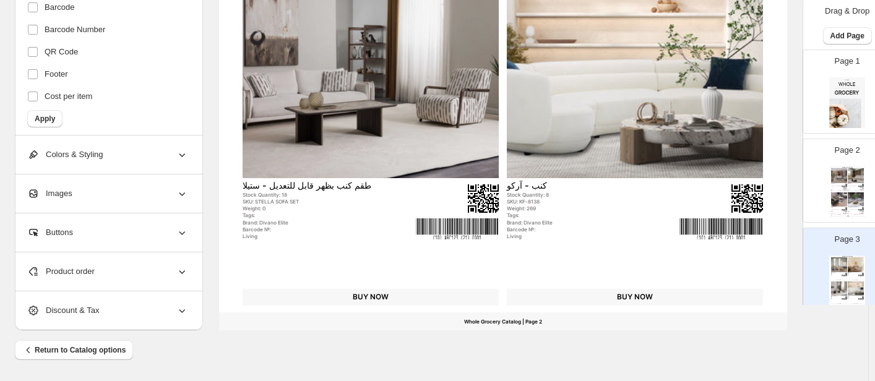
scroll to position [0, 0]
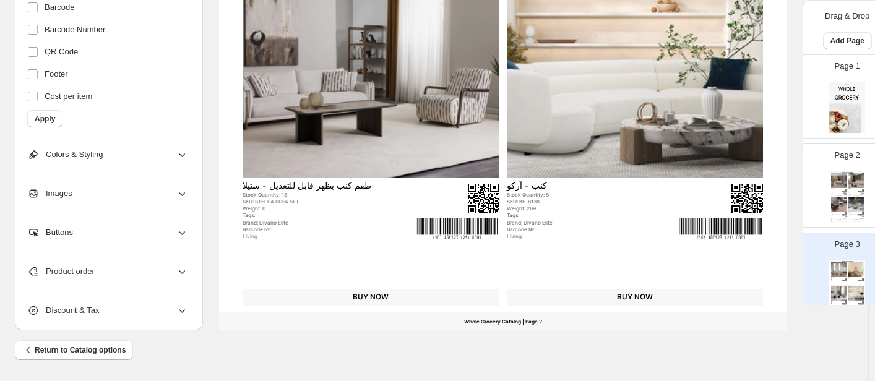
click at [742, 187] on img at bounding box center [856, 180] width 16 height 15
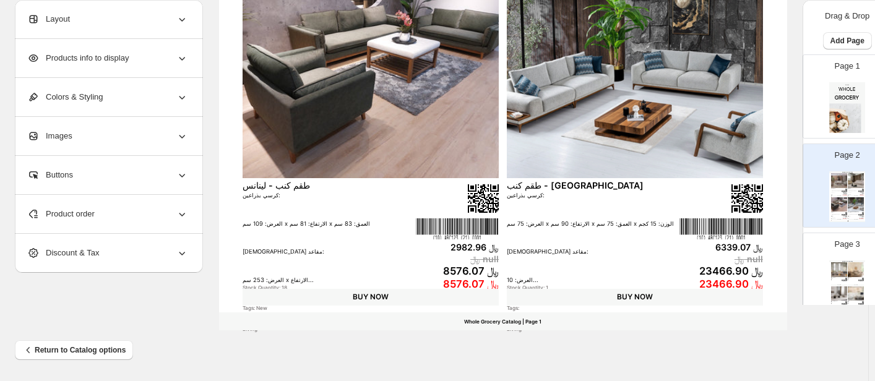
click at [742, 287] on img at bounding box center [856, 294] width 16 height 15
type input "*"
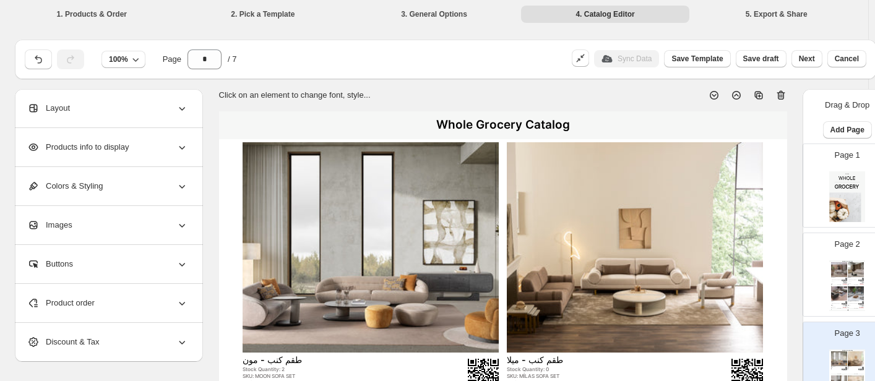
click at [81, 110] on div "Layout" at bounding box center [107, 108] width 161 height 38
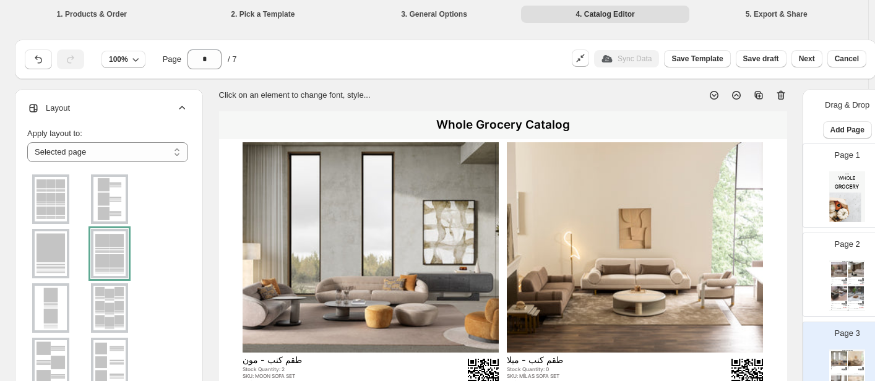
click at [48, 267] on img at bounding box center [51, 253] width 32 height 45
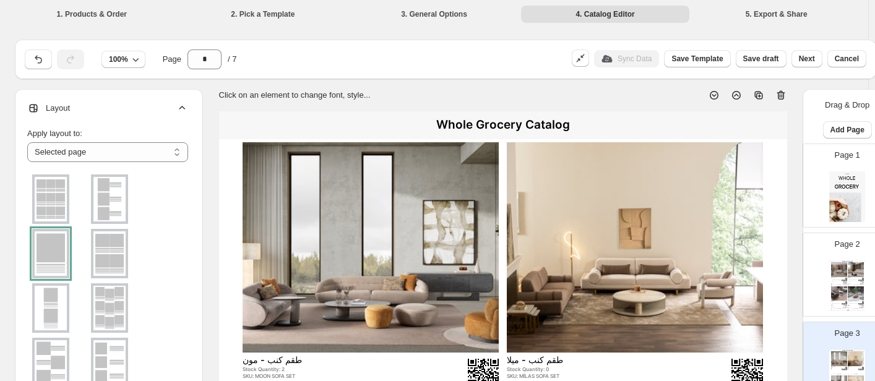
click at [48, 251] on div at bounding box center [50, 254] width 37 height 50
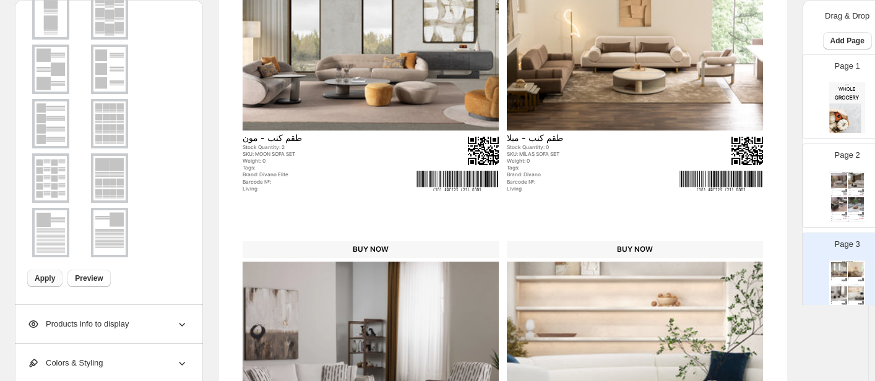
scroll to position [248, 0]
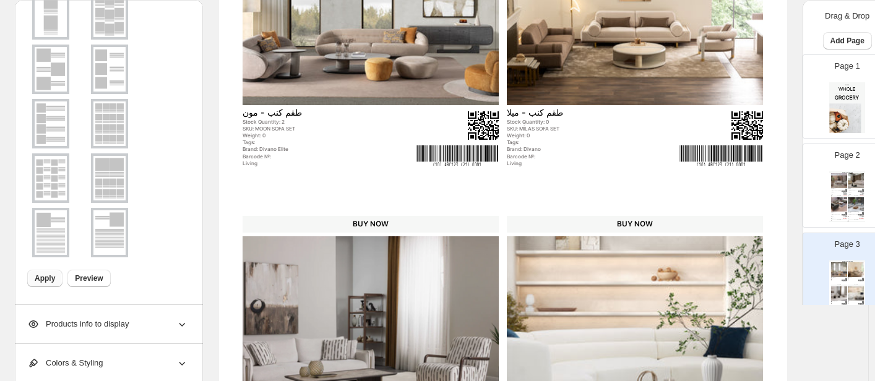
click at [47, 276] on span "Apply" at bounding box center [45, 279] width 20 height 10
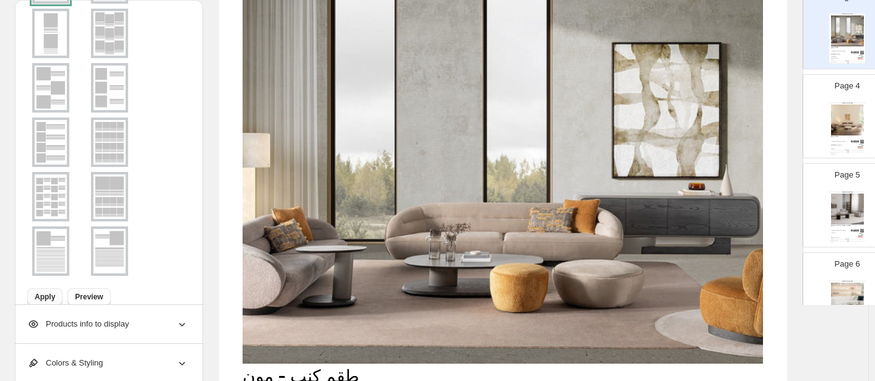
scroll to position [207, 0]
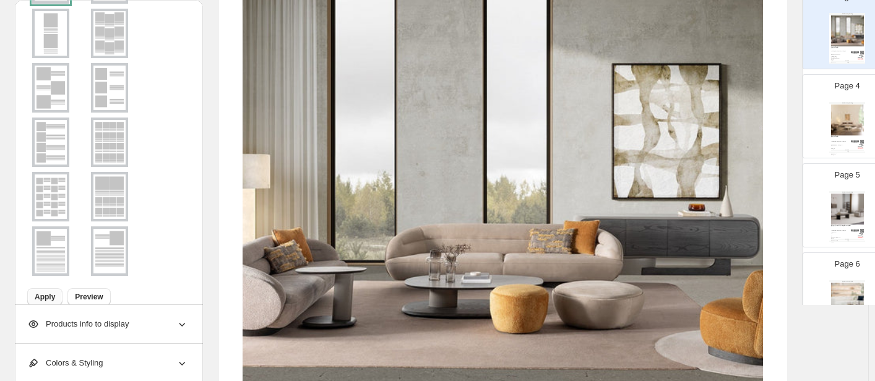
click at [155, 324] on div "Products info to display" at bounding box center [107, 324] width 161 height 38
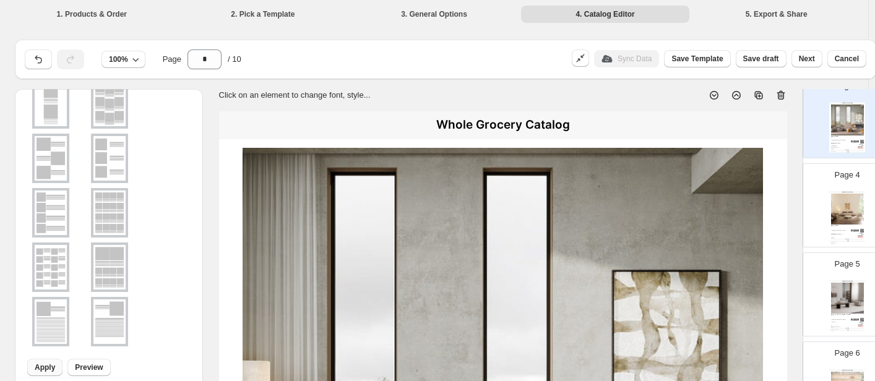
scroll to position [248, 0]
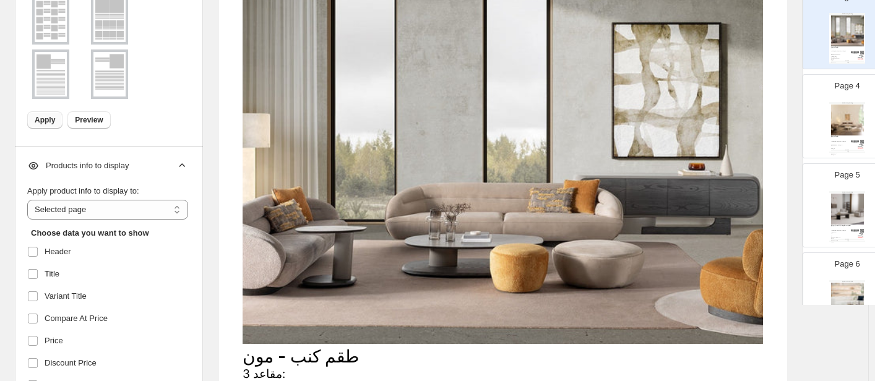
click at [178, 171] on icon at bounding box center [182, 166] width 12 height 12
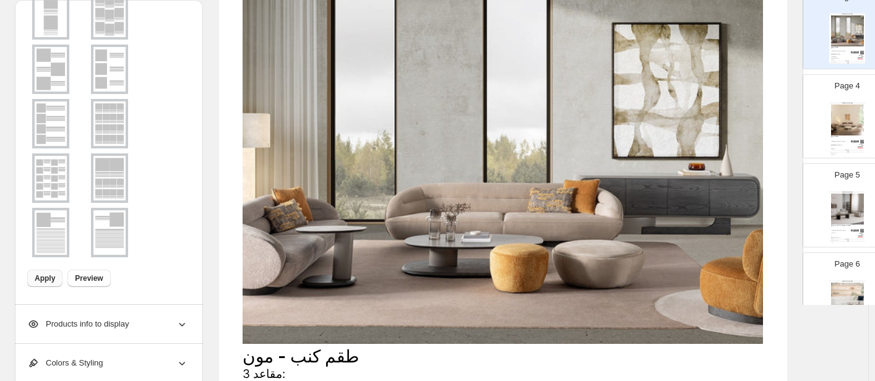
scroll to position [124, 0]
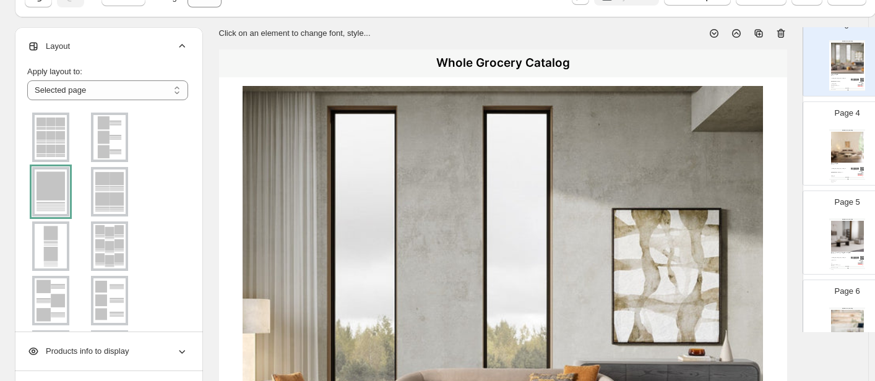
click at [184, 48] on icon at bounding box center [182, 46] width 12 height 12
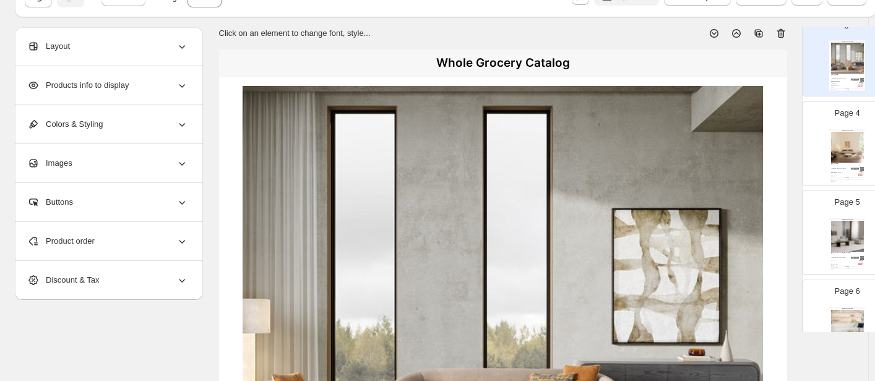
click at [334, 174] on img at bounding box center [503, 308] width 520 height 444
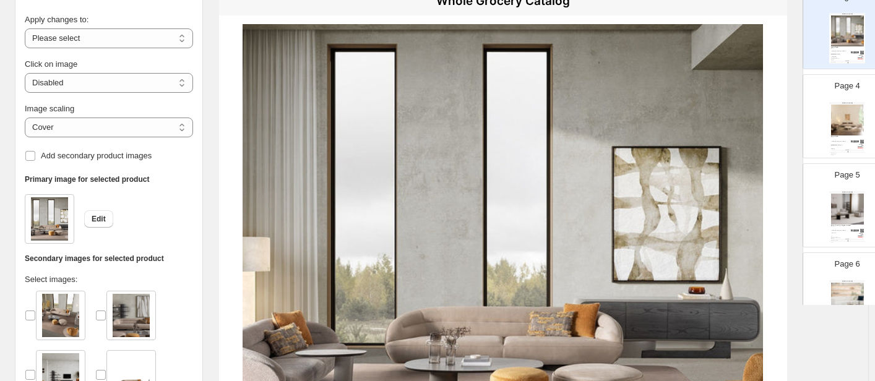
scroll to position [433, 0]
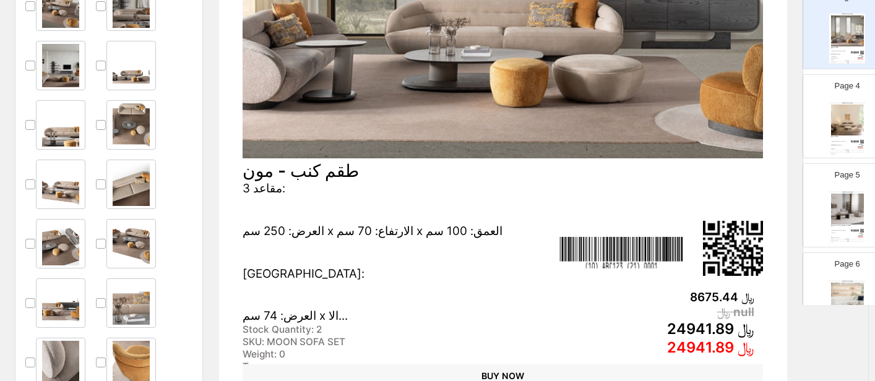
click at [392, 240] on div "3 مقاعد: العرض: 250 سم x الارتفاع: 70 سم x العمق: 100 سم [GEOGRAPHIC_DATA]: الع…" at bounding box center [472, 253] width 458 height 142
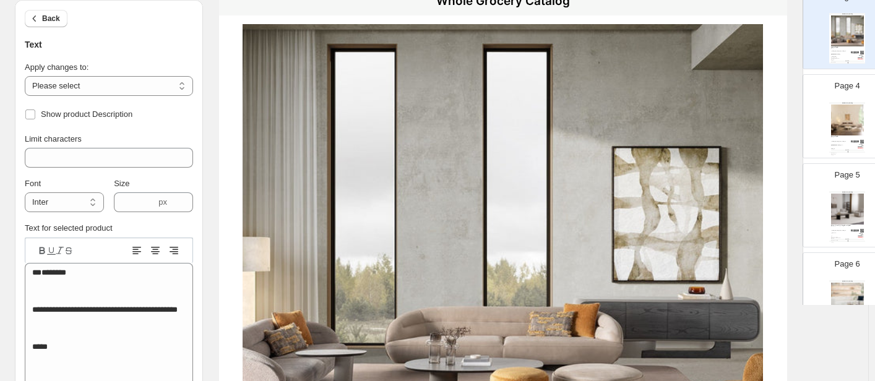
scroll to position [62, 0]
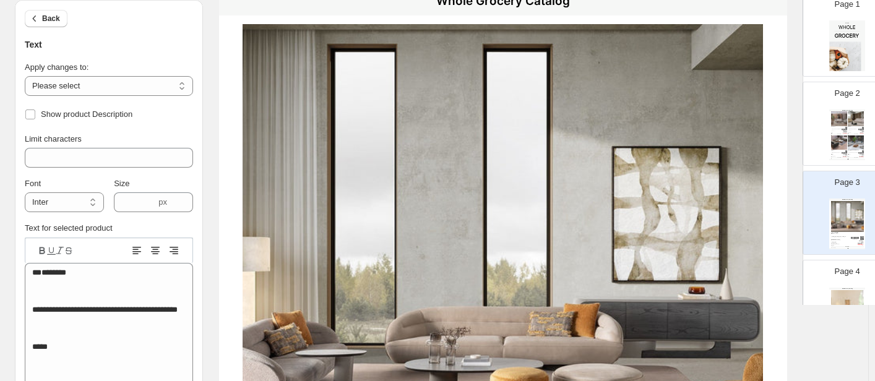
click at [742, 192] on div "Page 3 Whole Grocery Catalog طقم كنب - مون [DEMOGRAPHIC_DATA] مقاعد: العرض: 250…" at bounding box center [842, 208] width 78 height 83
click at [742, 184] on p "Page 3" at bounding box center [847, 182] width 25 height 12
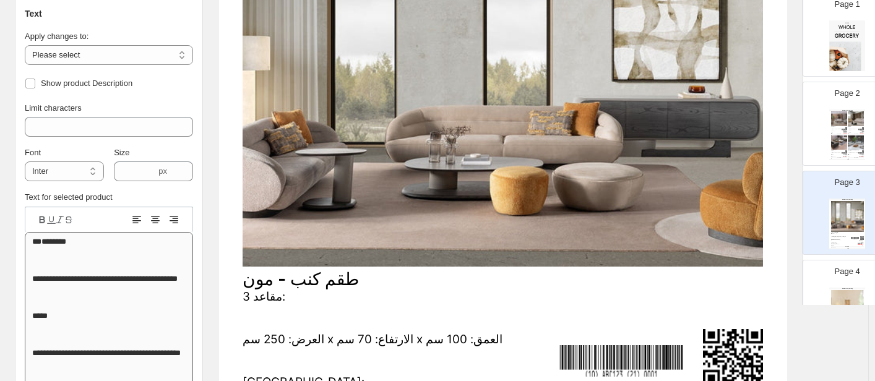
scroll to position [433, 0]
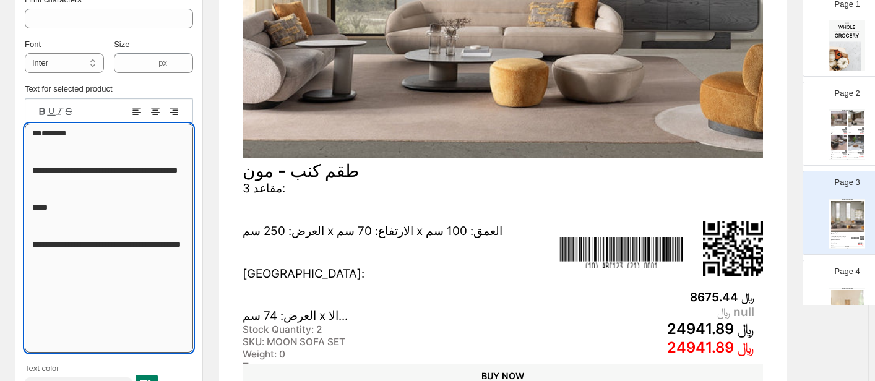
drag, startPoint x: 66, startPoint y: 305, endPoint x: 30, endPoint y: 167, distance: 142.6
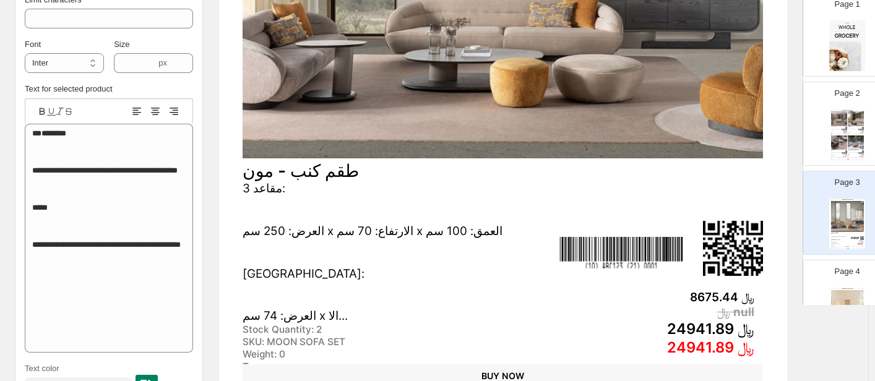
click at [12, 169] on div "**********" at bounding box center [429, 27] width 849 height 863
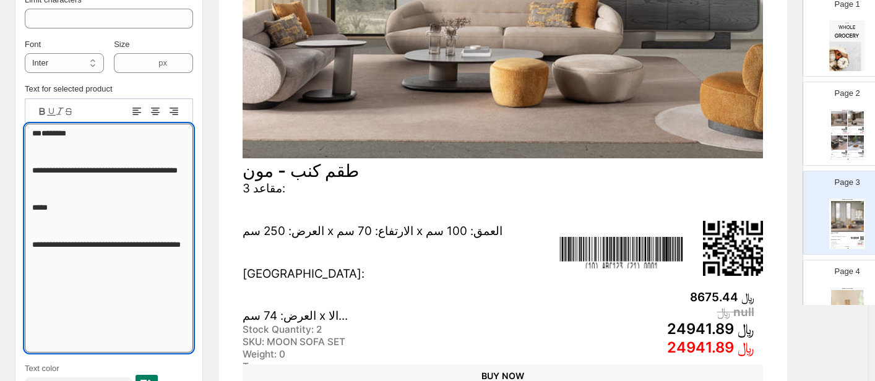
scroll to position [0, 0]
drag, startPoint x: 32, startPoint y: 326, endPoint x: 35, endPoint y: 338, distance: 12.8
click at [33, 331] on textarea "**********" at bounding box center [109, 238] width 168 height 229
click at [38, 335] on textarea "**********" at bounding box center [109, 238] width 168 height 229
drag, startPoint x: 35, startPoint y: 334, endPoint x: 88, endPoint y: 331, distance: 52.7
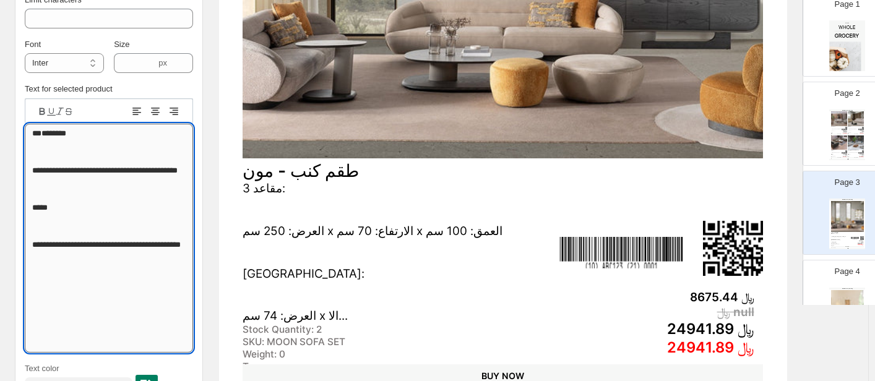
click at [88, 331] on textarea "**********" at bounding box center [109, 238] width 168 height 229
drag, startPoint x: 34, startPoint y: 273, endPoint x: 202, endPoint y: 279, distance: 168.5
click at [202, 279] on div "**********" at bounding box center [109, 201] width 188 height 425
click at [50, 251] on textarea "**********" at bounding box center [109, 238] width 168 height 229
click at [48, 240] on textarea "**********" at bounding box center [109, 238] width 168 height 229
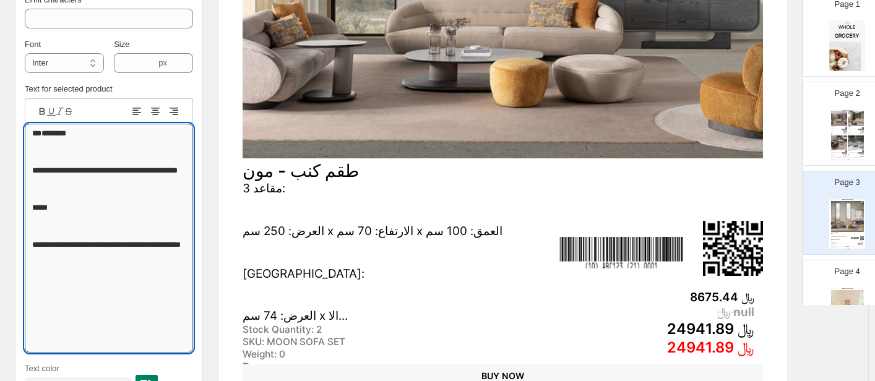
drag, startPoint x: 27, startPoint y: 176, endPoint x: 171, endPoint y: 246, distance: 160.6
click at [171, 246] on textarea "**********" at bounding box center [109, 238] width 168 height 229
click at [39, 193] on textarea "**********" at bounding box center [109, 238] width 168 height 229
type textarea "**********"
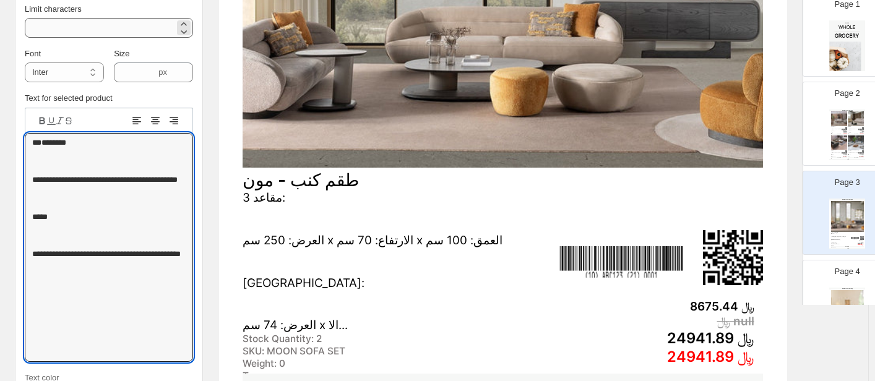
scroll to position [248, 0]
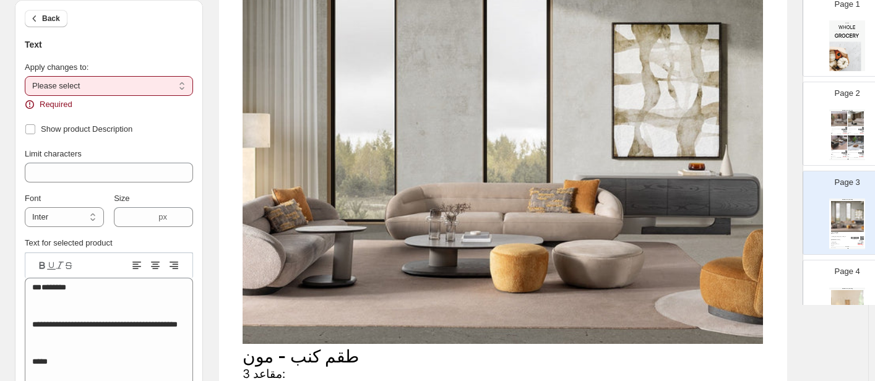
click at [121, 89] on select "**********" at bounding box center [109, 86] width 168 height 20
select select "**********"
click at [25, 76] on select "**********" at bounding box center [109, 86] width 168 height 20
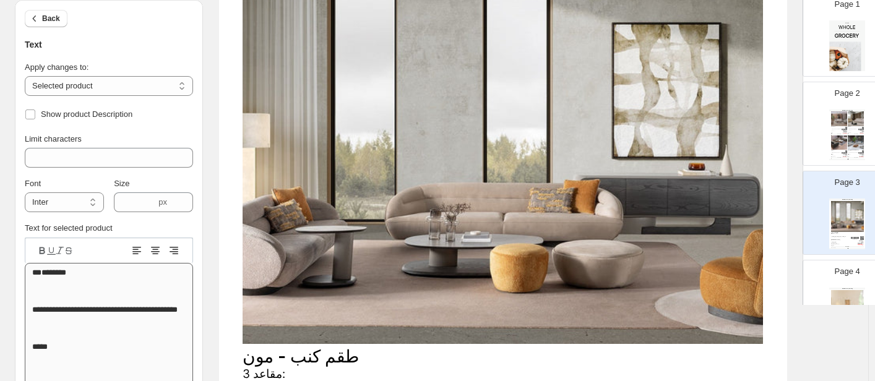
scroll to position [1, 0]
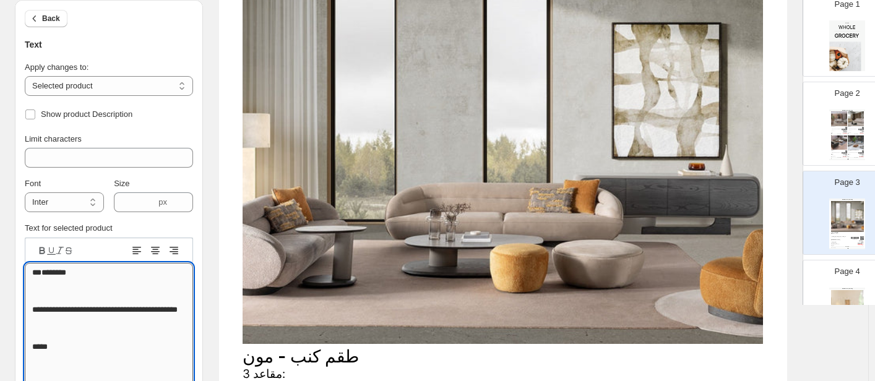
click at [29, 329] on textarea "**********" at bounding box center [109, 377] width 168 height 229
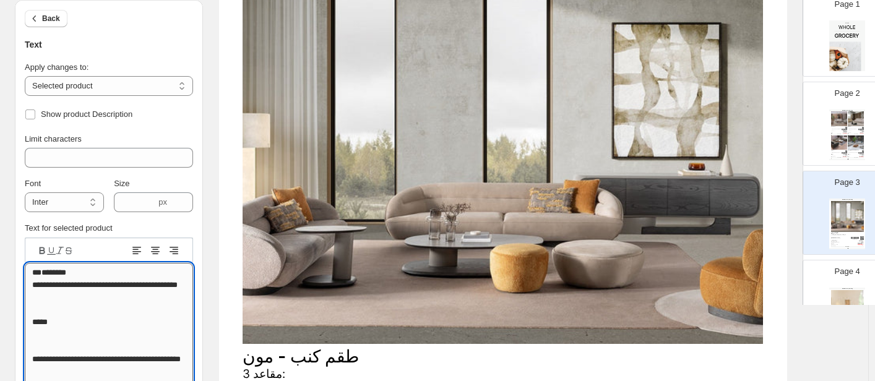
click at [32, 357] on textarea "**********" at bounding box center [109, 365] width 168 height 204
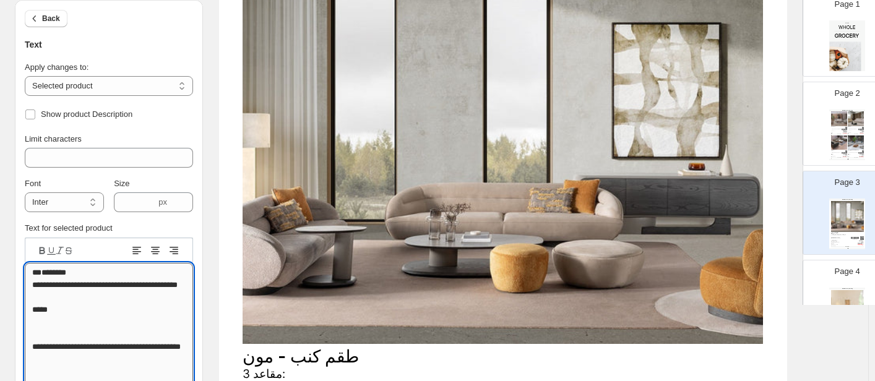
scroll to position [0, 0]
click at [37, 368] on textarea "**********" at bounding box center [109, 353] width 168 height 180
type textarea "**********"
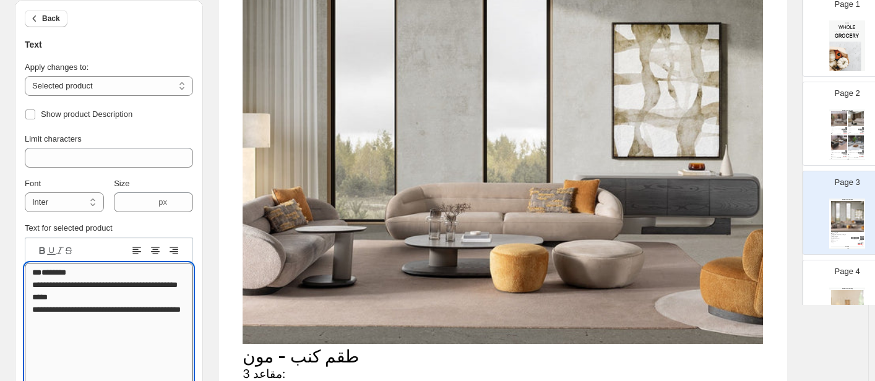
scroll to position [1, 0]
click at [56, 353] on textarea "**********" at bounding box center [109, 340] width 168 height 155
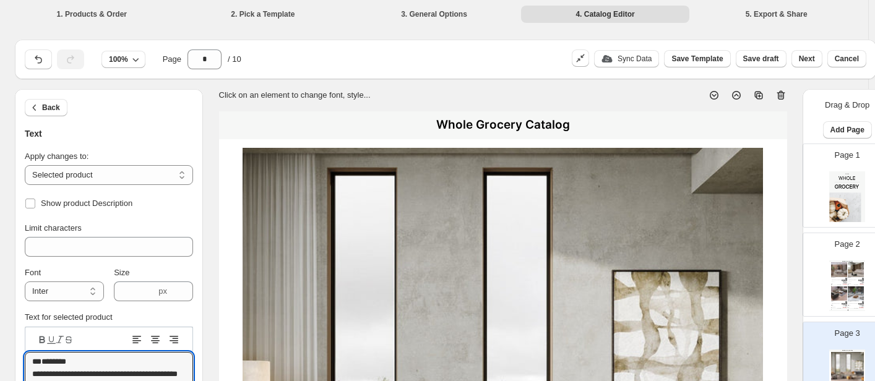
select select "**********"
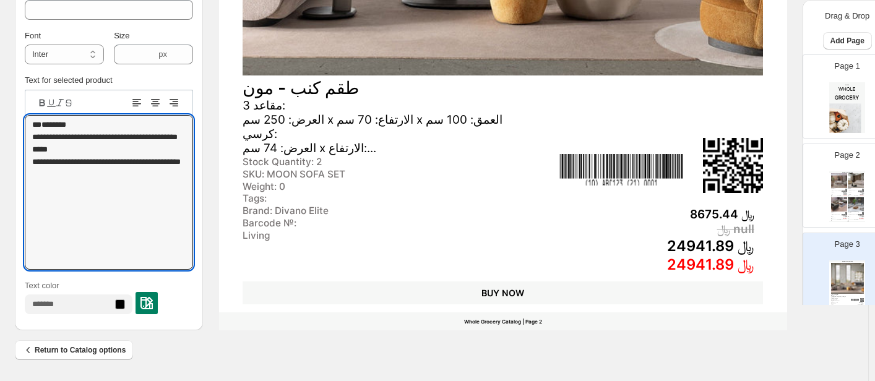
scroll to position [62, 0]
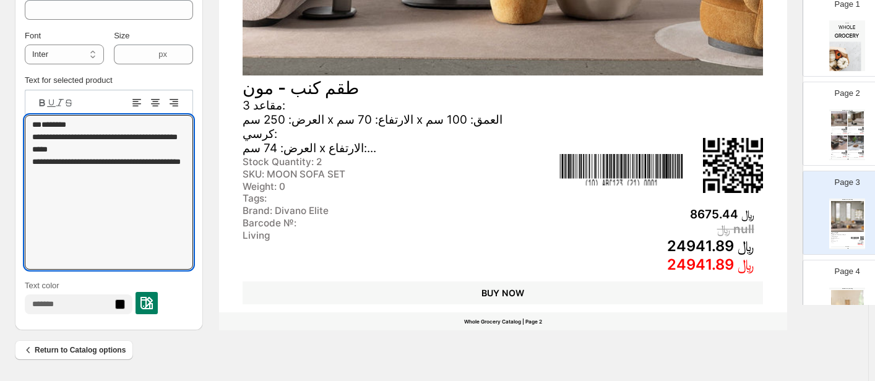
type textarea "**********"
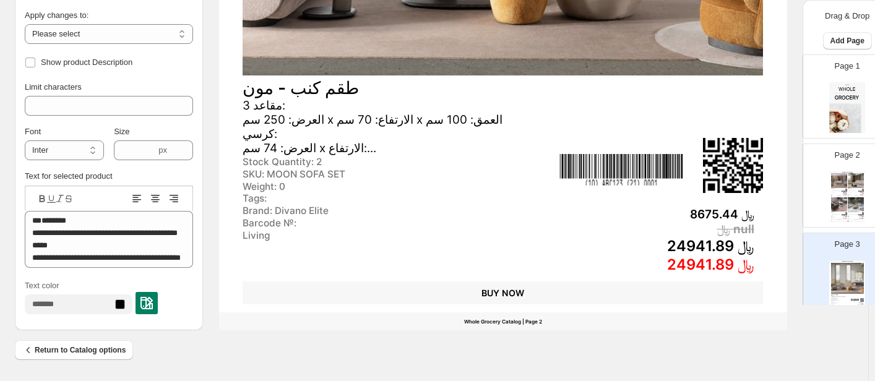
scroll to position [499, 0]
